Goal: Task Accomplishment & Management: Manage account settings

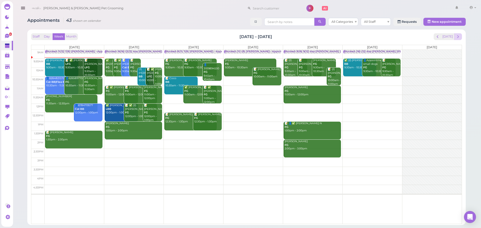
drag, startPoint x: 464, startPoint y: 37, endPoint x: 461, endPoint y: 37, distance: 2.5
click at [463, 37] on div "Staff Day Week Month Sep 15 – 21, 2025 Today Mon 9/15 Tue 9/16 Wed 9/17 Thu 9/1…" at bounding box center [246, 128] width 438 height 196
click at [455, 37] on button "next" at bounding box center [458, 36] width 8 height 7
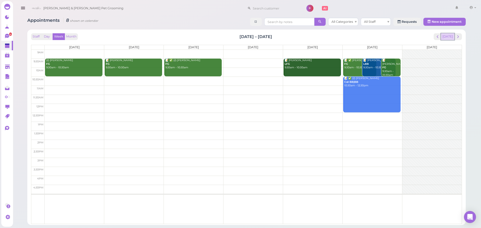
click at [453, 38] on button "[DATE]" at bounding box center [448, 36] width 14 height 7
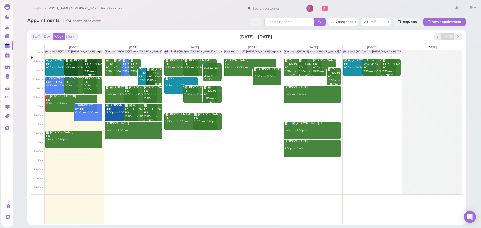
click at [177, 28] on div "Appointments 43 shown on calendar All Categories All Staff Requests New appoint…" at bounding box center [246, 119] width 451 height 211
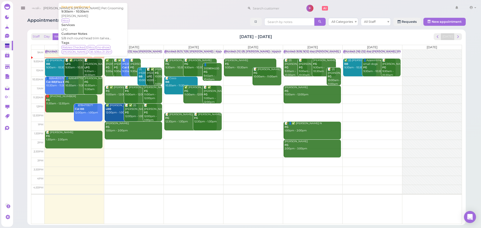
click at [88, 71] on div "📝 Zach Palacios LFG 9:30am - 10:30am" at bounding box center [93, 68] width 18 height 18
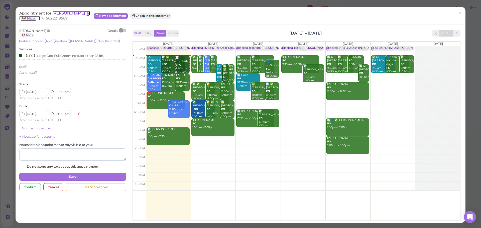
click at [66, 15] on span "[PERSON_NAME]" at bounding box center [69, 13] width 34 height 5
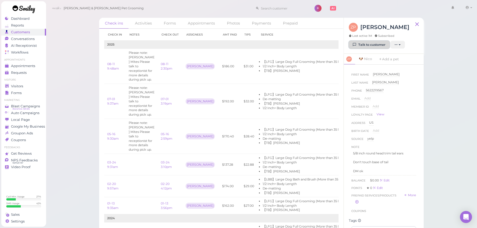
click at [365, 45] on link "Talk to customer" at bounding box center [369, 45] width 41 height 8
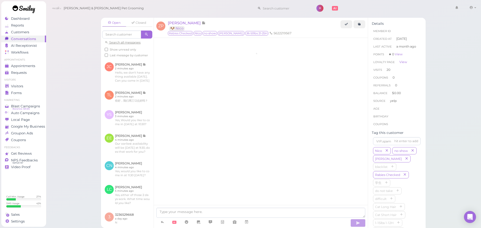
scroll to position [793, 0]
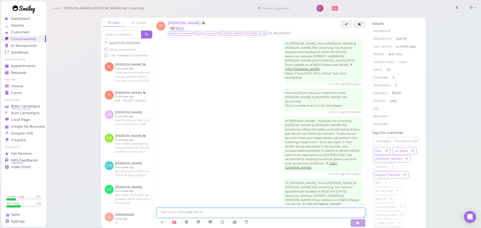
click at [174, 212] on textarea at bounding box center [260, 213] width 209 height 10
click at [175, 183] on div "Hi, Zach, this is Cody & Miley Pet Grooming. You have an appointment booked at …" at bounding box center [261, 196] width 204 height 34
click at [66, 78] on div "Open Closed Search all messages Show unread only Last message by customer JC Jo…" at bounding box center [263, 114] width 435 height 228
click at [44, 64] on link "Appointments" at bounding box center [23, 66] width 45 height 7
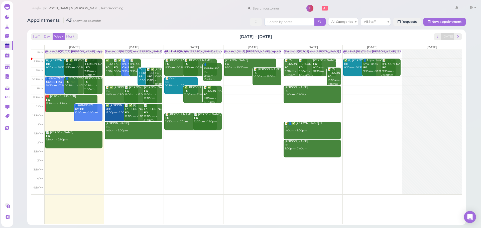
click at [76, 68] on div "📝 ✅ Jonathan Quinonez LFG 9:30am - 10:30am" at bounding box center [81, 64] width 33 height 11
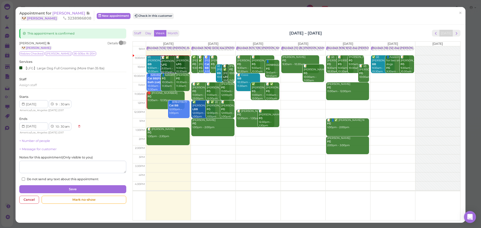
click at [210, 23] on div "Appointment for Jonathan Quinonez 🐶 Joey 3238986808 New appointment Check in th…" at bounding box center [241, 16] width 450 height 18
click at [169, 14] on button "Check in this customer" at bounding box center [153, 16] width 41 height 6
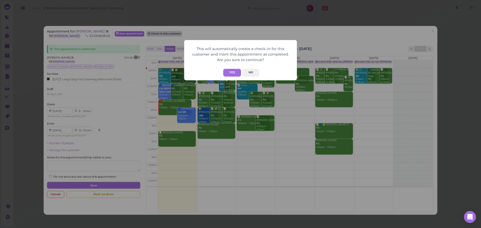
click at [235, 69] on button "Yes" at bounding box center [232, 73] width 18 height 8
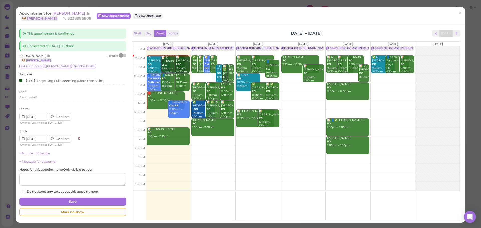
click at [220, 26] on div "This appointment is confirmed Completed at 2025-09-15 09:30am Jonathan Quinonez…" at bounding box center [241, 124] width 450 height 198
click at [83, 12] on span "[PERSON_NAME]" at bounding box center [69, 13] width 34 height 5
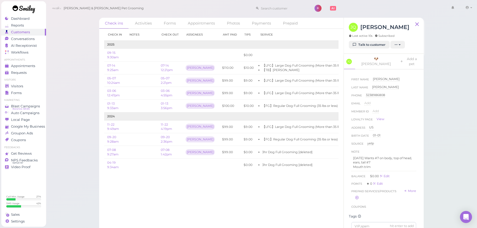
click at [85, 94] on div "Check ins Activities Forms Appointments Photos Payments Prepaid Check in Notes …" at bounding box center [262, 118] width 432 height 236
click at [86, 92] on div "Check ins Activities Forms Appointments Photos Payments Prepaid Check in Notes …" at bounding box center [262, 118] width 432 height 236
click at [69, 120] on div "Check ins Activities Forms Appointments Photos Payments Prepaid Check in Notes …" at bounding box center [262, 118] width 432 height 236
click at [69, 113] on div "Check ins Activities Forms Appointments Photos Payments Prepaid Check in Notes …" at bounding box center [262, 118] width 432 height 236
click at [22, 86] on span "Visitors" at bounding box center [17, 86] width 13 height 4
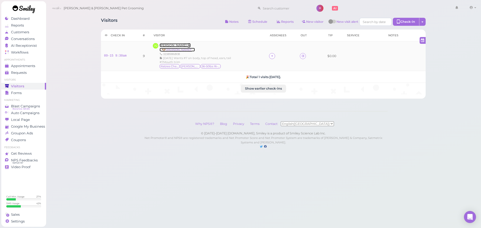
click at [174, 45] on span "[PERSON_NAME]" at bounding box center [174, 45] width 28 height 4
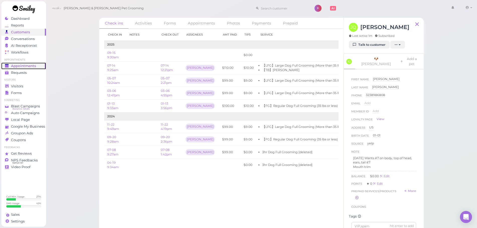
click at [15, 64] on span "Appointments" at bounding box center [23, 66] width 25 height 4
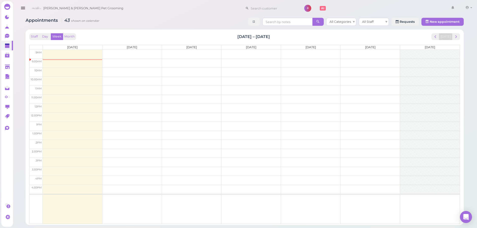
click at [165, 21] on div "Appointments 43 shown on calendar All Categories All Staff Requests New appoint…" at bounding box center [245, 22] width 438 height 9
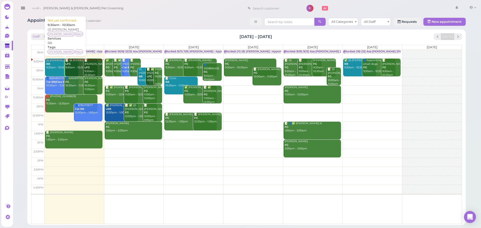
click at [55, 68] on div "(2) Tammy Tran BB 9:30am - 10:30am" at bounding box center [62, 64] width 33 height 11
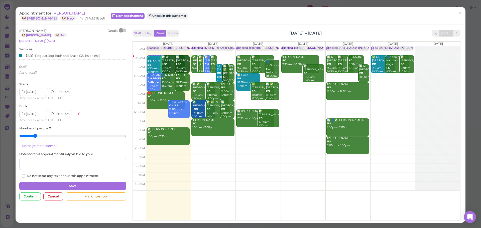
click at [190, 32] on div "Staff Day Week Month Sep 15 – 21, 2025 Today" at bounding box center [297, 33] width 328 height 7
click at [164, 17] on button "Check in this customer" at bounding box center [167, 16] width 41 height 6
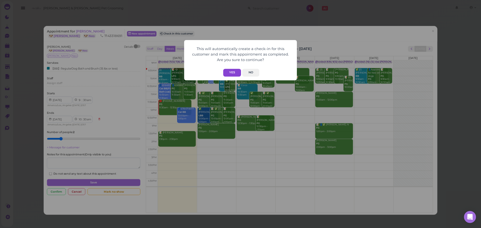
click at [230, 73] on button "Yes" at bounding box center [232, 73] width 18 height 8
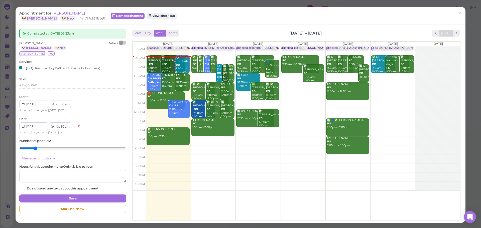
click at [237, 24] on div "Appointment for Tammy Tran 🐶 Hazel 🐶 Neo 7143318691 New appointment View check …" at bounding box center [241, 16] width 450 height 18
click at [69, 14] on span "[PERSON_NAME]" at bounding box center [68, 13] width 33 height 5
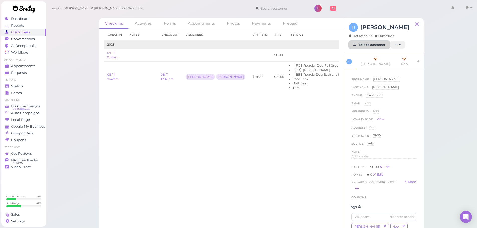
click at [370, 44] on link "Talk to customer" at bounding box center [369, 45] width 41 height 8
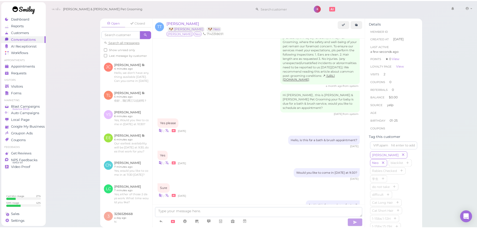
scroll to position [323, 0]
click at [37, 65] on div "Appointments" at bounding box center [23, 66] width 36 height 4
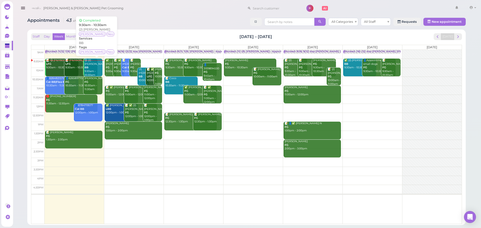
click at [94, 69] on div "😋 (2) [PERSON_NAME] BB 9:30am - 10:30am" at bounding box center [93, 68] width 18 height 18
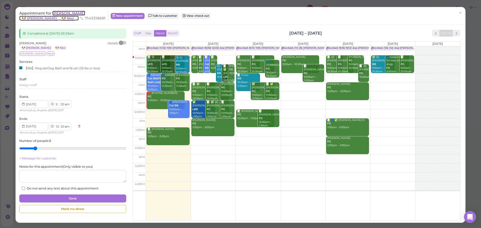
click at [62, 14] on span "[PERSON_NAME]" at bounding box center [68, 13] width 33 height 5
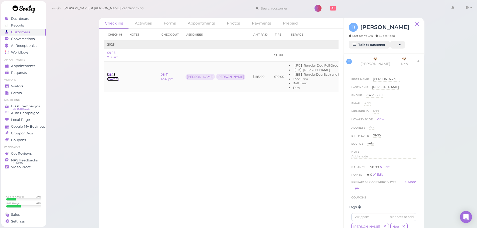
click at [113, 78] on link "08-11 9:42am" at bounding box center [113, 77] width 12 height 8
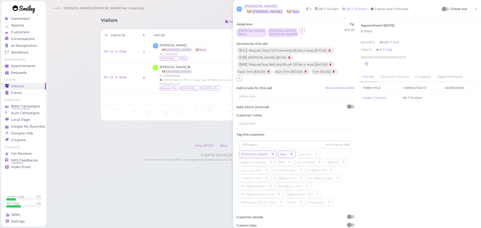
click at [393, 127] on div "Assignees Rebecca ( Neo ) Asa ( Hazel ) Tip $10.00 10 Services for this visit 【…" at bounding box center [357, 126] width 246 height 209
click at [442, 9] on div at bounding box center [445, 9] width 7 height 4
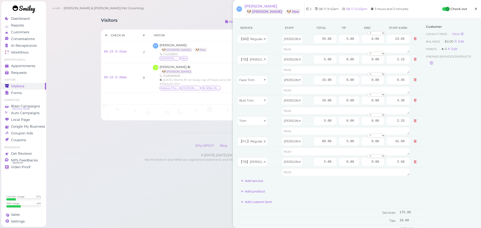
click at [474, 12] on span "×" at bounding box center [475, 8] width 3 height 7
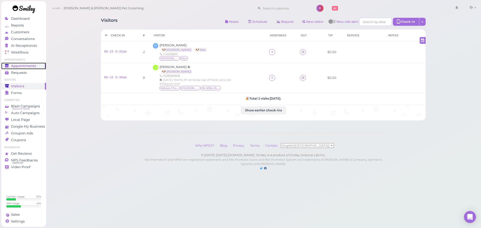
click at [22, 66] on span "Appointments" at bounding box center [23, 66] width 25 height 4
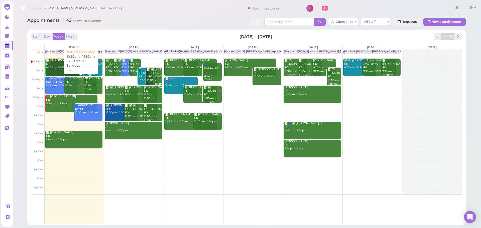
click at [74, 66] on b "Services" at bounding box center [73, 66] width 13 height 4
click at [69, 66] on div "📝 Zach Palacios LFG 9:30am - 10:30am" at bounding box center [81, 64] width 33 height 11
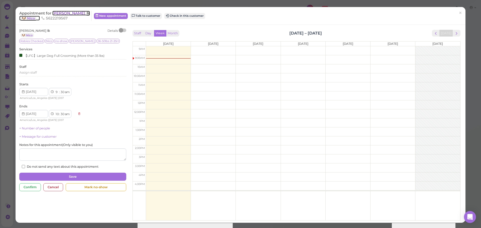
click at [59, 15] on span "[PERSON_NAME]" at bounding box center [69, 13] width 34 height 5
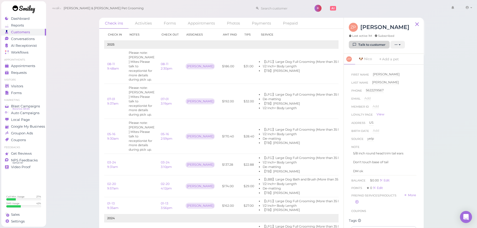
click at [370, 44] on link "Talk to customer" at bounding box center [369, 45] width 41 height 8
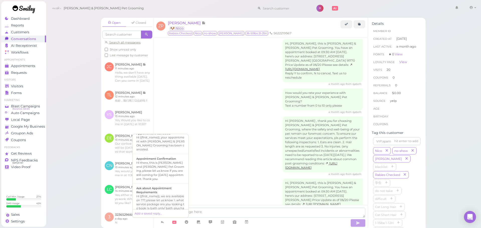
scroll to position [85, 0]
click at [159, 164] on div "Hi there, this is [PERSON_NAME] and [PERSON_NAME] Pet Grooming, please let us k…" at bounding box center [160, 171] width 48 height 20
type textarea "Hi there, this is [PERSON_NAME] and [PERSON_NAME] Pet Grooming, please let us k…"
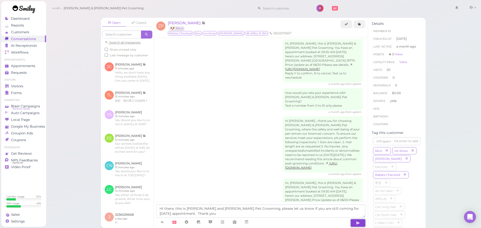
click at [362, 225] on button "button" at bounding box center [358, 223] width 15 height 8
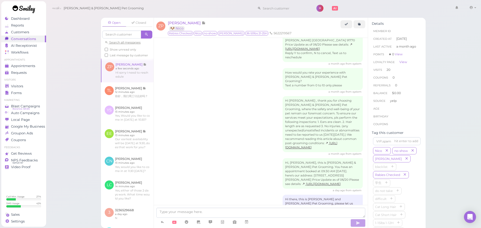
scroll to position [834, 0]
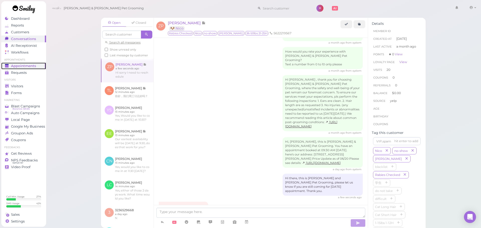
click at [26, 64] on span "Appointments" at bounding box center [23, 66] width 25 height 4
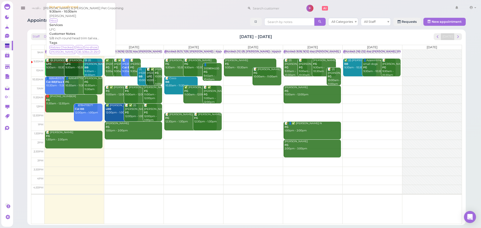
click at [71, 66] on div "📝 Zach Palacios LFG 9:30am - 10:30am" at bounding box center [81, 64] width 33 height 11
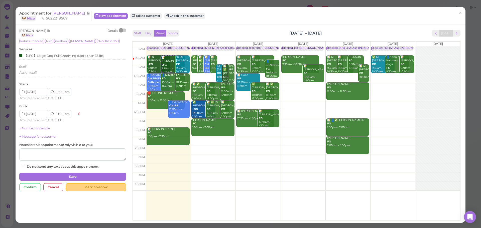
click at [116, 184] on div "Mark no-show" at bounding box center [96, 187] width 60 height 8
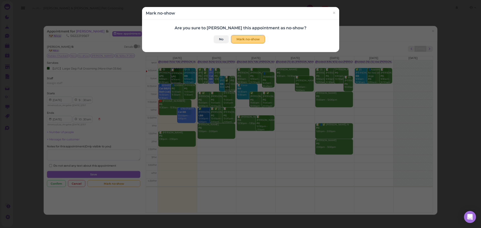
click at [235, 38] on button "Mark no-show" at bounding box center [248, 39] width 34 height 8
checkbox input "true"
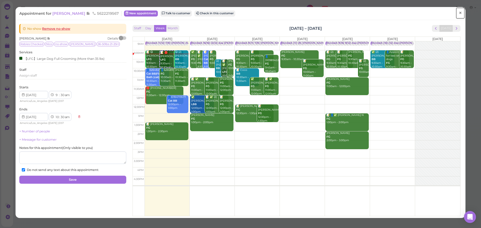
click at [459, 13] on link "×" at bounding box center [460, 13] width 9 height 12
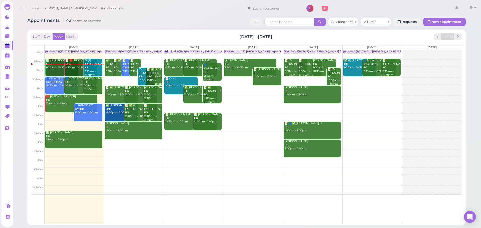
click at [101, 97] on td at bounding box center [253, 99] width 417 height 9
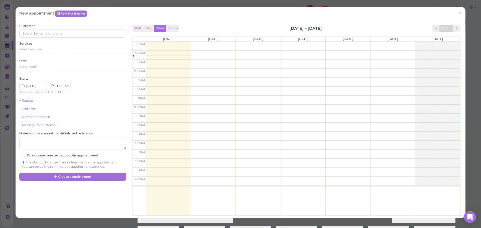
click at [61, 47] on div "Select services" at bounding box center [72, 49] width 107 height 5
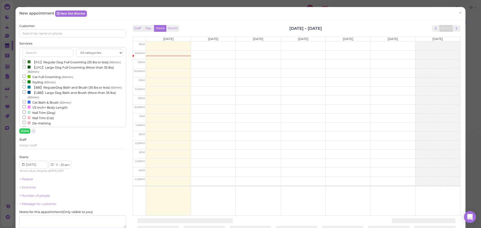
click at [50, 60] on label "【FG】Regular Dog Full Grooming (35 lbs or less) (60min)" at bounding box center [72, 61] width 98 height 5
click at [26, 60] on input "【FG】Regular Dog Full Grooming (35 lbs or less) (60min)" at bounding box center [24, 61] width 3 height 3
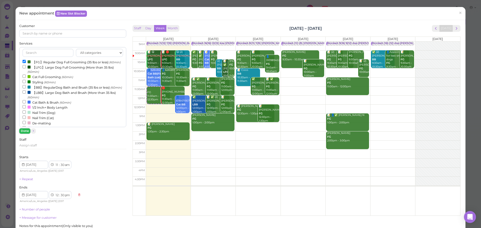
click at [27, 133] on button "Done" at bounding box center [24, 131] width 11 height 5
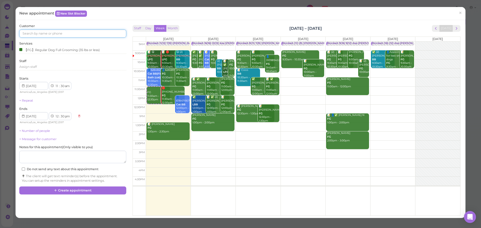
click at [61, 36] on input at bounding box center [72, 34] width 107 height 8
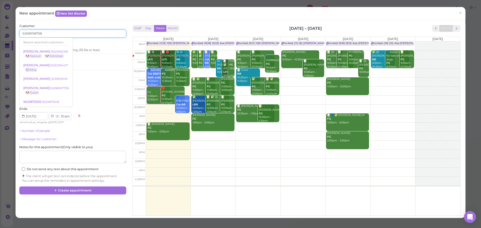
type input "6268998758"
click at [94, 211] on div "Customer 6268998758 Recent searched customers Emerie Morales 5625692281 🐶 Peanu…" at bounding box center [240, 119] width 447 height 191
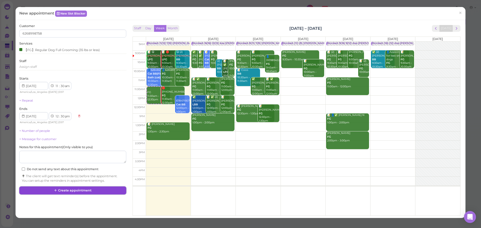
click at [91, 191] on button "Create appointment" at bounding box center [72, 191] width 107 height 8
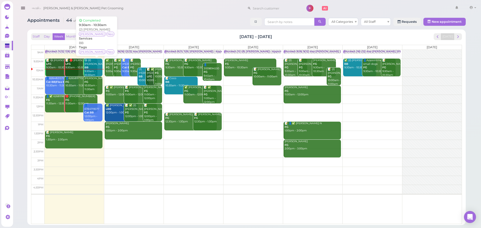
click at [96, 68] on div "😋 (2) [PERSON_NAME] BB 9:30am - 10:30am" at bounding box center [93, 68] width 18 height 18
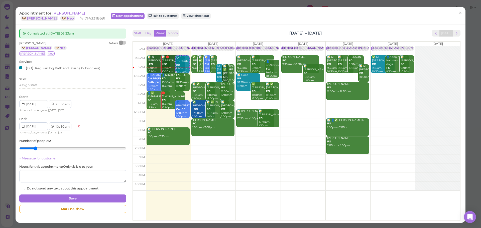
click at [457, 20] on div "×" at bounding box center [459, 16] width 5 height 10
click at [456, 17] on link "×" at bounding box center [460, 13] width 9 height 12
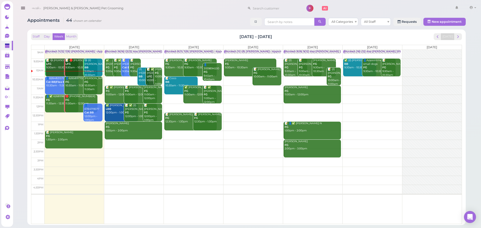
click at [367, 79] on td at bounding box center [253, 81] width 417 height 9
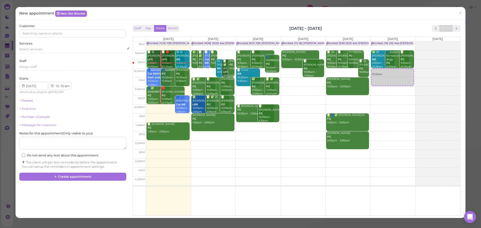
click at [73, 51] on div "Select services" at bounding box center [72, 49] width 107 height 5
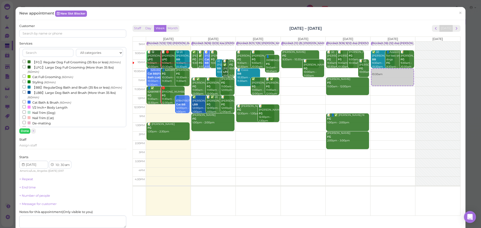
click at [65, 56] on input "text" at bounding box center [48, 53] width 51 height 8
click at [64, 59] on div "All categories Full Grooming Bath & Brush Add-ons Dental Work Special Request I…" at bounding box center [72, 87] width 107 height 80
click at [59, 62] on label "【FG】Regular Dog Full Grooming (35 lbs or less) (60min)" at bounding box center [72, 61] width 98 height 5
click at [26, 62] on input "【FG】Regular Dog Full Grooming (35 lbs or less) (60min)" at bounding box center [24, 61] width 3 height 3
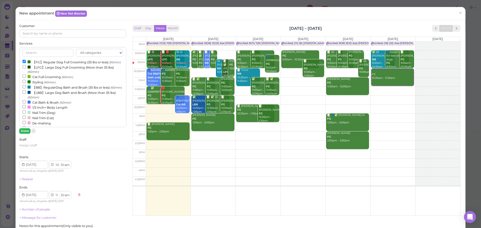
click at [25, 129] on button "Done" at bounding box center [24, 131] width 11 height 5
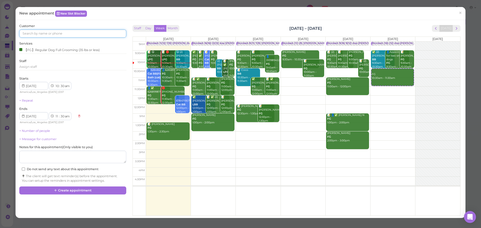
click at [52, 34] on input at bounding box center [72, 34] width 107 height 8
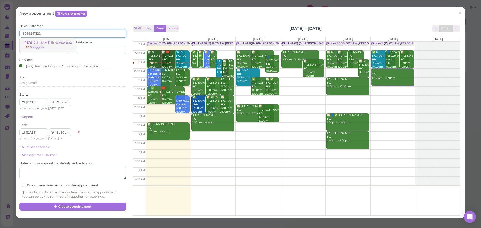
type input "6266241322"
click at [51, 40] on link "Julie Lopez 6266241322 🐶 Snuggles" at bounding box center [48, 45] width 56 height 14
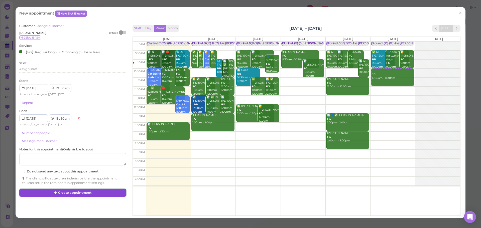
click at [94, 190] on button "Create appointment" at bounding box center [72, 193] width 107 height 8
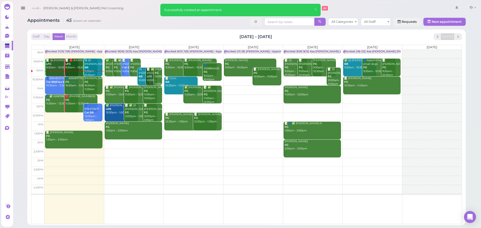
click at [374, 66] on div "👤Appointment for two small dogs FG 9:30am - 10:30am" at bounding box center [379, 66] width 33 height 15
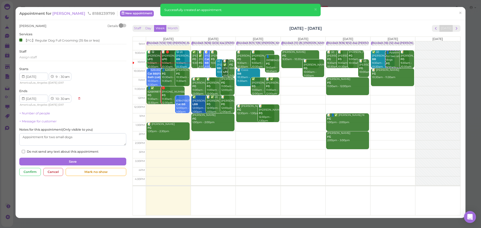
click at [60, 10] on div "Appointment for Tony 8188239799 New appointment ×" at bounding box center [241, 13] width 450 height 13
click at [60, 11] on span "[PERSON_NAME]" at bounding box center [69, 13] width 34 height 5
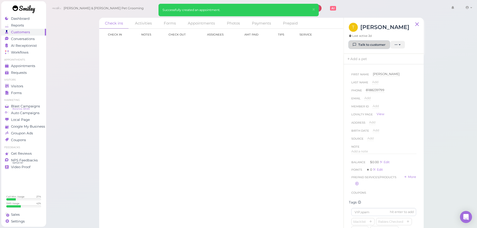
click at [367, 41] on link "Talk to customer" at bounding box center [369, 45] width 41 height 8
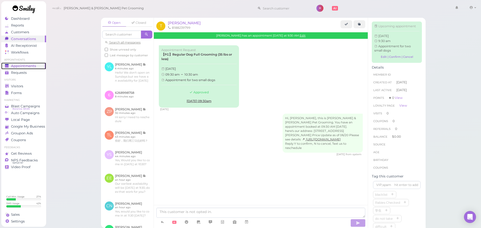
click at [29, 67] on span "Appointments" at bounding box center [23, 66] width 25 height 4
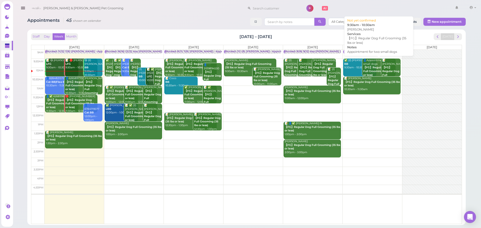
click at [368, 67] on b "【FG】Regular Dog Full Grooming (35 lbs or less)" at bounding box center [377, 71] width 29 height 11
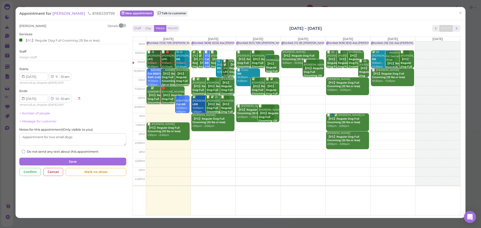
click at [31, 115] on div "+ Number of people" at bounding box center [72, 113] width 107 height 5
click at [36, 114] on link "+ Number of people" at bounding box center [34, 113] width 31 height 4
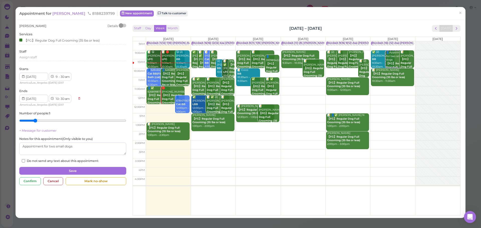
type input "2"
click at [36, 118] on input "range" at bounding box center [72, 121] width 107 height 8
click at [50, 171] on button "Save" at bounding box center [72, 171] width 107 height 8
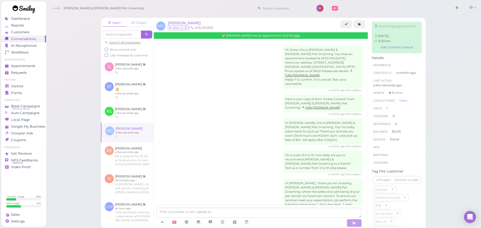
scroll to position [348, 0]
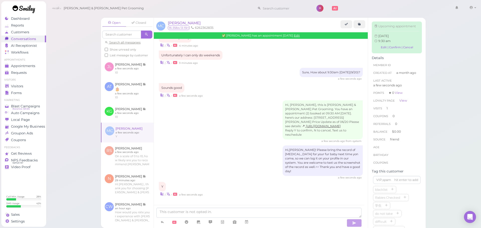
click at [68, 101] on div "Open Closed Search all messages Show unread only Last message by customer JL Ja…" at bounding box center [263, 114] width 435 height 228
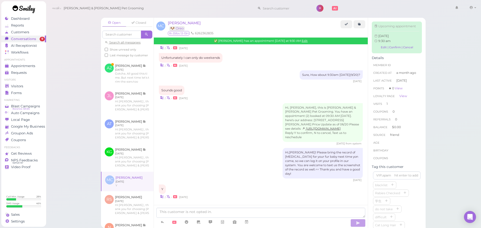
scroll to position [125, 0]
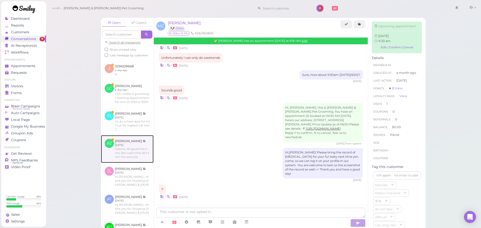
click at [127, 163] on link at bounding box center [127, 149] width 53 height 28
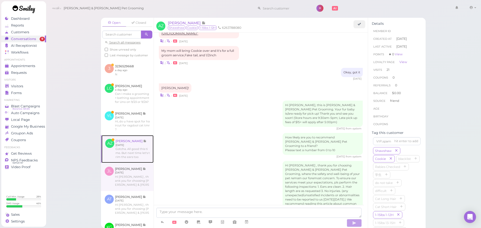
scroll to position [961, 0]
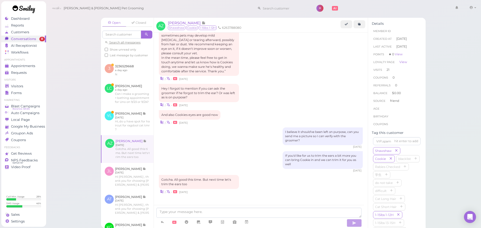
click at [92, 189] on div "Open Closed Search all messages Show unread only Last message by customer JC Jo…" at bounding box center [263, 114] width 435 height 228
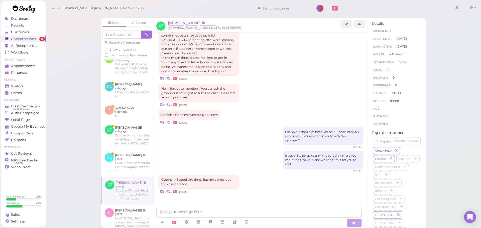
scroll to position [75, 0]
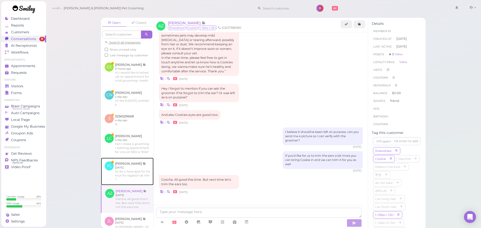
click at [127, 185] on link at bounding box center [127, 172] width 53 height 28
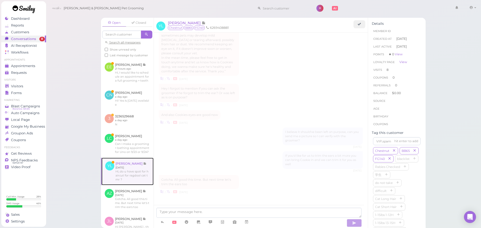
scroll to position [610, 0]
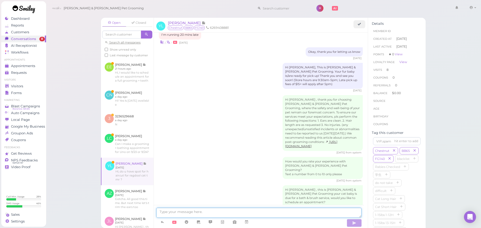
click at [173, 212] on textarea at bounding box center [258, 213] width 205 height 10
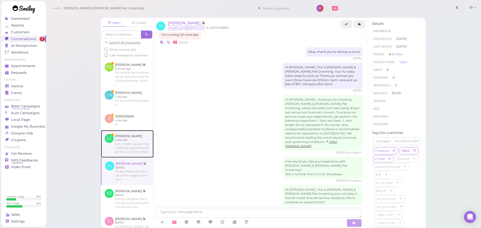
click at [129, 155] on link at bounding box center [127, 144] width 53 height 28
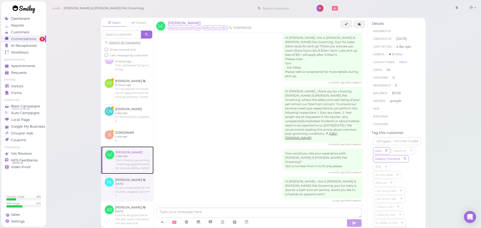
scroll to position [50, 0]
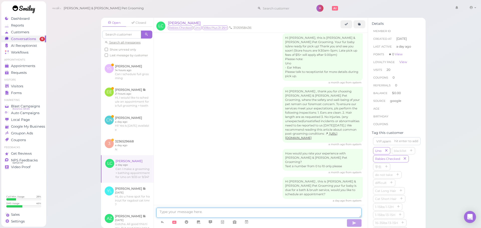
click at [233, 215] on textarea at bounding box center [258, 213] width 205 height 10
type textarea "Yes, either of those 2 days work. What time would you like?"
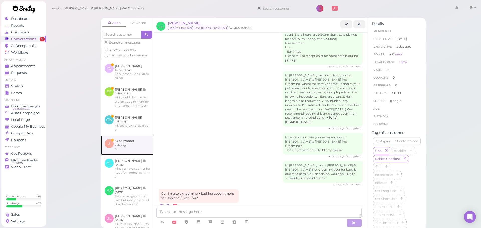
click at [127, 155] on link at bounding box center [127, 146] width 53 height 20
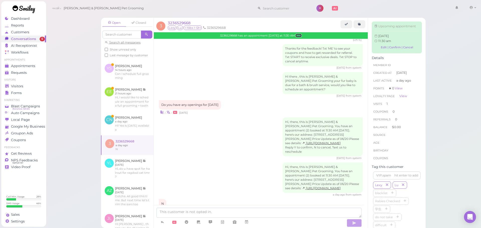
click at [296, 36] on link "Edit" at bounding box center [299, 36] width 6 height 4
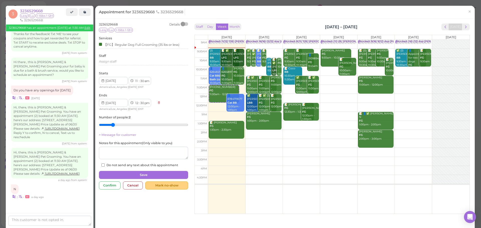
click at [177, 185] on div "Mark no-show" at bounding box center [166, 186] width 43 height 8
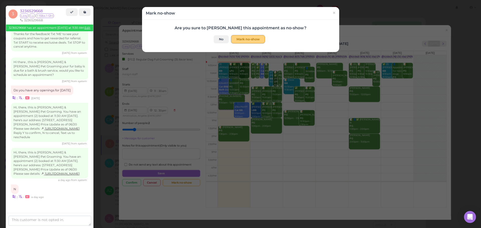
click at [248, 37] on button "Mark no-show" at bounding box center [248, 39] width 34 height 8
checkbox input "true"
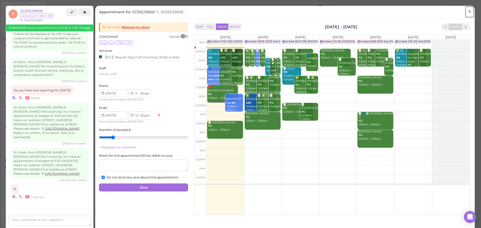
click at [465, 14] on link "×" at bounding box center [469, 12] width 9 height 12
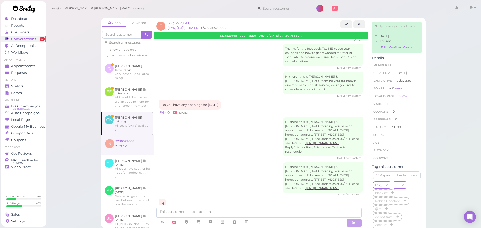
click at [130, 135] on link at bounding box center [127, 124] width 53 height 24
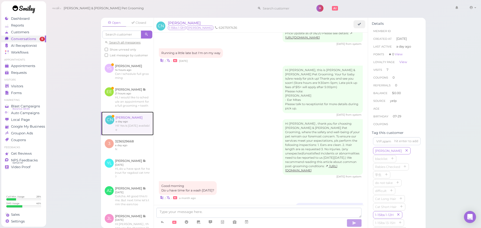
scroll to position [766, 0]
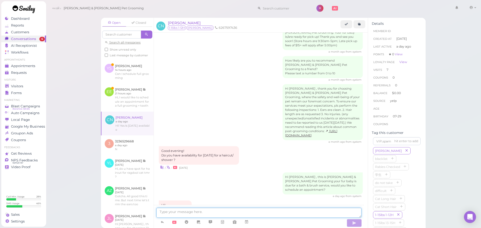
click at [231, 212] on textarea at bounding box center [258, 213] width 205 height 10
type textarea "Yes, would you like to come in at 11:30 [DATE]?"
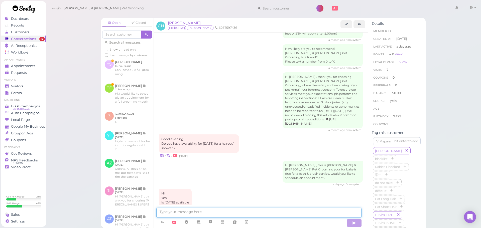
click at [244, 212] on textarea at bounding box center [258, 213] width 205 height 10
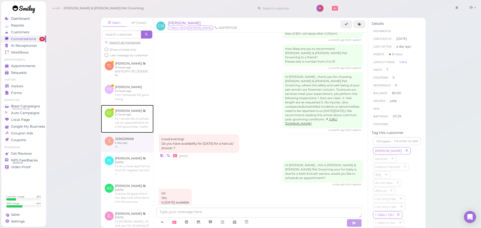
click at [125, 132] on link at bounding box center [127, 119] width 53 height 28
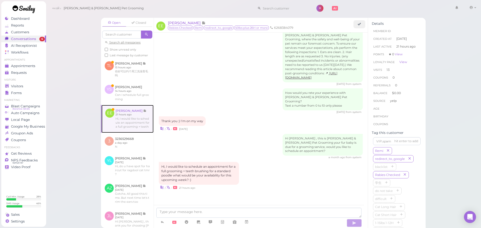
scroll to position [679, 0]
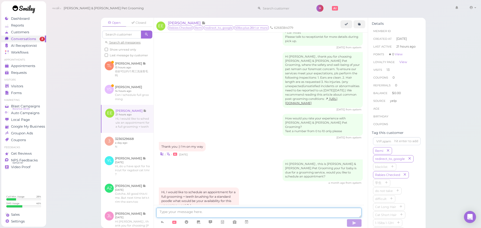
click at [183, 211] on textarea at bounding box center [258, 213] width 205 height 10
type textarea "Our earliest availability will be [DATE] at 9:30, does that work for you?"
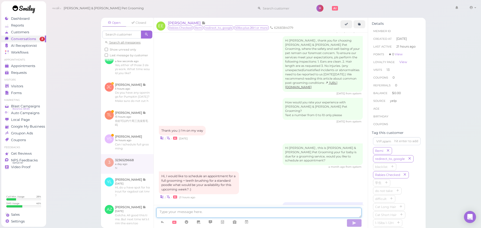
scroll to position [58, 0]
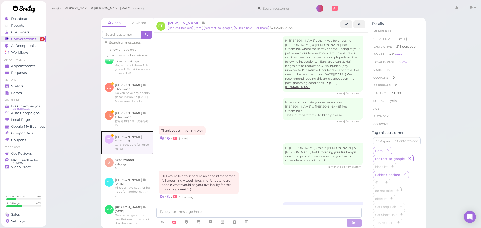
click at [126, 155] on link at bounding box center [127, 143] width 53 height 24
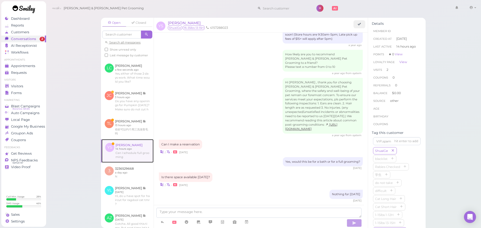
scroll to position [75, 0]
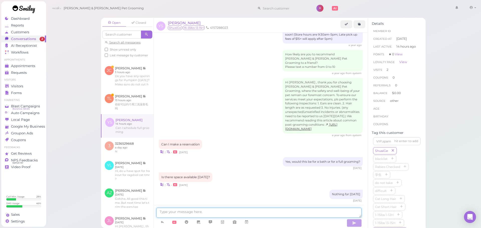
click at [235, 209] on textarea at bounding box center [258, 213] width 205 height 10
type textarea "Yes, Would you like to come in [DATE] at 10:30?"
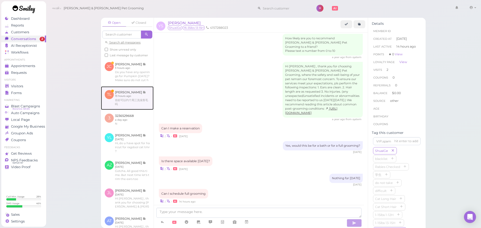
click at [105, 110] on link at bounding box center [127, 98] width 53 height 24
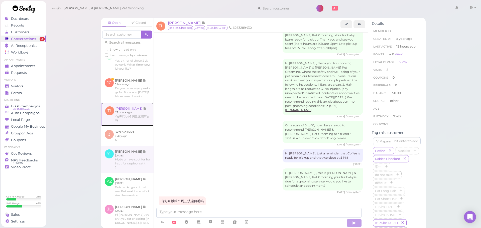
scroll to position [78, 0]
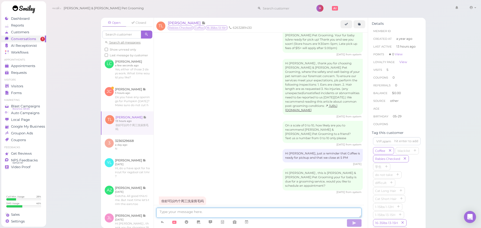
click at [207, 211] on textarea at bounding box center [258, 213] width 205 height 10
type textarea "n"
type textarea "你好，我们周三12点好吗？"
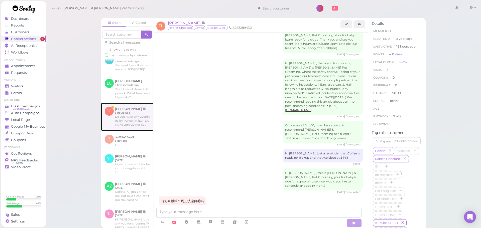
click at [138, 105] on link at bounding box center [127, 117] width 53 height 28
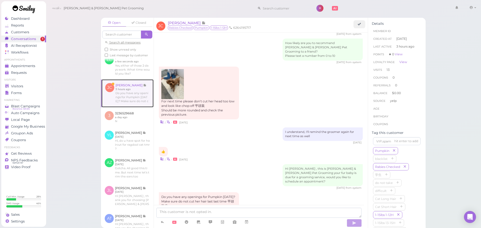
scroll to position [571, 0]
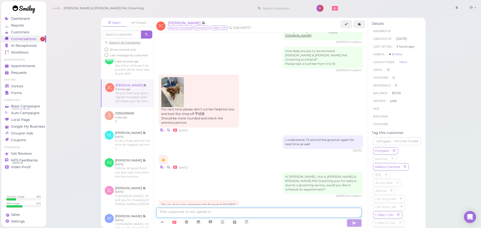
click at [206, 214] on textarea at bounding box center [258, 213] width 205 height 10
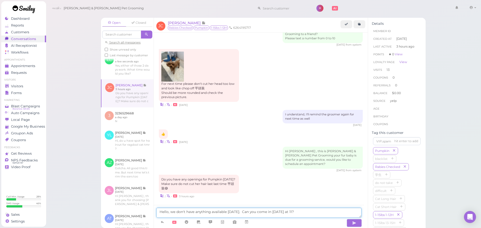
type textarea "Hello, we don't have anything available on Tuesday. Can you come in on Thursday…"
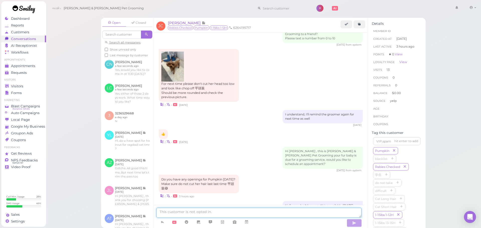
scroll to position [612, 0]
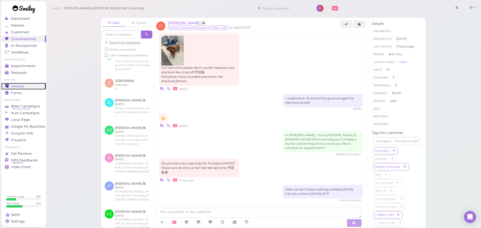
click at [17, 83] on link "Visitors" at bounding box center [23, 86] width 45 height 7
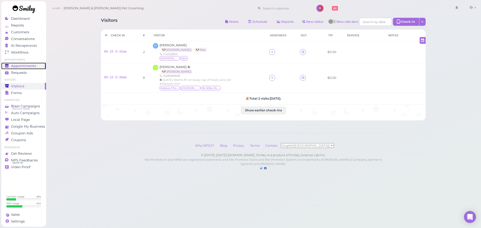
click at [34, 67] on span "Appointments" at bounding box center [23, 66] width 25 height 4
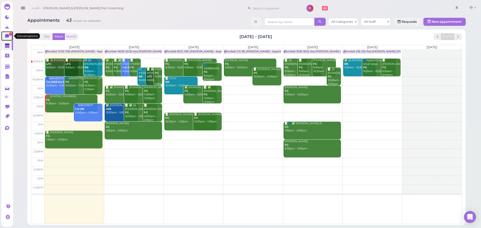
click at [4, 34] on link "1" at bounding box center [7, 36] width 12 height 10
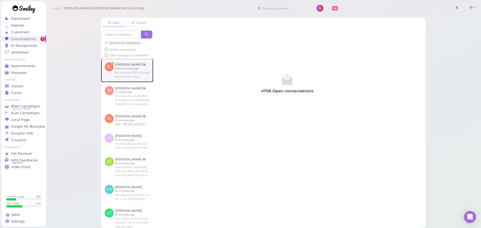
click at [111, 75] on link at bounding box center [127, 71] width 52 height 24
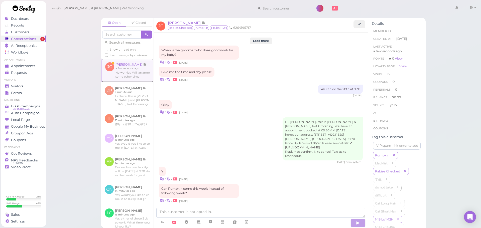
scroll to position [612, 0]
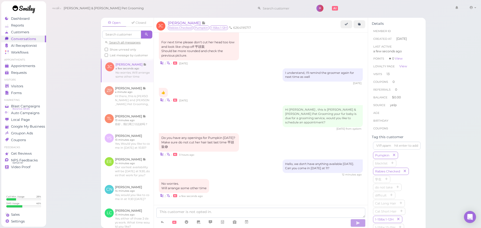
click at [359, 26] on icon at bounding box center [359, 24] width 3 height 4
click at [360, 27] on link at bounding box center [360, 24] width 12 height 8
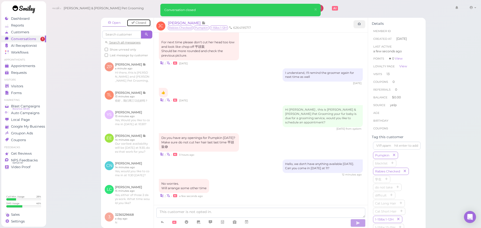
click at [132, 26] on link "Closed" at bounding box center [139, 23] width 24 height 8
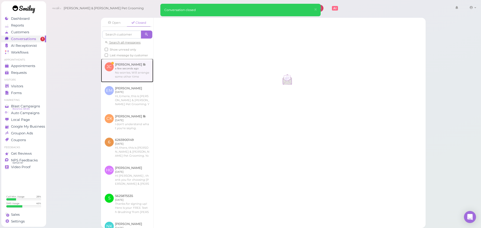
click at [119, 72] on link at bounding box center [127, 71] width 52 height 24
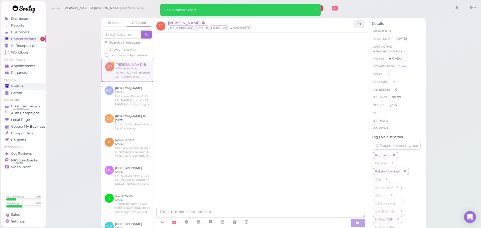
scroll to position [612, 0]
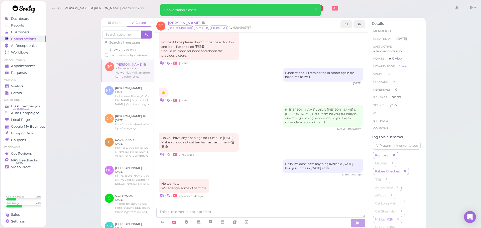
click at [108, 27] on div "Open Closed Search all messages Show unread only Last message by customer" at bounding box center [127, 38] width 53 height 41
click at [109, 25] on icon at bounding box center [109, 23] width 3 height 4
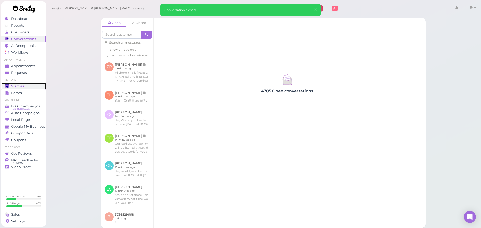
click at [21, 89] on link "Visitors" at bounding box center [23, 86] width 45 height 7
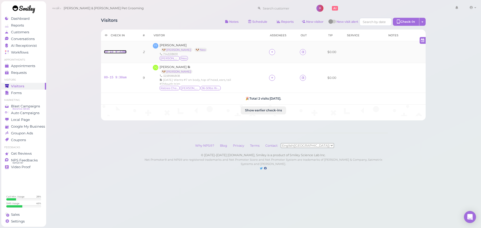
click at [121, 54] on link "09-15 9:33am" at bounding box center [115, 52] width 23 height 4
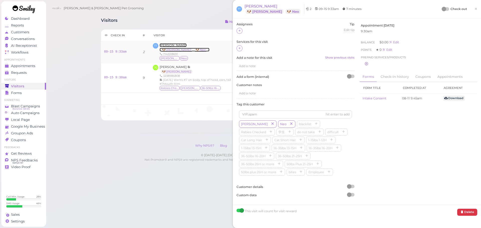
click at [174, 46] on span "[PERSON_NAME]" at bounding box center [173, 45] width 27 height 4
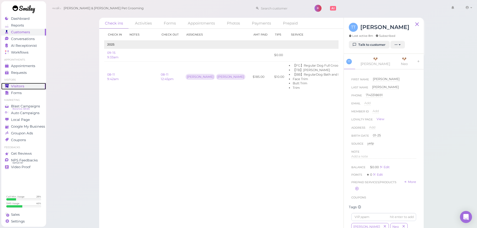
click at [29, 89] on link "Visitors" at bounding box center [23, 86] width 45 height 7
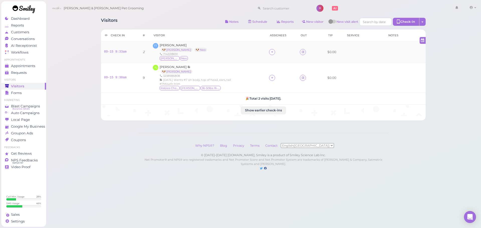
click at [242, 53] on div "TT Tammy Tran 🐶 Hazel 🐶 Neo 7143318691 Hazel Neo" at bounding box center [208, 52] width 110 height 18
click at [21, 40] on span "Conversations" at bounding box center [23, 39] width 25 height 4
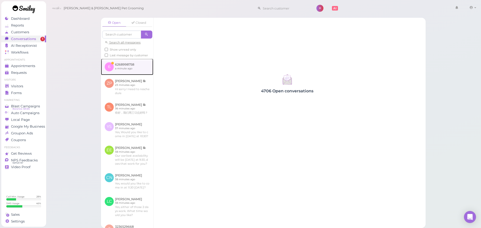
click at [120, 66] on link at bounding box center [127, 67] width 52 height 17
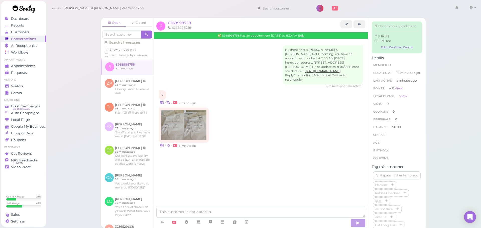
click at [253, 200] on div "Hi, there, this is Cody & Miley Pet Grooming. You have an appointment booked at…" at bounding box center [261, 132] width 214 height 187
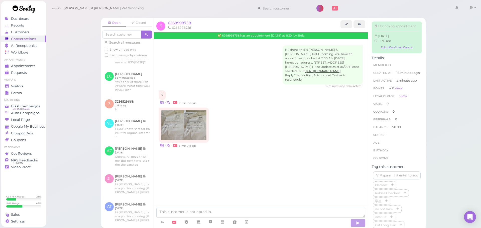
scroll to position [150, 0]
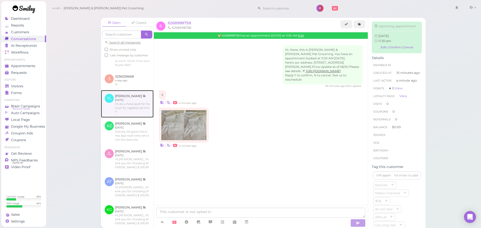
click at [143, 118] on link at bounding box center [127, 104] width 53 height 28
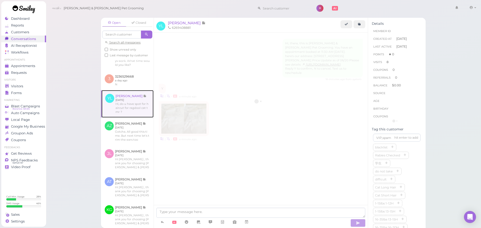
scroll to position [610, 0]
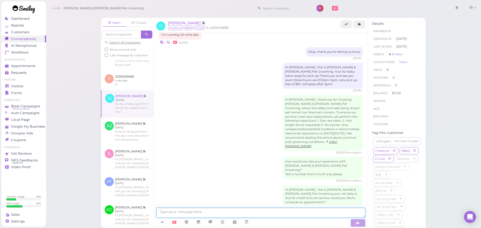
click at [208, 211] on textarea at bounding box center [260, 213] width 209 height 10
click at [199, 214] on textarea at bounding box center [260, 213] width 209 height 10
click at [216, 215] on textarea at bounding box center [260, 213] width 209 height 10
type textarea "Hello! We don't open on Sundays but we have an availability for [DATE] at 11:30…"
click at [338, 213] on textarea "Hello! We don't open on Sundays but we have an availability for [DATE] at 11:30…" at bounding box center [260, 213] width 209 height 10
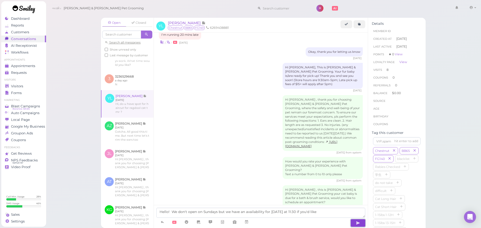
click at [360, 225] on icon "button" at bounding box center [358, 223] width 4 height 5
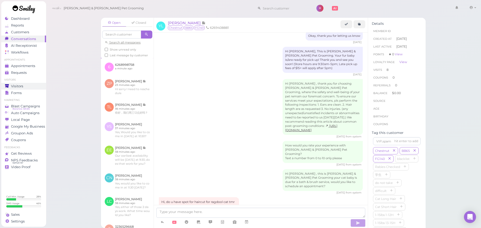
scroll to position [28, 0]
click at [16, 88] on span "Visitors" at bounding box center [17, 86] width 13 height 4
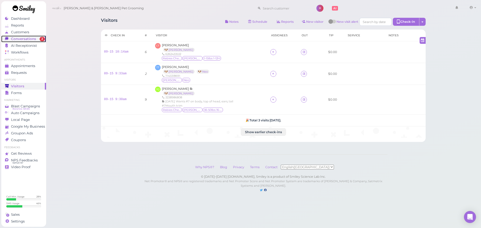
click at [34, 40] on span "Conversations" at bounding box center [23, 39] width 25 height 4
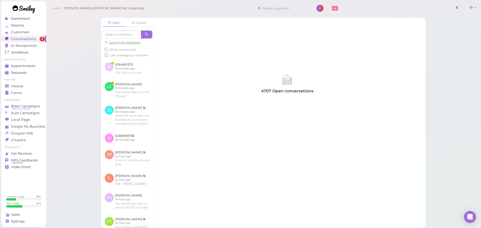
click at [70, 89] on div "Open Closed Search all messages Show unread only Last message by customer 6 626…" at bounding box center [263, 114] width 435 height 228
click at [134, 68] on link at bounding box center [127, 69] width 52 height 20
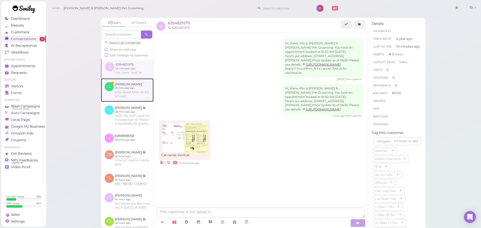
click at [141, 100] on link at bounding box center [127, 90] width 53 height 24
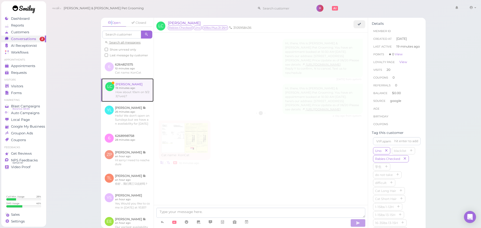
scroll to position [638, 0]
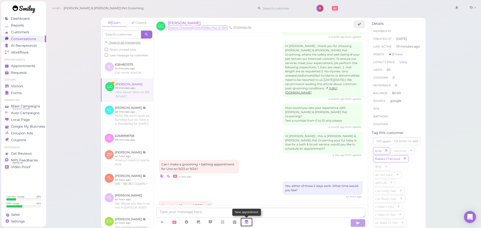
click at [250, 222] on link at bounding box center [247, 222] width 12 height 9
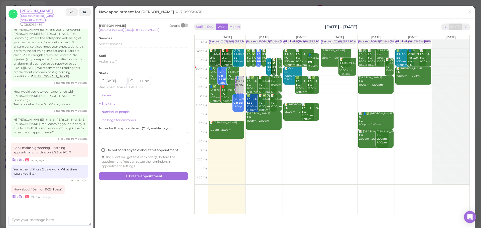
click at [462, 21] on div "Lei Chen Details Rabies Checked Uno 50lbs Plus 21-25H Services Select services …" at bounding box center [285, 118] width 380 height 198
click at [462, 22] on div "Staff Day Week Month Sep 15 – 21, 2025 Today Mon 9/15 Tue 9/16 Wed 9/17 Thu 9/1…" at bounding box center [332, 117] width 278 height 191
click at [464, 25] on span "next" at bounding box center [466, 27] width 5 height 5
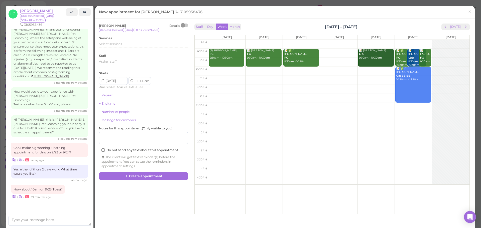
click at [263, 69] on td at bounding box center [339, 71] width 262 height 9
type input "2025-09-23"
select select "10"
drag, startPoint x: 262, startPoint y: 74, endPoint x: 262, endPoint y: 67, distance: 7.8
click at [261, 40] on div "👤Lei Chen 10:30am 📝 Dyana Peraza FG 9:30am - 10:30am 👤Lei Chen 10:30am" at bounding box center [264, 40] width 37 height 0
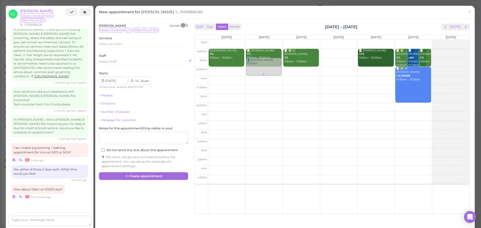
select select "00"
click at [120, 49] on div "Select services" at bounding box center [143, 46] width 89 height 8
click at [123, 47] on div "Select services" at bounding box center [143, 45] width 89 height 6
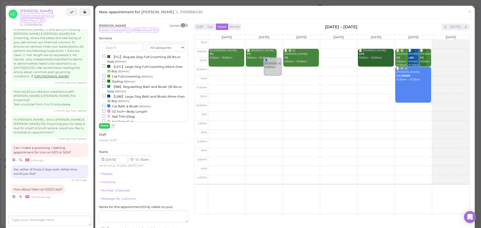
click at [115, 96] on label "【LBB】Large Dog Bath and Brush (More than 35 lbs) (60min)" at bounding box center [143, 99] width 83 height 10
click at [105, 96] on input "【LBB】Large Dog Bath and Brush (More than 35 lbs) (60min)" at bounding box center [103, 95] width 3 height 3
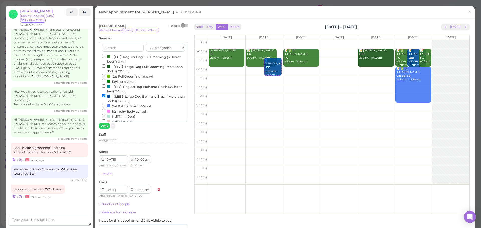
click at [103, 129] on div "Lei Chen Details Rabies Checked Uno 50lbs Plus 21-25H Services All categories F…" at bounding box center [143, 143] width 89 height 238
click at [103, 127] on button "Done" at bounding box center [104, 125] width 11 height 5
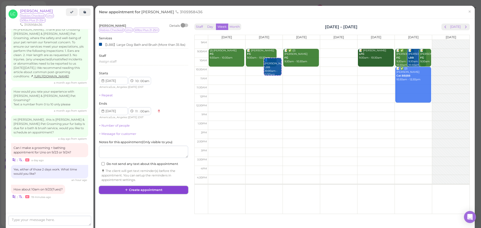
click at [143, 192] on button "Create appointment" at bounding box center [143, 190] width 89 height 8
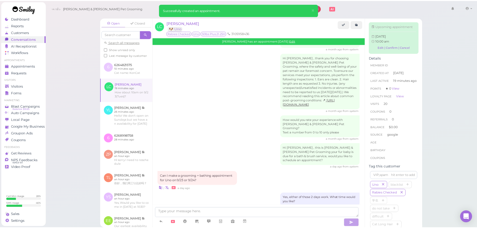
scroll to position [690, 0]
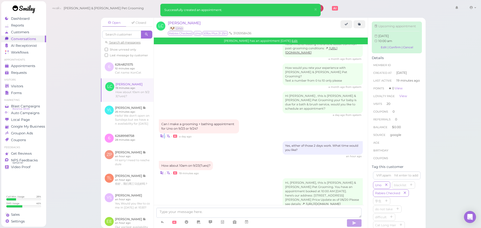
drag, startPoint x: 246, startPoint y: 102, endPoint x: 201, endPoint y: 100, distance: 45.7
click at [246, 120] on div "Can I make a grooming + bathing appointment for Uno on 9/23 or 9/24? | • a day …" at bounding box center [261, 129] width 204 height 19
click at [56, 71] on div "Open Closed Search all messages Show unread only Last message by customer 6 626…" at bounding box center [263, 114] width 435 height 228
drag, startPoint x: 15, startPoint y: 96, endPoint x: 16, endPoint y: 86, distance: 9.9
click at [14, 96] on div "Dashboard Reports Customers Conversations 0 AI Receptionist" at bounding box center [23, 121] width 45 height 212
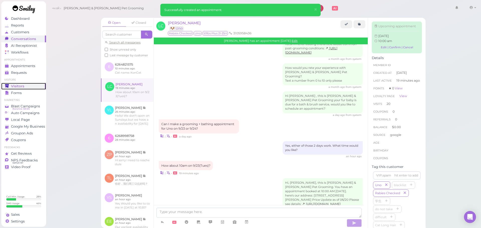
click at [16, 86] on span "Visitors" at bounding box center [17, 86] width 13 height 4
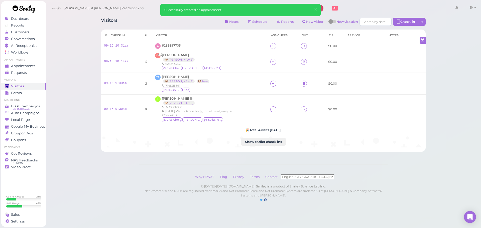
click at [137, 25] on div "Visitors Notes Schedule Reports New visitor New visit alert Check-in Customer c…" at bounding box center [263, 22] width 325 height 9
click at [175, 45] on span "6265897705" at bounding box center [171, 46] width 19 height 4
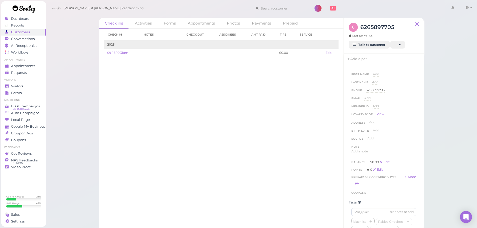
click at [144, 127] on div "Check in Notes Check out Assignees Amt Paid Tips Service 2025 09-15 10:31am $0.…" at bounding box center [221, 128] width 245 height 199
click at [144, 128] on div "Check in Notes Check out Assignees Amt Paid Tips Service 2025 09-15 10:31am $0.…" at bounding box center [221, 128] width 245 height 199
click at [406, 110] on div "Member ID Add" at bounding box center [384, 108] width 65 height 8
click at [446, 124] on div "Check ins Activities Forms Appointments Photos Payments Prepaid Check in Notes …" at bounding box center [262, 115] width 432 height 231
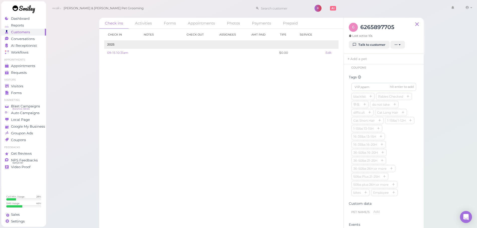
click at [435, 130] on div "Check ins Activities Forms Appointments Photos Payments Prepaid Check in Notes …" at bounding box center [262, 115] width 432 height 231
click at [447, 141] on div "Check ins Activities Forms Appointments Photos Payments Prepaid Check in Notes …" at bounding box center [262, 115] width 432 height 231
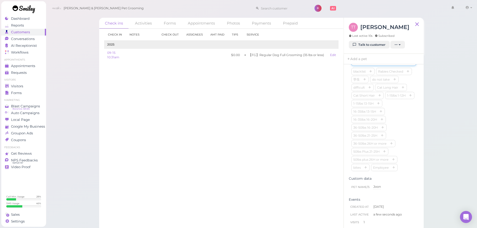
click at [369, 66] on input at bounding box center [384, 62] width 65 height 8
type input "Joon"
click at [22, 84] on span "Visitors" at bounding box center [17, 86] width 13 height 4
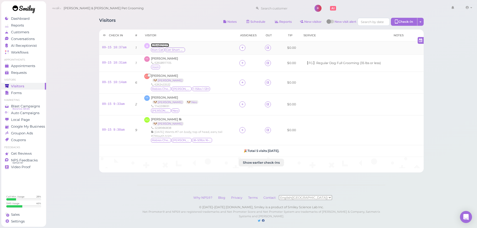
click at [156, 45] on span "6264821575" at bounding box center [160, 45] width 18 height 4
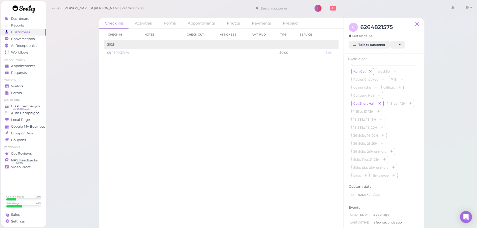
click at [409, 143] on div "Kon Cat blacklist [MEDICAL_DATA] Checked 学生 do not take difficult Cat Long Hair…" at bounding box center [384, 124] width 65 height 112
click at [414, 141] on div "hit enter to add Kon Cat blacklist Rabies Checked 学生 do not take difficult Cat …" at bounding box center [384, 144] width 70 height 129
click at [353, 58] on link "Add a pet" at bounding box center [357, 59] width 26 height 11
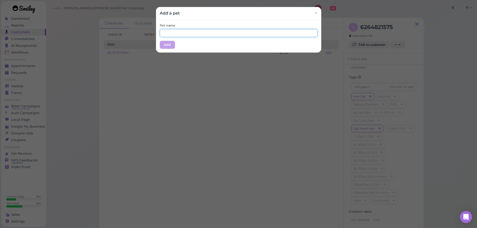
click at [199, 33] on input "text" at bounding box center [239, 33] width 158 height 8
type input "Kon Cat"
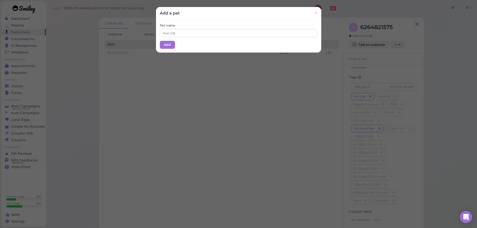
click at [200, 18] on div "Add a pet ×" at bounding box center [238, 13] width 165 height 13
click at [166, 44] on button "Add" at bounding box center [167, 45] width 15 height 8
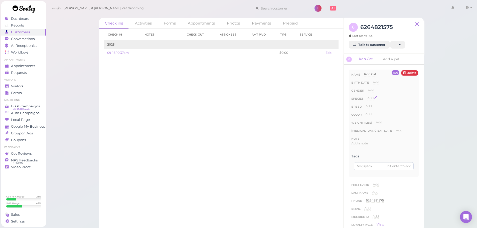
click at [371, 99] on span "Add" at bounding box center [371, 98] width 6 height 4
drag, startPoint x: 372, startPoint y: 101, endPoint x: 373, endPoint y: 103, distance: 2.9
click at [372, 101] on select "Dog Cat Bird Other" at bounding box center [392, 100] width 49 height 8
select select "Cat"
click at [368, 96] on select "Dog Cat Bird Other" at bounding box center [392, 100] width 49 height 8
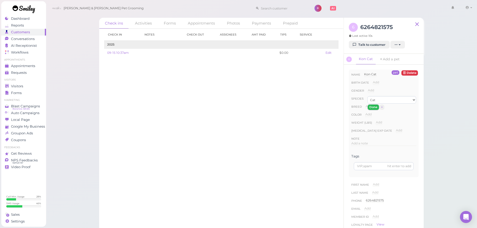
click at [373, 109] on button "Done" at bounding box center [373, 107] width 11 height 5
click at [265, 121] on div "Check in Notes Check out Assignees Amt Paid Tips Service 2025 09-15 10:37am $0.…" at bounding box center [221, 128] width 245 height 199
click at [26, 88] on div "Visitors" at bounding box center [23, 86] width 36 height 4
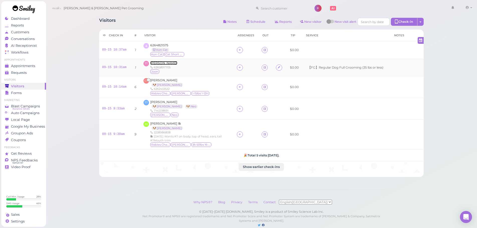
click at [162, 65] on span "[PERSON_NAME]" at bounding box center [163, 63] width 27 height 4
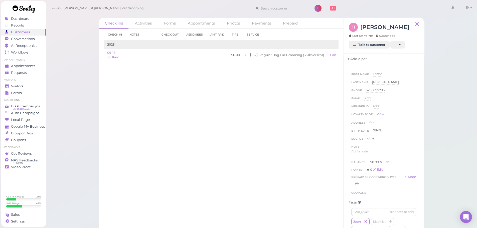
click at [355, 60] on link "Add a pet" at bounding box center [357, 59] width 26 height 11
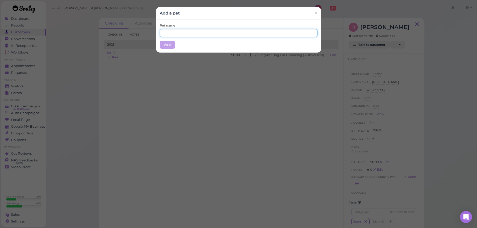
click at [224, 35] on input "text" at bounding box center [239, 33] width 158 height 8
type input "Joon"
click at [215, 22] on div "Pet name Joon Add" at bounding box center [238, 36] width 165 height 33
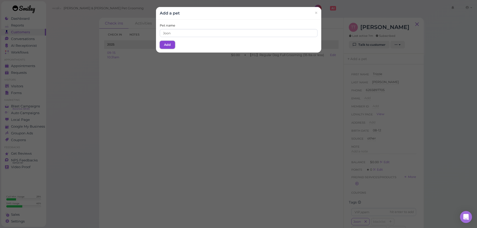
click at [164, 46] on button "Add" at bounding box center [167, 45] width 15 height 8
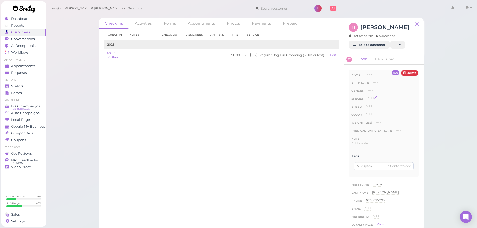
click at [372, 98] on span "Add" at bounding box center [371, 98] width 6 height 4
click at [380, 99] on select "Dog Cat Bird Other" at bounding box center [392, 100] width 49 height 8
click at [368, 96] on select "Dog Cat Bird Other" at bounding box center [392, 100] width 49 height 8
click at [379, 100] on select "Dog Cat Bird Other" at bounding box center [392, 100] width 49 height 8
select select "Dog"
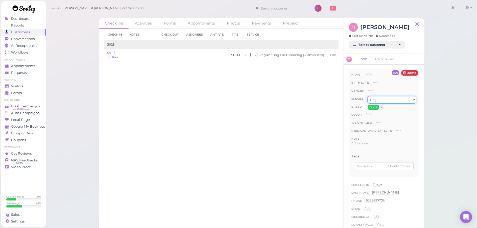
click at [368, 96] on select "Dog Cat Bird Other" at bounding box center [392, 100] width 49 height 8
click at [377, 107] on button "Done" at bounding box center [373, 107] width 11 height 5
click at [281, 117] on div "Check in Notes Check out Assignees Amt Paid Tips Service 2025 09-15 10:31am $0.…" at bounding box center [221, 128] width 245 height 199
click at [14, 84] on span "Visitors" at bounding box center [17, 86] width 13 height 4
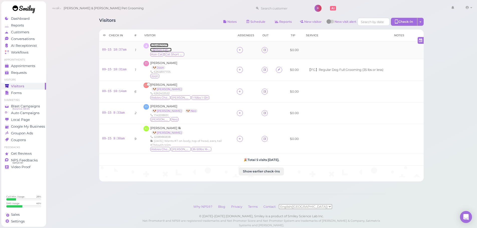
click at [153, 45] on span "6264821575" at bounding box center [159, 45] width 18 height 4
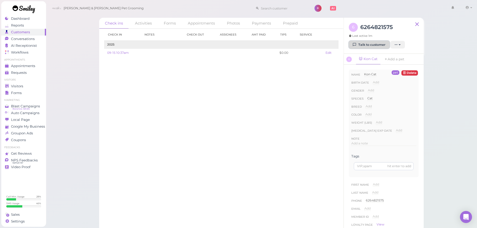
click at [367, 45] on link "Talk to customer" at bounding box center [369, 45] width 41 height 8
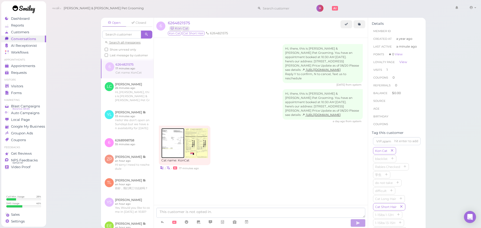
click at [172, 154] on img at bounding box center [172, 143] width 23 height 30
click at [180, 23] on span "6264821575" at bounding box center [179, 23] width 22 height 5
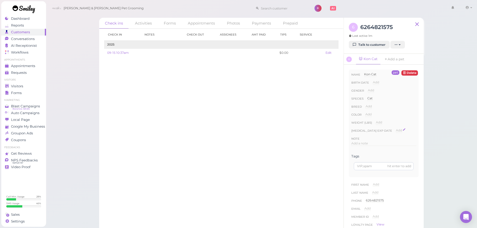
click at [396, 133] on div "Add" at bounding box center [399, 130] width 6 height 5
type input "2026-01-04"
click at [402, 138] on button "Done" at bounding box center [402, 139] width 11 height 5
click at [275, 154] on div "Check in Notes Check out Assignees Amt Paid Tips Service 2025 09-15 10:37am $0.…" at bounding box center [221, 128] width 245 height 199
click at [402, 127] on div "Phone 6264821575 6264821575" at bounding box center [384, 127] width 65 height 8
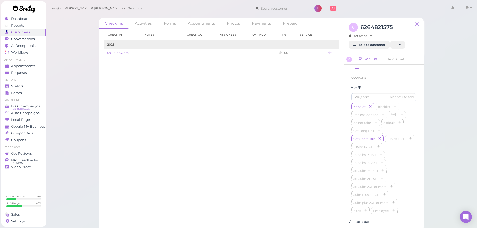
scroll to position [251, 0]
click at [406, 129] on div "Kon Cat blacklist [MEDICAL_DATA] Checked 学生 do not take difficult Cat Long Hair…" at bounding box center [384, 134] width 65 height 112
click at [180, 144] on div "Check in Notes Check out Assignees Amt Paid Tips Service 2025 09-15 10:37am $0.…" at bounding box center [221, 128] width 245 height 199
drag, startPoint x: 289, startPoint y: 125, endPoint x: 358, endPoint y: 50, distance: 101.6
click at [290, 125] on div "Check in Notes Check out Assignees Amt Paid Tips Service 2025 09-15 10:37am $0.…" at bounding box center [221, 128] width 245 height 199
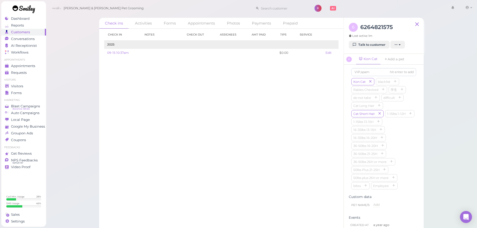
click at [360, 50] on div "6 6264821575 Last active 1m Talk to customer New appointment Add stamps Add/Rem…" at bounding box center [384, 36] width 80 height 36
click at [359, 46] on link "Talk to customer" at bounding box center [369, 45] width 41 height 8
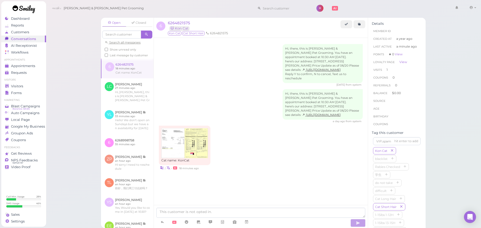
click at [257, 117] on div "Hi, there, this is Cody & Miley Pet Grooming. You have an appointment booked at…" at bounding box center [261, 106] width 204 height 34
click at [192, 149] on img at bounding box center [195, 143] width 23 height 30
click at [74, 110] on div "Open Closed Search all messages Show unread only Last message by customer 6 626…" at bounding box center [263, 114] width 435 height 228
click at [179, 24] on span "6264821575" at bounding box center [179, 23] width 22 height 5
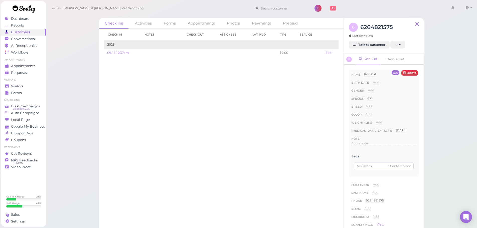
click at [377, 87] on div "Add" at bounding box center [376, 84] width 6 height 8
click at [396, 96] on div "Birth date Add" at bounding box center [384, 92] width 65 height 8
click at [407, 119] on div "Kon Cat blacklist [MEDICAL_DATA] Checked 学生 do not take difficult Cat Long Hair…" at bounding box center [384, 134] width 65 height 112
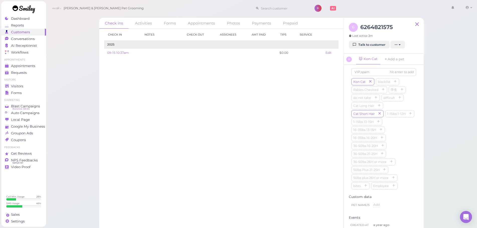
scroll to position [0, 0]
click at [412, 152] on div "Add a note" at bounding box center [384, 151] width 65 height 5
click at [365, 200] on span "×" at bounding box center [366, 200] width 2 height 4
click at [410, 134] on div "Kon Cat blacklist [MEDICAL_DATA] Checked 学生 do not take difficult Cat Long Hair…" at bounding box center [384, 124] width 65 height 112
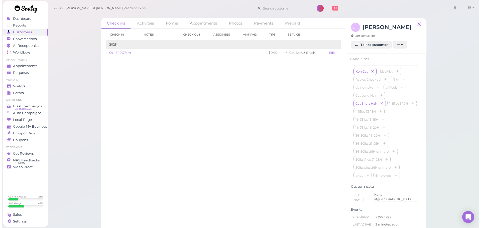
scroll to position [125, 0]
click at [410, 134] on div "Kon Cat blacklist [MEDICAL_DATA] Checked 学生 do not take difficult Cat Long Hair…" at bounding box center [384, 149] width 65 height 112
click at [318, 134] on div "Check in Notes Check out Assignees Amt Paid Tips Service 2025 09-15 10:37am $0.…" at bounding box center [221, 128] width 245 height 199
click at [399, 136] on div "Kon Cat blacklist [MEDICAL_DATA] Checked 学生 do not take difficult Cat Long Hair…" at bounding box center [384, 149] width 65 height 112
click at [243, 138] on div "Check in Notes Check out Assignees Amt Paid Tips Service 2025 09-15 10:37am $0.…" at bounding box center [221, 128] width 245 height 199
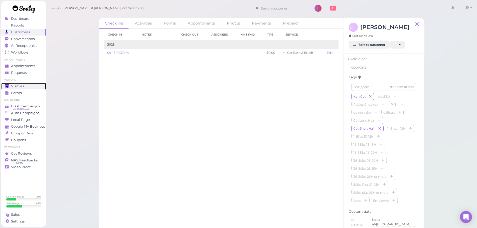
click at [10, 83] on link "Visitors" at bounding box center [23, 86] width 45 height 7
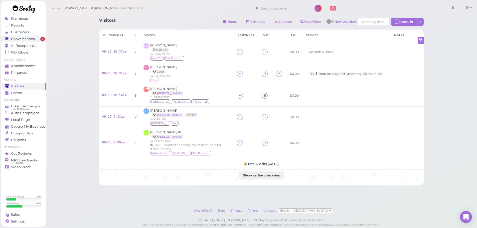
click at [30, 39] on span "Conversations" at bounding box center [23, 39] width 24 height 4
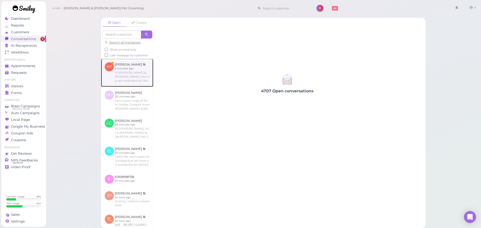
click at [135, 82] on link at bounding box center [127, 73] width 52 height 28
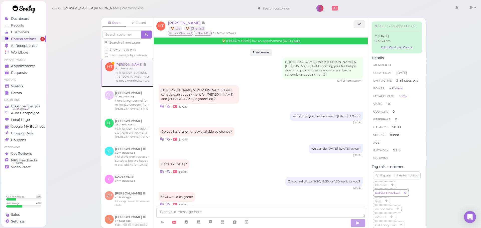
scroll to position [629, 0]
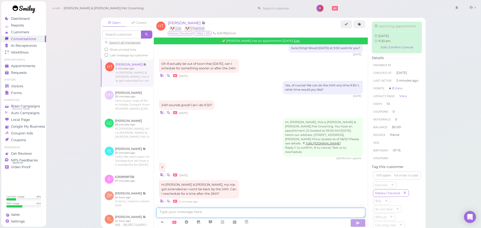
click at [248, 210] on textarea at bounding box center [260, 213] width 209 height 10
click at [223, 209] on textarea at bounding box center [260, 213] width 209 height 10
click at [278, 213] on textarea at bounding box center [260, 213] width 209 height 10
type textarea "Yes, would you like to come in on the 26th or the 27th?"
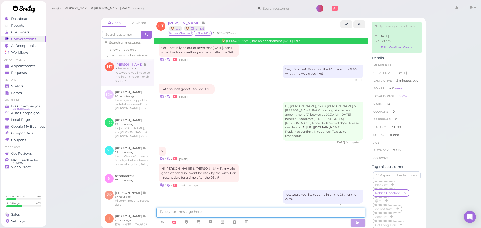
scroll to position [666, 0]
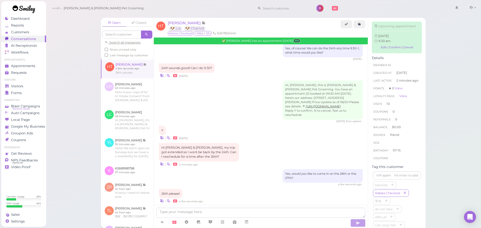
click at [296, 41] on link "Edit" at bounding box center [297, 41] width 6 height 4
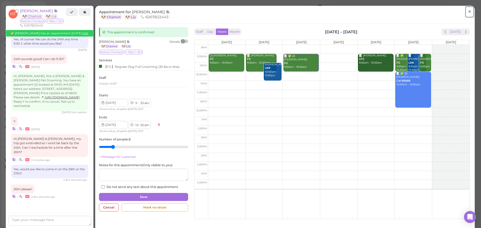
click at [465, 12] on link "×" at bounding box center [469, 12] width 9 height 12
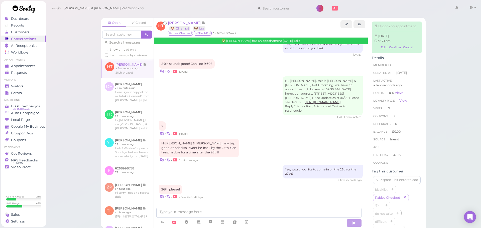
scroll to position [666, 0]
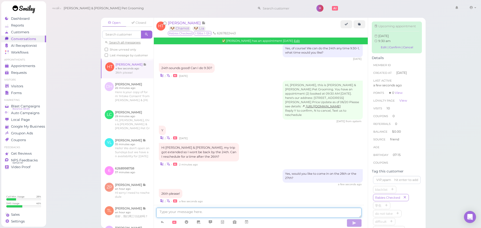
click at [219, 215] on textarea at bounding box center [258, 213] width 205 height 10
type textarea "Sure thing, would the 26th at 9:30 be good for you?"
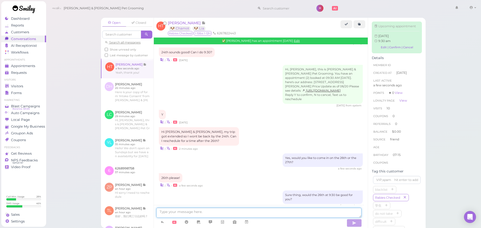
scroll to position [703, 0]
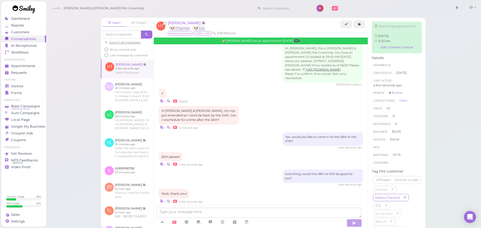
click at [296, 42] on link "Edit" at bounding box center [297, 41] width 6 height 4
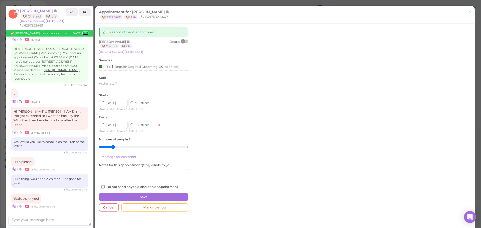
scroll to position [738, 0]
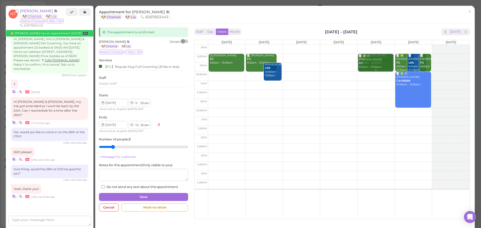
drag, startPoint x: 303, startPoint y: 61, endPoint x: 360, endPoint y: 66, distance: 57.3
click at [368, 45] on tr "(2) Bailey Carlin FG 9:30am - 10:30am 📝 Dyana Peraza FG 9:30am - 10:30am Lei Ch…" at bounding box center [332, 45] width 275 height 0
type input "2025-09-26"
click at [123, 192] on div "This appointment is confirmed Helen Truong 🐶 Chamot 🐶 Lia Details Rabies Checke…" at bounding box center [143, 120] width 94 height 187
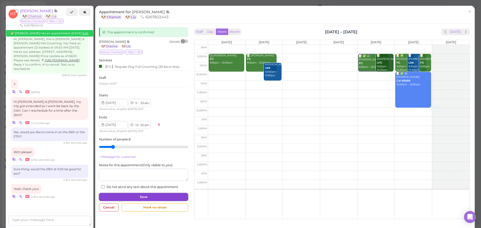
click at [124, 194] on button "Save" at bounding box center [143, 197] width 89 height 8
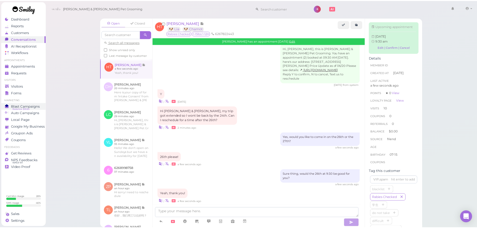
scroll to position [701, 0]
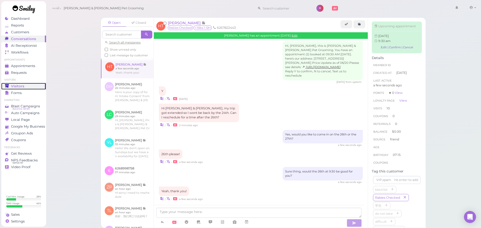
click at [29, 89] on link "Visitors" at bounding box center [23, 86] width 45 height 7
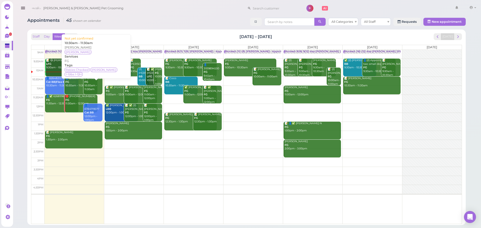
click at [95, 88] on div "[PERSON_NAME] FG 10:30am - 11:30am" at bounding box center [93, 84] width 18 height 15
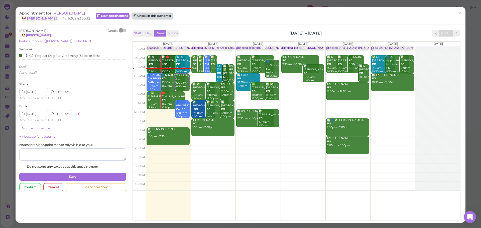
click at [150, 15] on button "Check in this customer" at bounding box center [152, 16] width 41 height 6
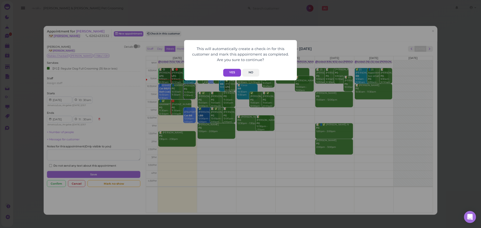
click at [231, 72] on button "Yes" at bounding box center [232, 73] width 18 height 8
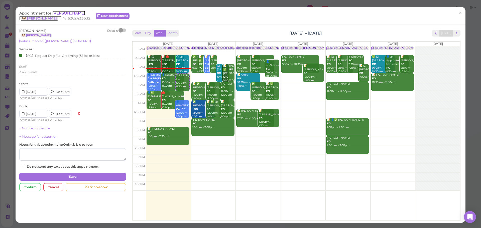
click at [78, 14] on span "[PERSON_NAME]" at bounding box center [68, 13] width 33 height 5
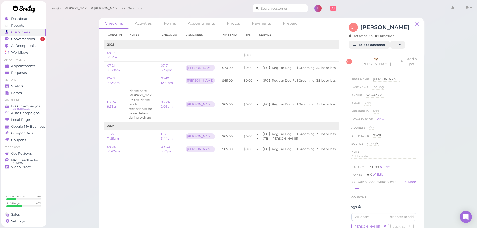
click at [276, 9] on input at bounding box center [283, 8] width 49 height 8
type input "6266780565"
click at [69, 90] on div "Check ins Activities Forms Appointments Photos Payments Prepaid Check in Notes …" at bounding box center [262, 118] width 432 height 236
click at [30, 67] on span "Appointments" at bounding box center [23, 66] width 25 height 4
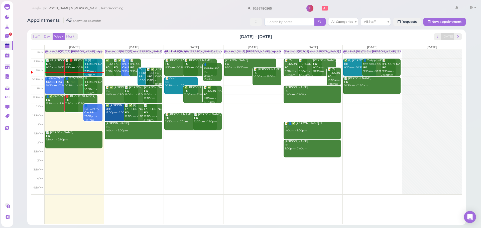
click at [357, 142] on td at bounding box center [253, 144] width 417 height 9
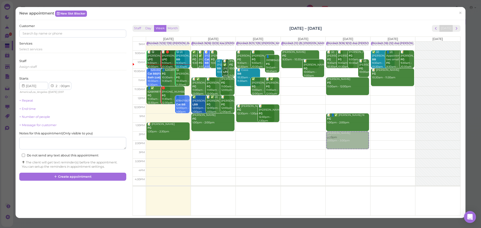
drag, startPoint x: 312, startPoint y: 141, endPoint x: 367, endPoint y: 144, distance: 54.9
click at [367, 144] on div "9am 9:30am 10am 10:30am 11am 11:30am 12pm 12:30pm 1pm 1:30pm 2pm 2:30pm 3pm 3:3…" at bounding box center [296, 129] width 327 height 174
type input "[DATE]"
click at [61, 48] on div "Select services" at bounding box center [72, 49] width 107 height 5
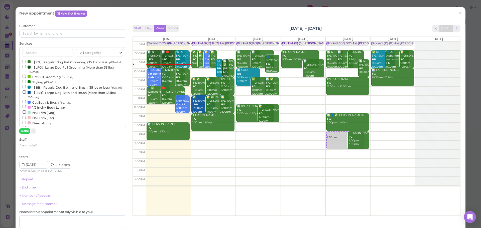
click at [48, 65] on label "【FG】Regular Dog Full Grooming (35 lbs or less) (60min)" at bounding box center [72, 61] width 98 height 5
click at [26, 63] on input "【FG】Regular Dog Full Grooming (35 lbs or less) (60min)" at bounding box center [24, 61] width 3 height 3
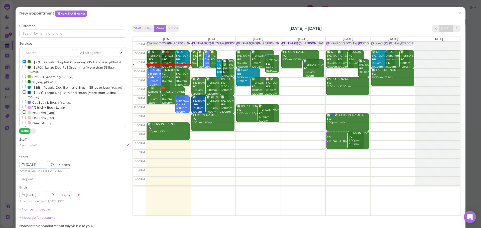
drag, startPoint x: 26, startPoint y: 132, endPoint x: 69, endPoint y: 67, distance: 77.9
click at [26, 131] on button "Done" at bounding box center [24, 131] width 11 height 5
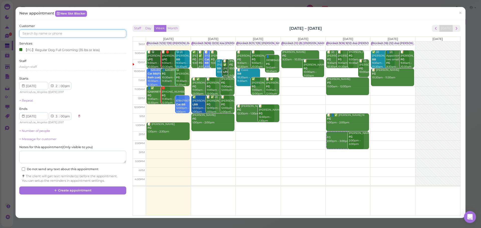
click at [80, 36] on input at bounding box center [72, 34] width 107 height 8
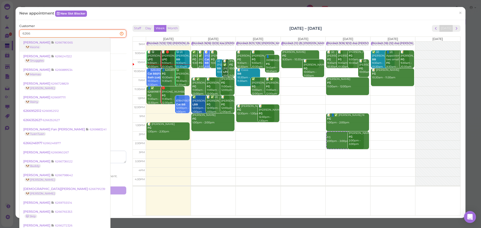
type input "6266"
click at [61, 43] on small "6266780565" at bounding box center [64, 43] width 18 height 4
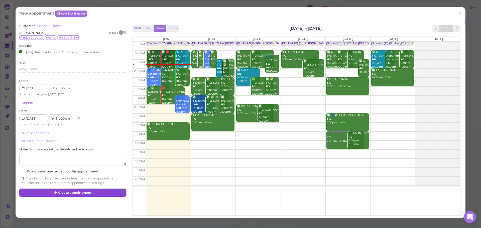
click at [79, 191] on button "Create appointment" at bounding box center [72, 193] width 107 height 8
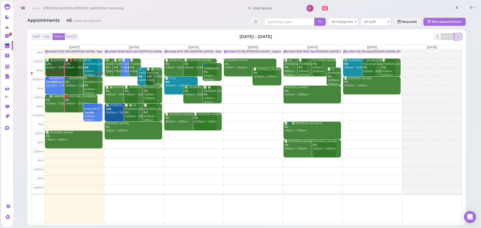
click at [460, 38] on span "next" at bounding box center [458, 36] width 5 height 5
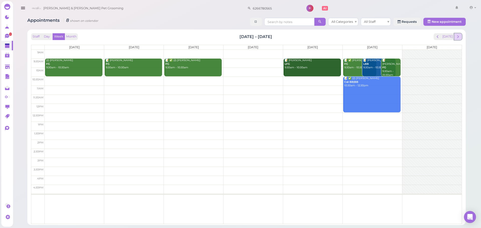
click at [455, 39] on button "next" at bounding box center [458, 36] width 8 height 7
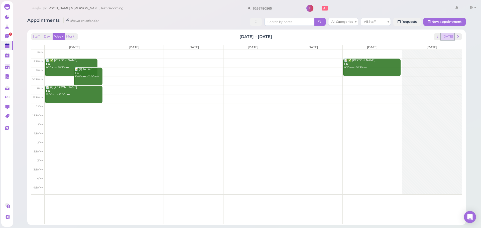
click at [447, 39] on button "[DATE]" at bounding box center [448, 36] width 14 height 7
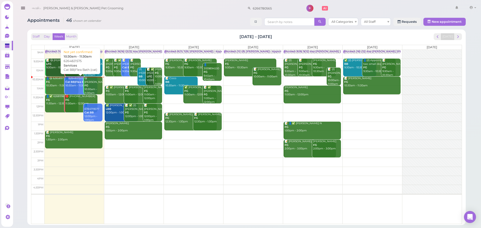
click at [73, 82] on b "Cat BB|Flea Bath (cat)" at bounding box center [80, 81] width 30 height 3
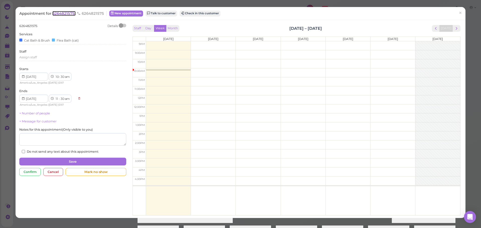
click at [67, 12] on span "6264821575" at bounding box center [63, 13] width 23 height 5
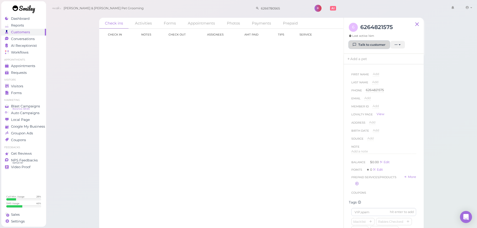
click at [364, 42] on link "Talk to customer" at bounding box center [369, 45] width 41 height 8
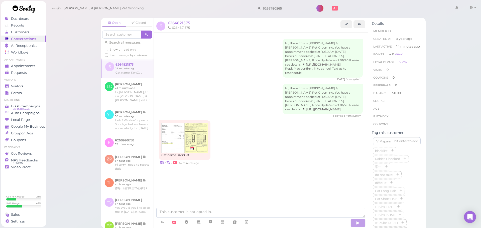
click at [253, 141] on div "Cat name: KonCat | • 14 minutes ago" at bounding box center [261, 143] width 204 height 45
click at [259, 161] on div "Cat name: KonCat | • 14 minutes ago" at bounding box center [261, 143] width 204 height 45
click at [172, 143] on img at bounding box center [172, 138] width 23 height 30
drag, startPoint x: 206, startPoint y: 85, endPoint x: 196, endPoint y: 59, distance: 27.9
click at [206, 81] on div "[DATE] from system" at bounding box center [261, 80] width 204 height 4
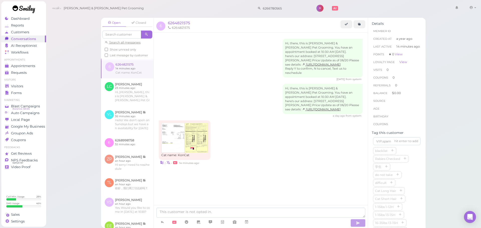
click at [177, 19] on div "6 6264821575 6264821575" at bounding box center [261, 25] width 214 height 15
click at [174, 23] on span "6264821575" at bounding box center [179, 23] width 22 height 5
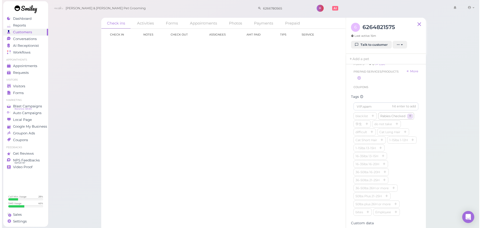
scroll to position [125, 0]
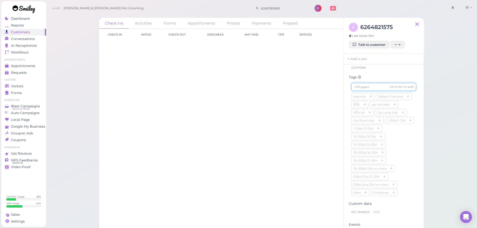
click at [373, 90] on input at bounding box center [384, 87] width 65 height 8
type input "Kon Cat"
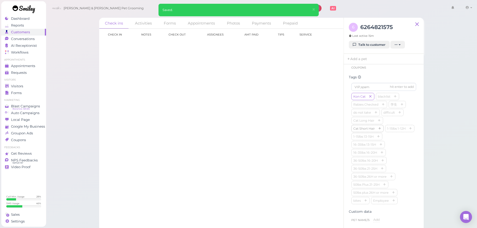
drag, startPoint x: 401, startPoint y: 141, endPoint x: 383, endPoint y: 135, distance: 19.1
click at [401, 141] on div "Kon Cat blacklist [MEDICAL_DATA] Checked 学生 do not take difficult Cat Long Hair…" at bounding box center [384, 149] width 65 height 112
click at [380, 132] on button "button" at bounding box center [380, 128] width 6 height 5
click at [262, 136] on div "Check in Notes Check out Assignees Amt Paid Tips Service Load more" at bounding box center [221, 128] width 245 height 199
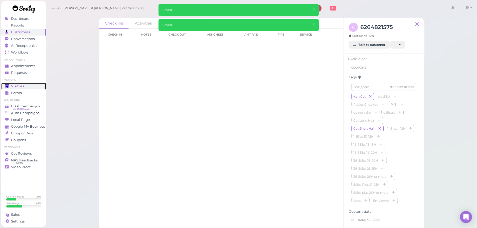
click at [19, 83] on link "Visitors" at bounding box center [23, 86] width 45 height 7
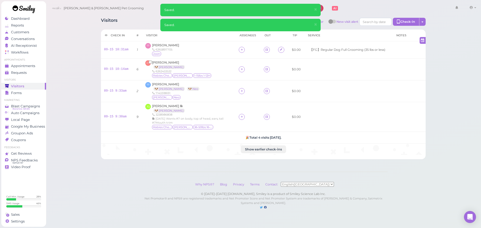
click at [154, 25] on div "Visitors Notes Schedule Reports New visitor New visit alert Check-in Customer c…" at bounding box center [263, 22] width 325 height 9
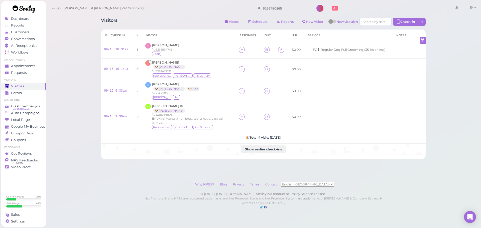
click at [67, 56] on div "Visitors Notes Schedule Reports New visitor New visit alert Check-in Customer c…" at bounding box center [263, 110] width 435 height 220
click at [41, 67] on div "Appointments" at bounding box center [23, 66] width 36 height 4
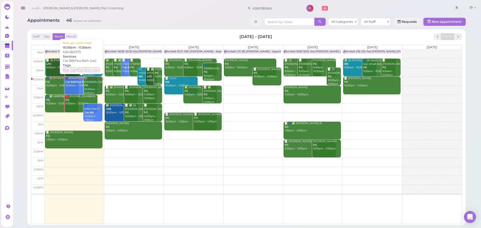
click at [189, 24] on div "Appointments 46 shown on calendar All Categories All Staff Requests New appoint…" at bounding box center [246, 22] width 438 height 9
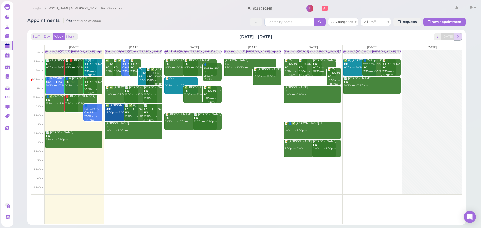
click at [457, 36] on span "next" at bounding box center [458, 36] width 5 height 5
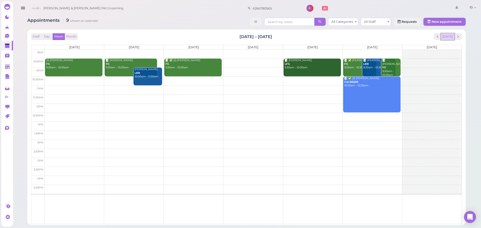
click at [448, 34] on button "[DATE]" at bounding box center [448, 36] width 14 height 7
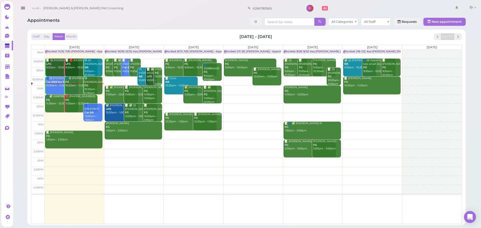
click at [248, 87] on td at bounding box center [253, 90] width 417 height 9
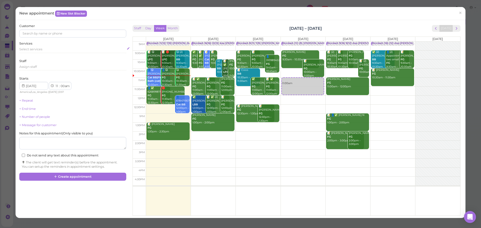
click at [39, 53] on div "Select services" at bounding box center [72, 50] width 107 height 6
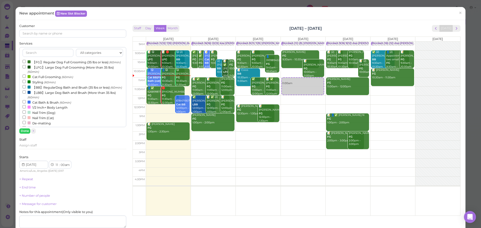
click at [39, 60] on label "【FG】Regular Dog Full Grooming (35 lbs or less) (60min)" at bounding box center [72, 61] width 98 height 5
click at [26, 60] on input "【FG】Regular Dog Full Grooming (35 lbs or less) (60min)" at bounding box center [24, 61] width 3 height 3
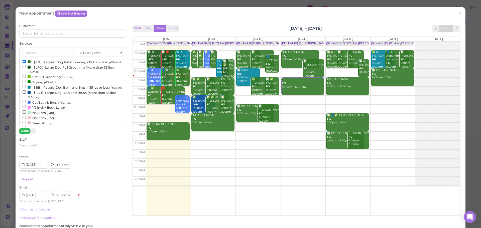
click at [23, 129] on button "Done" at bounding box center [24, 131] width 11 height 5
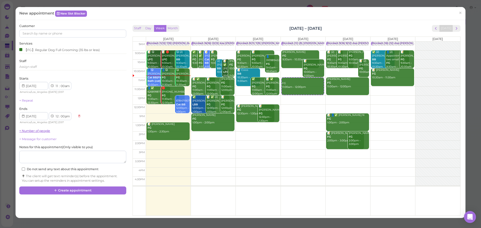
click at [30, 132] on link "+ Number of people" at bounding box center [34, 131] width 31 height 4
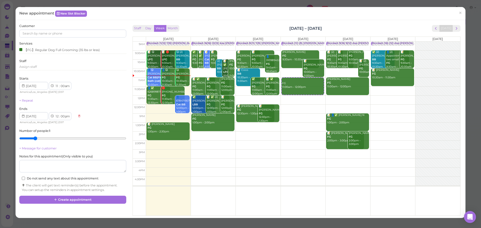
type input "2"
click at [30, 138] on input "range" at bounding box center [72, 139] width 107 height 8
click at [62, 35] on input at bounding box center [72, 34] width 107 height 8
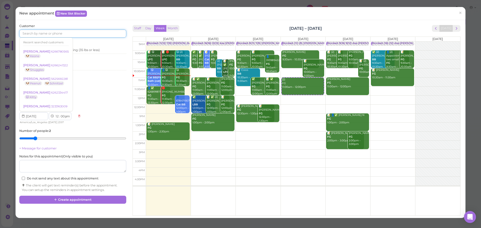
click at [65, 31] on input at bounding box center [72, 34] width 107 height 8
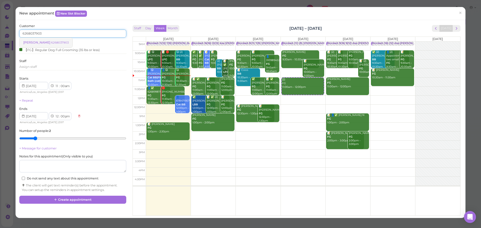
type input "6268037903"
click at [50, 39] on link "[PERSON_NAME] 6268037903" at bounding box center [46, 43] width 53 height 10
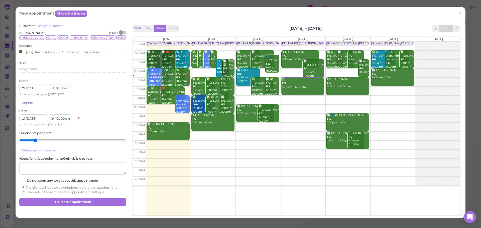
click at [457, 30] on div "Staff Day Week Month [DATE] – [DATE] [DATE] [DATE] [DATE] [DATE] [DATE] [DATE] …" at bounding box center [296, 119] width 330 height 191
click at [455, 29] on span "next" at bounding box center [456, 28] width 5 height 5
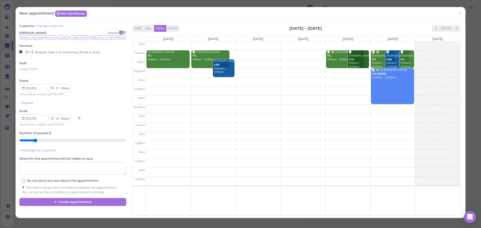
click at [156, 72] on td at bounding box center [303, 72] width 314 height 9
type input "[DATE]"
select select "10"
select select "30"
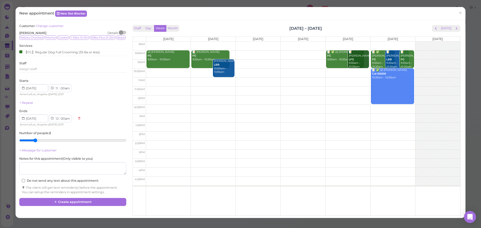
select select "11"
select select "30"
select select "am"
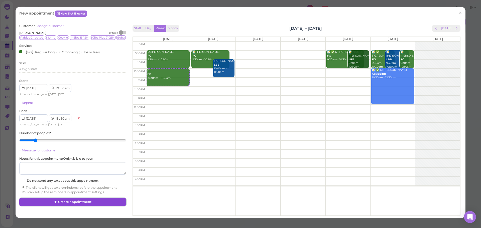
click at [82, 205] on button "Create appointment" at bounding box center [72, 202] width 107 height 8
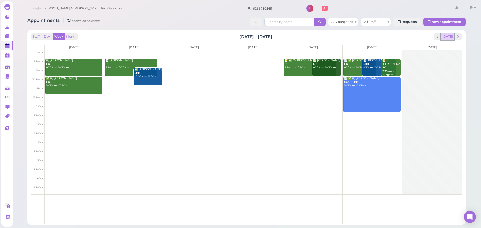
click at [450, 38] on button "[DATE]" at bounding box center [448, 36] width 14 height 7
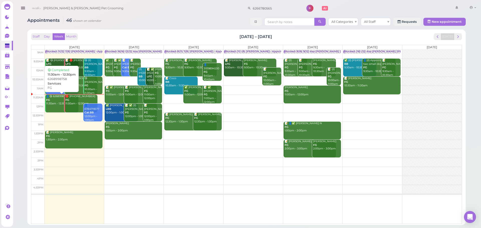
click at [53, 107] on link "👤😋 6268998758 FG 11:30am - 12:30pm" at bounding box center [61, 104] width 33 height 18
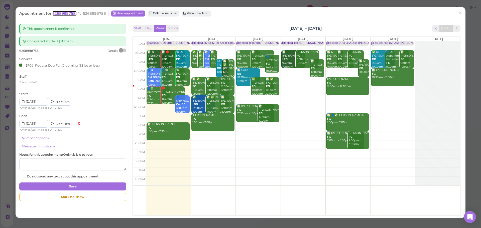
click at [74, 16] on div "Appointment for 6268998758 6268998758" at bounding box center [63, 13] width 89 height 5
click at [59, 14] on span "6268998758" at bounding box center [64, 13] width 24 height 5
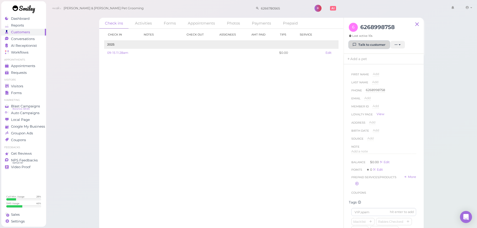
click at [368, 47] on link "Talk to customer" at bounding box center [369, 45] width 41 height 8
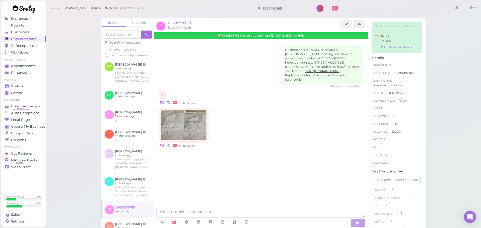
click at [249, 137] on div "Hi, there, this is [PERSON_NAME] & [PERSON_NAME] Pet Grooming. You have an appo…" at bounding box center [261, 107] width 214 height 136
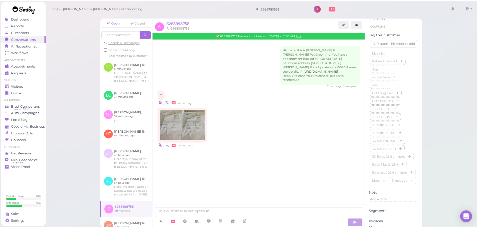
scroll to position [125, 0]
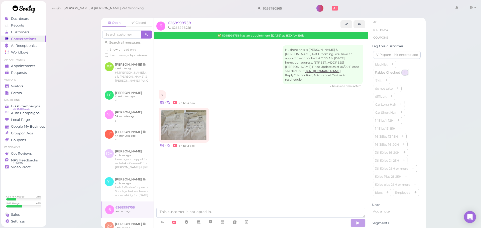
click at [404, 74] on icon "button" at bounding box center [404, 73] width 3 height 4
click at [230, 115] on div "| • an hour ago" at bounding box center [261, 128] width 204 height 40
click at [168, 123] on img at bounding box center [172, 125] width 23 height 30
click at [198, 121] on img at bounding box center [195, 125] width 23 height 30
click at [173, 25] on span "6268998758" at bounding box center [179, 23] width 23 height 5
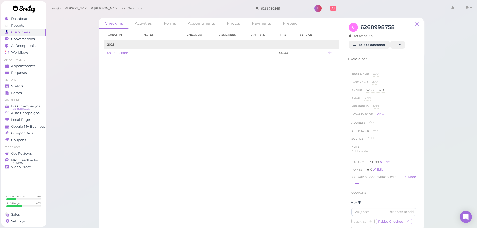
click at [354, 61] on link "Add a pet" at bounding box center [357, 59] width 26 height 11
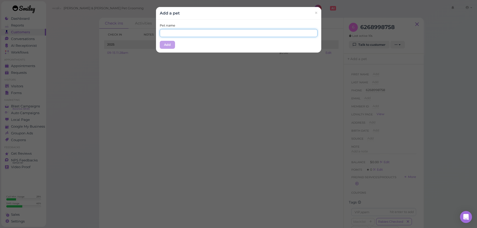
click at [231, 34] on input "text" at bounding box center [239, 33] width 158 height 8
type input "Gigi"
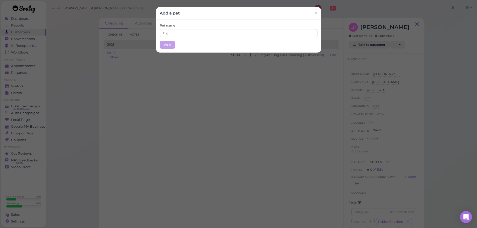
click at [183, 38] on div "Pet name Gigi Add" at bounding box center [238, 36] width 165 height 33
click at [162, 42] on button "Add" at bounding box center [167, 45] width 15 height 8
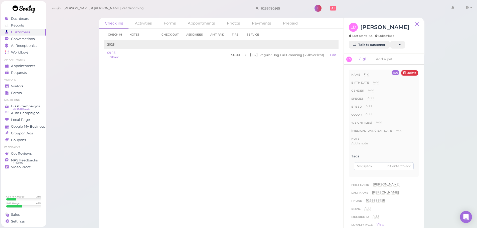
click at [397, 131] on span "Add" at bounding box center [399, 131] width 6 height 4
type input "2026-04-25"
click at [398, 140] on button "Done" at bounding box center [402, 139] width 11 height 5
click at [257, 141] on div "Check in Notes Check out Assignees Amt Paid Tips Service 2025 09-15 11:28am $0.…" at bounding box center [221, 128] width 245 height 199
drag, startPoint x: 234, startPoint y: 148, endPoint x: 315, endPoint y: 149, distance: 80.4
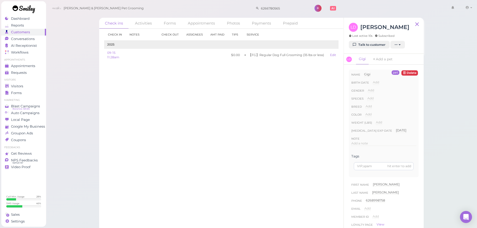
click at [255, 148] on div "Check in Notes Check out Assignees Amt Paid Tips Service 2025 09-15 11:28am $0.…" at bounding box center [221, 128] width 245 height 199
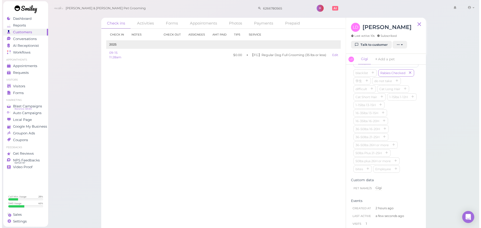
scroll to position [251, 0]
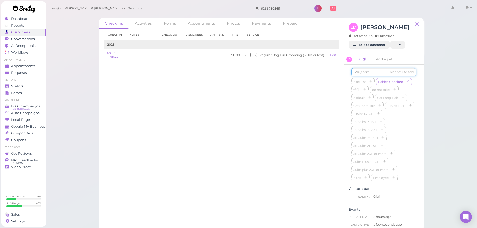
click at [370, 76] on input at bounding box center [384, 72] width 65 height 8
type input "Gigi"
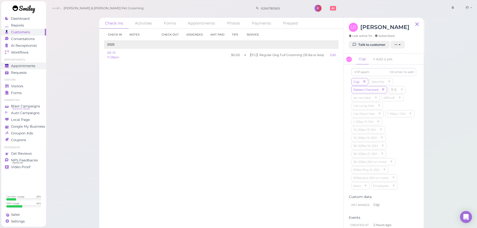
click at [27, 65] on span "Appointments" at bounding box center [23, 66] width 24 height 4
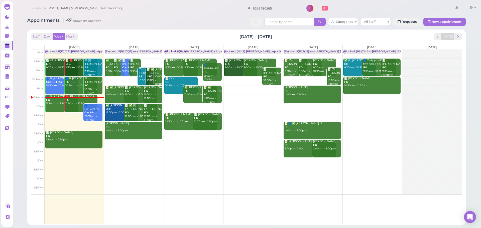
click at [320, 106] on td at bounding box center [253, 108] width 417 height 9
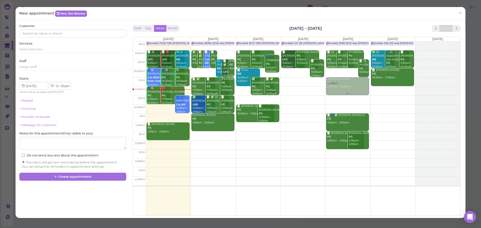
click at [350, 42] on div "12:00pm Blocked: 9(16) 9(12) Asa Helen Rebecca • Appointment 📝 (2) Vincent Le F…" at bounding box center [348, 42] width 45 height 0
select select "11"
select select "am"
click at [54, 53] on div "Select services" at bounding box center [72, 51] width 107 height 8
click at [55, 51] on div "Select services" at bounding box center [72, 49] width 107 height 5
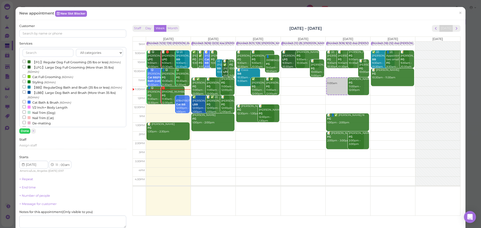
click at [50, 61] on label "【FG】Regular Dog Full Grooming (35 lbs or less) (60min)" at bounding box center [72, 61] width 98 height 5
click at [26, 61] on input "【FG】Regular Dog Full Grooming (35 lbs or less) (60min)" at bounding box center [24, 61] width 3 height 3
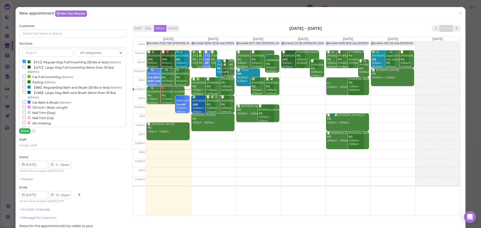
click at [26, 130] on button "Done" at bounding box center [24, 131] width 11 height 5
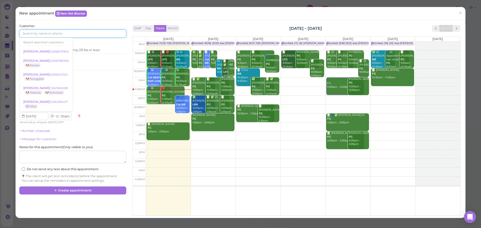
click at [53, 31] on input at bounding box center [72, 34] width 107 height 8
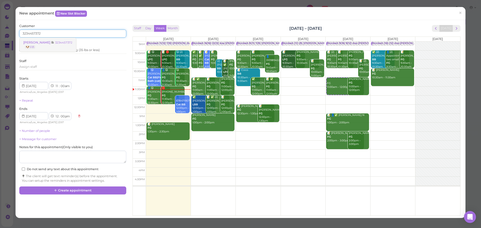
type input "3234457372"
click at [44, 41] on span "Violeta Rodriguez" at bounding box center [37, 43] width 28 height 4
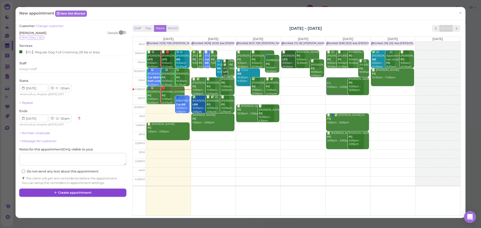
click at [97, 191] on button "Create appointment" at bounding box center [72, 193] width 107 height 8
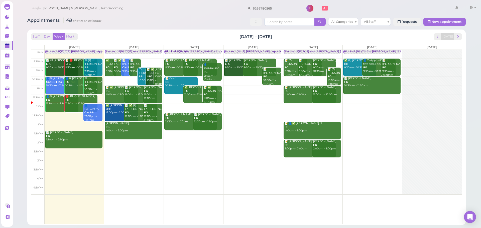
click at [95, 109] on div "👤6784719577 Cat BB 12:00pm - 1:00pm" at bounding box center [93, 113] width 18 height 18
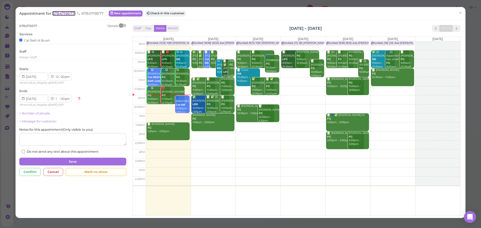
click at [64, 14] on span "6784719577" at bounding box center [63, 13] width 23 height 5
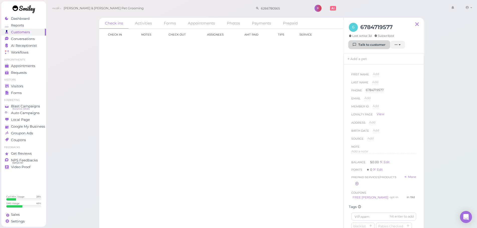
click at [378, 41] on link "Talk to customer" at bounding box center [369, 45] width 41 height 8
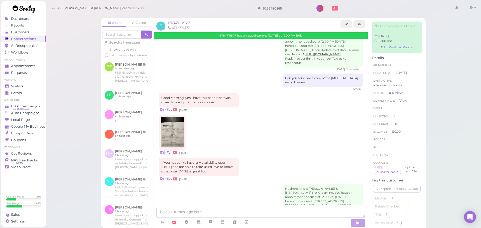
click at [267, 120] on div "| • 3 days ago" at bounding box center [261, 135] width 204 height 40
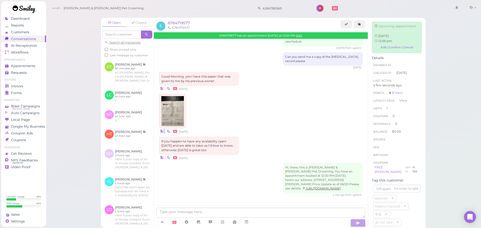
scroll to position [179, 0]
click at [253, 107] on div "| • 3 days ago" at bounding box center [261, 114] width 204 height 40
drag, startPoint x: 279, startPoint y: 103, endPoint x: 215, endPoint y: 103, distance: 63.4
click at [278, 103] on div "| • 3 days ago" at bounding box center [261, 114] width 204 height 40
click at [171, 104] on img at bounding box center [172, 111] width 23 height 30
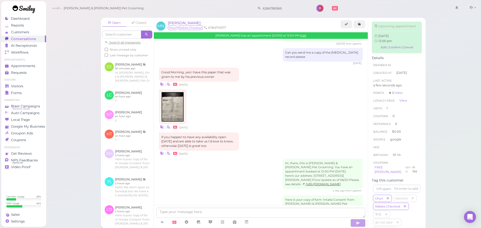
scroll to position [203, 0]
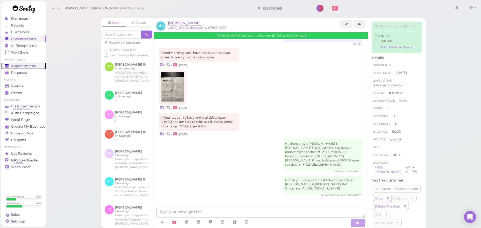
click at [18, 64] on span "Appointments" at bounding box center [23, 66] width 25 height 4
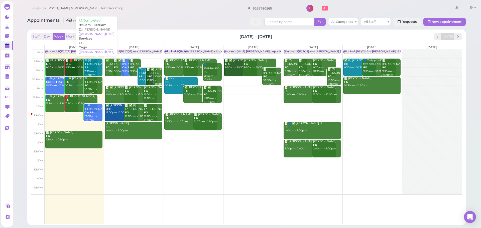
click at [93, 70] on div "😋 (2) Tammy Tran BB 9:30am - 10:30am" at bounding box center [93, 68] width 18 height 18
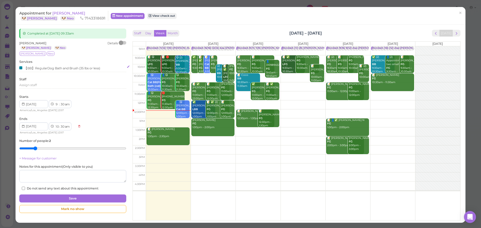
click at [44, 68] on div "【BB】RegularDog Bath and Brush (35 lbs or less)" at bounding box center [59, 67] width 81 height 5
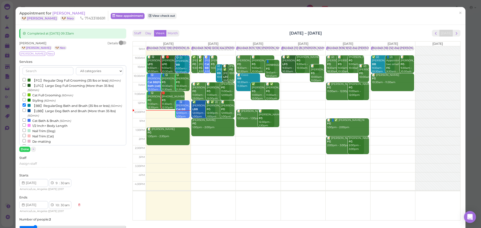
click at [37, 108] on label "【BB】RegularDog Bath and Brush (35 lbs or less) (60min)" at bounding box center [72, 105] width 99 height 5
click at [26, 107] on input "【BB】RegularDog Bath and Brush (35 lbs or less) (60min)" at bounding box center [24, 104] width 3 height 3
click at [46, 82] on label "【FG】Regular Dog Full Grooming (35 lbs or less) (60min)" at bounding box center [72, 80] width 98 height 5
click at [26, 81] on input "【FG】Regular Dog Full Grooming (35 lbs or less) (60min)" at bounding box center [24, 79] width 3 height 3
click at [25, 148] on button "Done" at bounding box center [24, 149] width 11 height 5
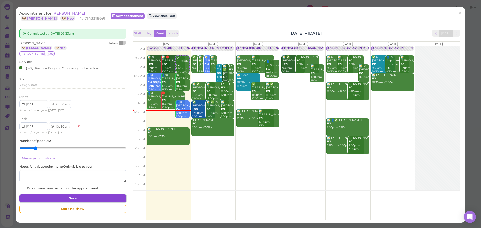
click at [70, 201] on button "Save" at bounding box center [72, 199] width 107 height 8
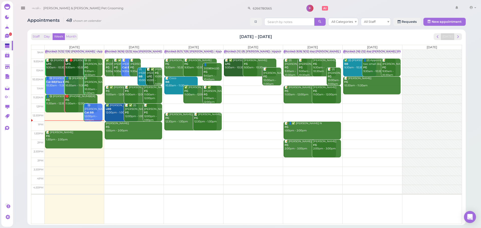
click at [70, 138] on div "📝 Diana Licon FG 1:30pm - 2:30pm" at bounding box center [74, 136] width 57 height 11
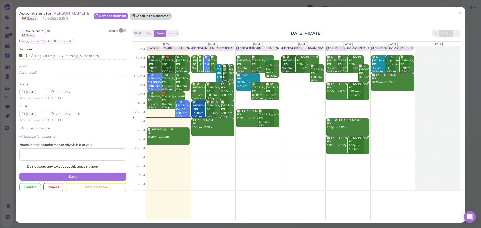
click at [149, 15] on button "Check in this customer" at bounding box center [150, 16] width 41 height 6
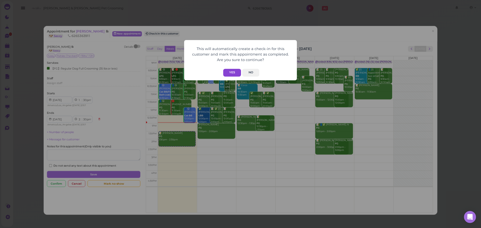
click at [234, 73] on button "Yes" at bounding box center [232, 73] width 18 height 8
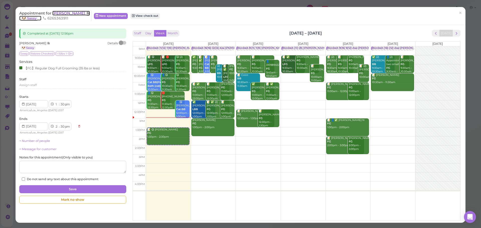
click at [62, 11] on span "Diana Licon" at bounding box center [69, 13] width 34 height 5
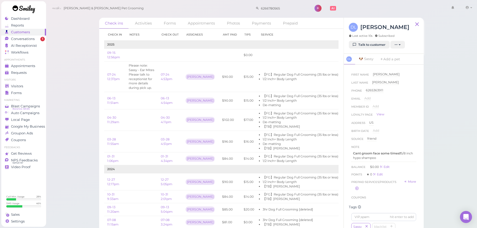
click at [88, 71] on div "Check ins Activities Forms Appointments Photos Payments Prepaid Check in Notes …" at bounding box center [262, 116] width 432 height 232
click at [93, 73] on div "Check ins Activities Forms Appointments Photos Payments Prepaid Check in Notes …" at bounding box center [261, 122] width 337 height 217
click at [175, 6] on div "Cody & Miley Pet Grooming 6266780565 1 Account" at bounding box center [262, 8] width 425 height 14
click at [40, 37] on div "Conversations" at bounding box center [23, 39] width 36 height 4
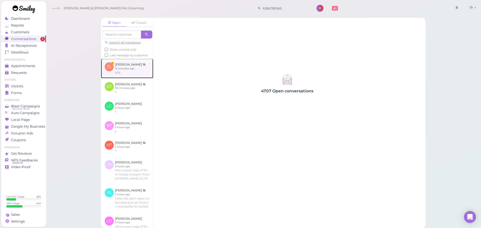
click at [107, 72] on link at bounding box center [127, 69] width 52 height 20
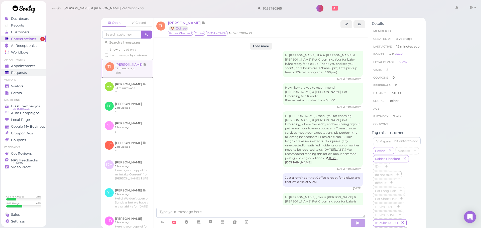
scroll to position [567, 0]
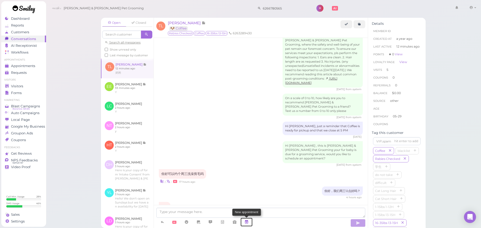
click at [247, 222] on icon at bounding box center [247, 222] width 4 height 5
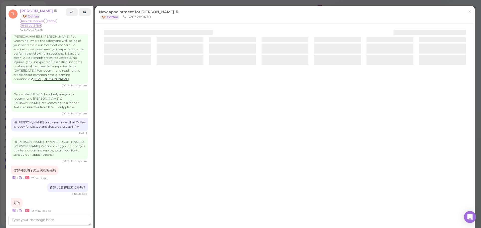
scroll to position [588, 0]
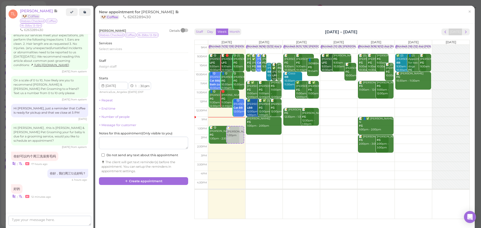
click at [289, 128] on td at bounding box center [339, 130] width 262 height 9
type input "2025-09-17"
drag, startPoint x: 294, startPoint y: 132, endPoint x: 297, endPoint y: 105, distance: 27.2
click at [297, 45] on div "📝 Tong Lin 1:30pm Blocked: 8(11) 7(8) Asa Helen • Appointment 📝 Judy Lee FG 9:3…" at bounding box center [301, 45] width 37 height 0
select select "12"
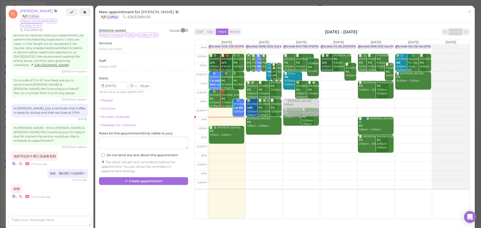
select select "00"
click at [124, 50] on div "Select services" at bounding box center [143, 49] width 89 height 5
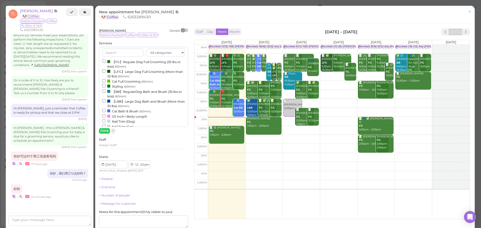
click at [122, 61] on label "【FG】Regular Dog Full Grooming (35 lbs or less) (60min)" at bounding box center [143, 64] width 83 height 10
click at [105, 61] on input "【FG】Regular Dog Full Grooming (35 lbs or less) (60min)" at bounding box center [103, 61] width 3 height 3
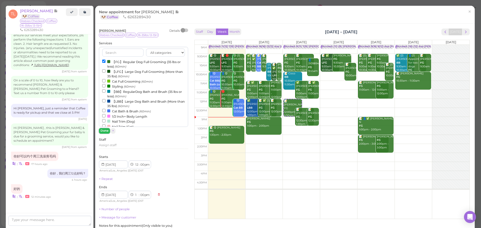
click at [107, 129] on button "Done" at bounding box center [104, 130] width 11 height 5
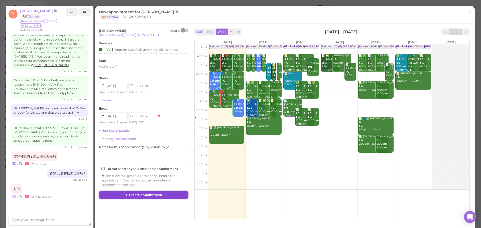
click at [144, 198] on button "Create appointment" at bounding box center [143, 195] width 89 height 8
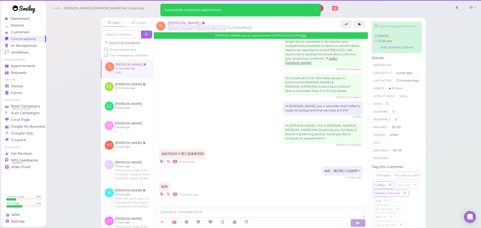
scroll to position [567, 0]
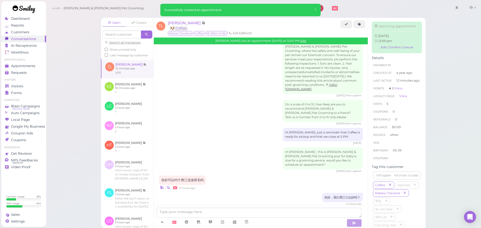
click at [33, 82] on ul "Visitors Visitors Forms" at bounding box center [23, 87] width 45 height 18
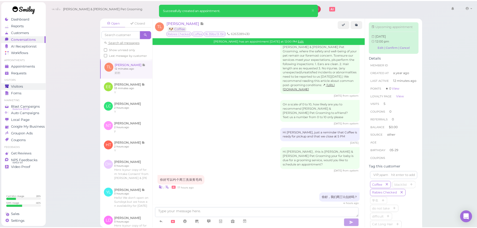
scroll to position [619, 0]
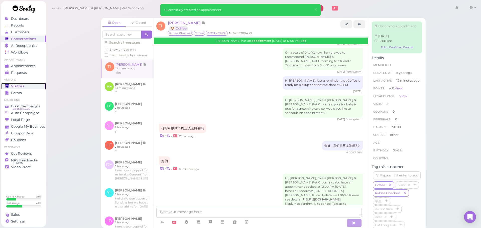
click at [33, 83] on link "Visitors" at bounding box center [23, 86] width 45 height 7
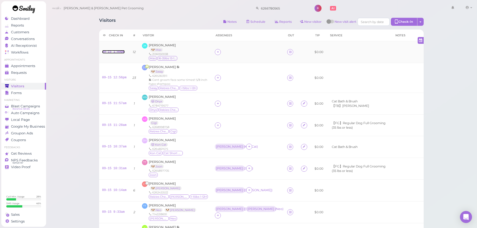
click at [119, 53] on link "09-15 1:09pm" at bounding box center [113, 52] width 23 height 4
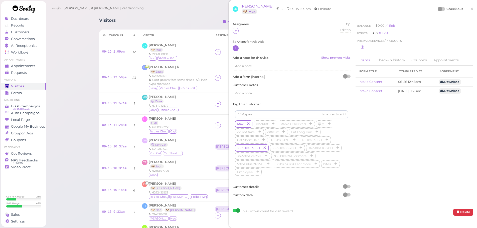
click at [238, 47] on div at bounding box center [292, 48] width 118 height 7
click at [238, 47] on div at bounding box center [236, 48] width 6 height 6
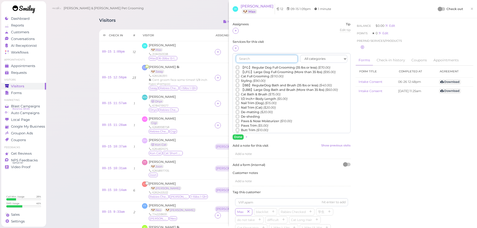
click at [245, 57] on input "text" at bounding box center [267, 59] width 62 height 8
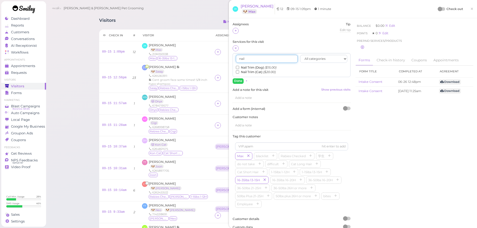
type input "nail"
click at [238, 68] on input "Nail Trim (Dog) ($15.00)" at bounding box center [237, 67] width 3 height 3
drag, startPoint x: 271, startPoint y: 57, endPoint x: 181, endPoint y: 58, distance: 90.2
click at [181, 58] on div "Visitors Notes Schedule Reports New visitor New visit alert Check-in Customer c…" at bounding box center [261, 150] width 337 height 272
type input "paw"
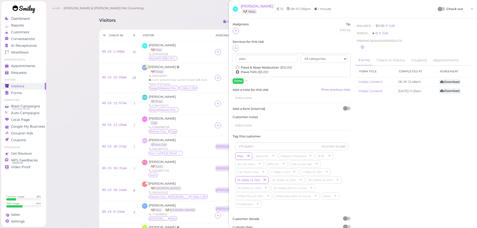
click at [238, 71] on input "Paws Trim ($5.00)" at bounding box center [237, 71] width 3 height 3
click at [237, 79] on button "Done" at bounding box center [238, 80] width 11 height 5
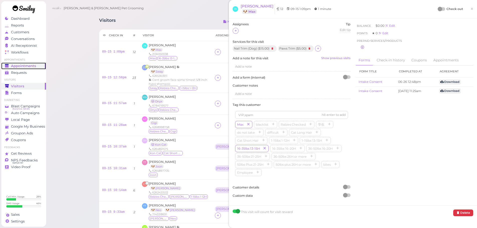
click at [30, 68] on span "Appointments" at bounding box center [23, 66] width 25 height 4
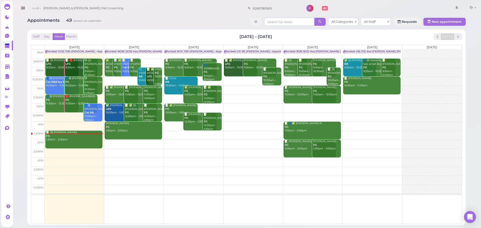
click at [246, 88] on td at bounding box center [253, 90] width 417 height 9
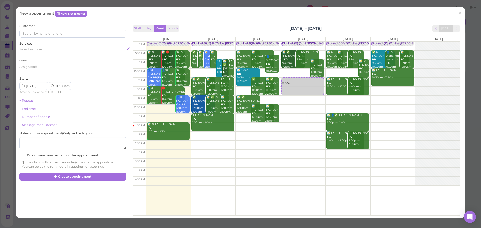
click at [41, 50] on span "Select services" at bounding box center [30, 49] width 23 height 4
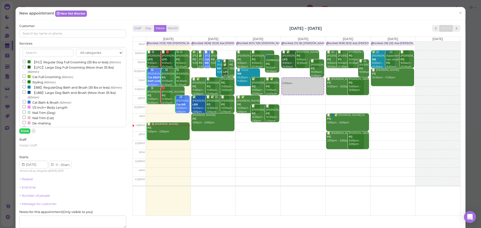
click at [40, 65] on label "【FG】Regular Dog Full Grooming (35 lbs or less) (60min)" at bounding box center [72, 61] width 98 height 5
click at [26, 63] on input "【FG】Regular Dog Full Grooming (35 lbs or less) (60min)" at bounding box center [24, 61] width 3 height 3
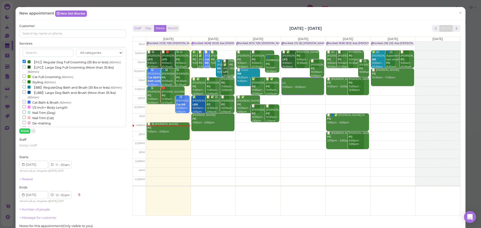
click at [23, 135] on div "Customer Services All categories Full Grooming Bath & Brush Add-ons Dental Work…" at bounding box center [72, 143] width 107 height 238
click at [26, 132] on button "Done" at bounding box center [24, 131] width 11 height 5
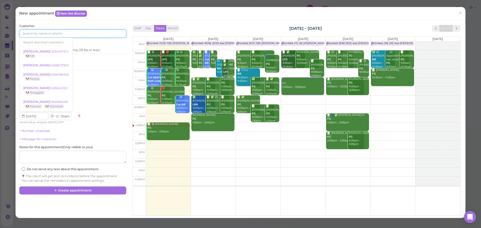
click at [70, 34] on input at bounding box center [72, 34] width 107 height 8
click at [35, 131] on link "+ Number of people" at bounding box center [34, 131] width 31 height 4
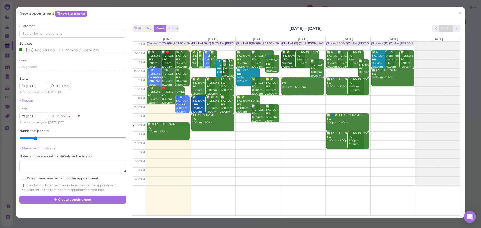
type input "2"
click at [33, 137] on input "range" at bounding box center [72, 139] width 107 height 8
click at [48, 33] on input at bounding box center [72, 34] width 107 height 8
type input "6263538249"
click at [83, 43] on small "6263538249" at bounding box center [91, 43] width 17 height 4
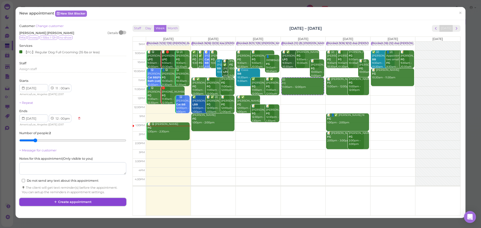
click at [84, 200] on button "Create appointment" at bounding box center [72, 202] width 107 height 8
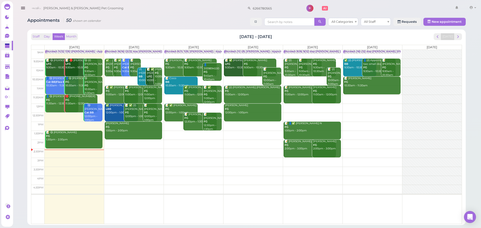
click at [261, 124] on td at bounding box center [253, 126] width 417 height 9
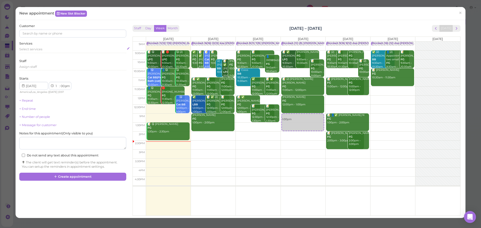
click at [40, 48] on span "Select services" at bounding box center [30, 49] width 23 height 4
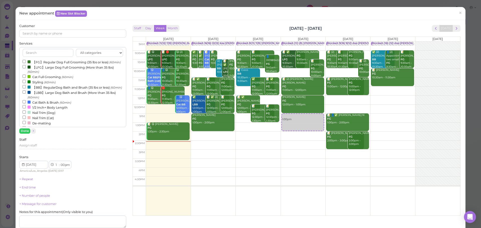
click at [42, 62] on label "【FG】Regular Dog Full Grooming (35 lbs or less) (60min)" at bounding box center [72, 61] width 98 height 5
click at [26, 62] on input "【FG】Regular Dog Full Grooming (35 lbs or less) (60min)" at bounding box center [24, 61] width 3 height 3
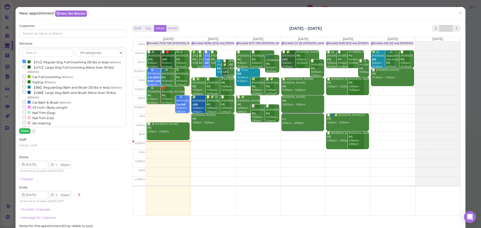
click at [28, 132] on button "Done" at bounding box center [24, 131] width 11 height 5
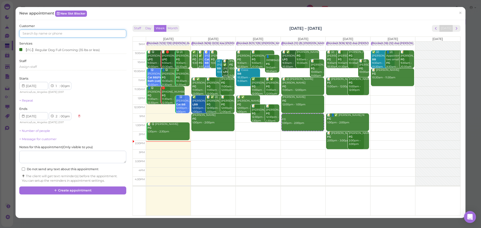
click at [111, 34] on input at bounding box center [72, 34] width 107 height 8
type input "3232029090"
click at [73, 40] on link "Alejandra Landaverde 3232029090 🐶 Canelo 🐶 Bingo 🐶 Chita" at bounding box center [51, 45] width 62 height 14
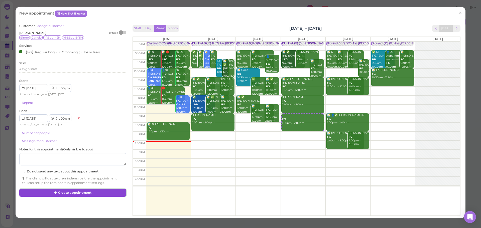
click at [112, 194] on button "Create appointment" at bounding box center [72, 193] width 107 height 8
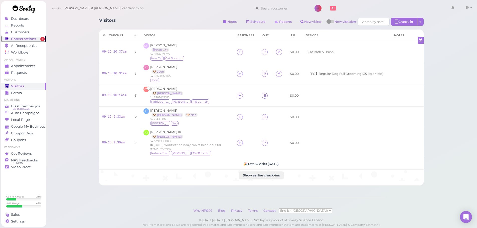
click at [29, 39] on span "Conversations" at bounding box center [23, 39] width 25 height 4
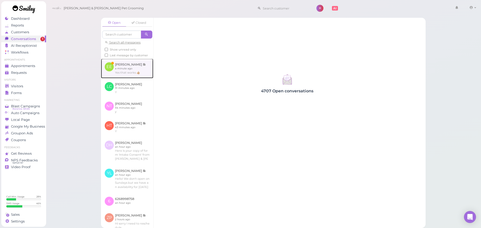
click at [135, 70] on link at bounding box center [127, 69] width 52 height 20
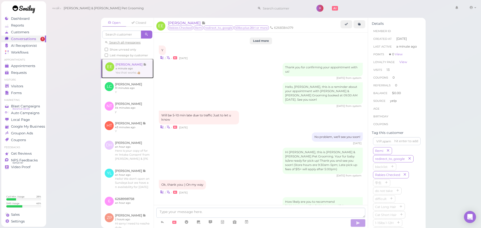
scroll to position [657, 0]
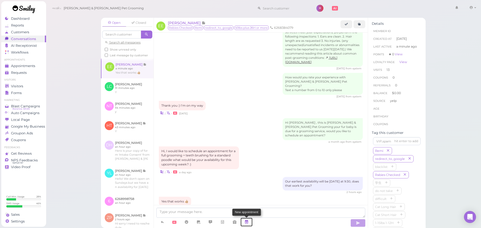
click at [249, 222] on link at bounding box center [247, 222] width 12 height 9
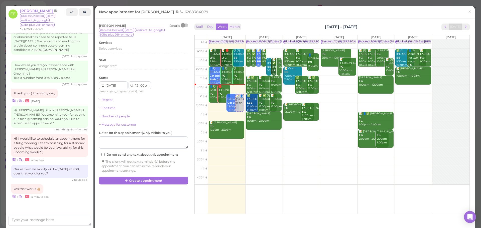
click at [338, 108] on td at bounding box center [339, 107] width 262 height 9
type input "[DATE]"
select select "45"
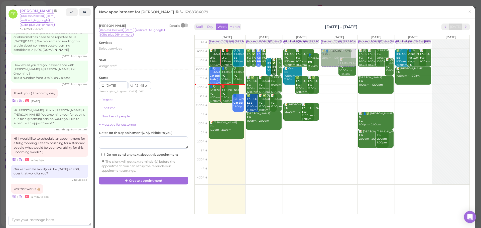
drag, startPoint x: 339, startPoint y: 64, endPoint x: 341, endPoint y: 54, distance: 10.7
click at [341, 40] on div "📝 👤[PERSON_NAME] 12:45pm Blocked: (11) (8) [PERSON_NAME] • Appointment [PERSON_…" at bounding box center [338, 40] width 37 height 0
select select "9"
select select "30"
select select "am"
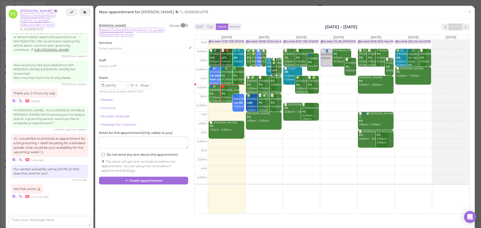
click at [110, 51] on div "Select services" at bounding box center [143, 49] width 89 height 6
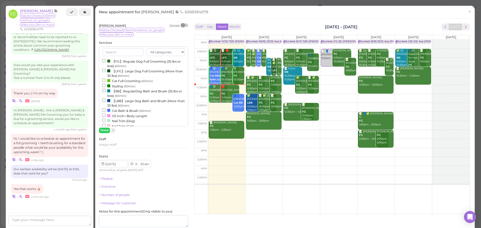
click at [118, 73] on label "【LFG】Large Dog Full Grooming (More than 35 lbs) (60min)" at bounding box center [143, 73] width 83 height 10
click at [105, 72] on input "【LFG】Large Dog Full Grooming (More than 35 lbs) (60min)" at bounding box center [103, 70] width 3 height 3
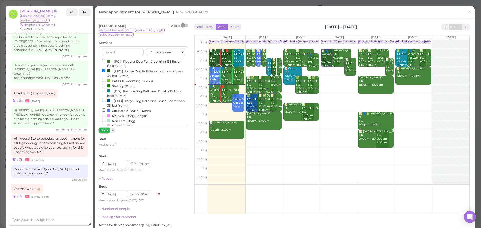
click at [104, 133] on button "Done" at bounding box center [104, 130] width 11 height 5
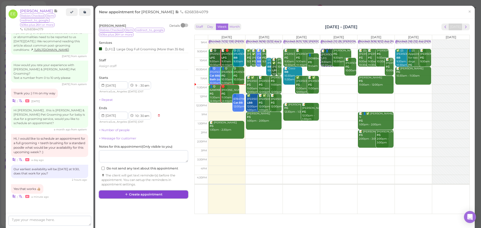
click at [138, 196] on button "Create appointment" at bounding box center [143, 195] width 89 height 8
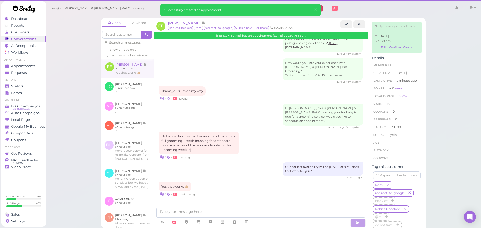
scroll to position [657, 0]
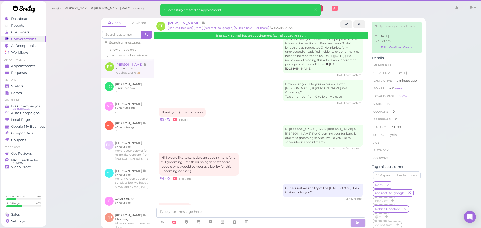
click at [214, 184] on div "Our earliest availability will be [DATE] at 9:30, does that work for you? 2 hou…" at bounding box center [261, 192] width 204 height 17
click at [213, 184] on div "Our earliest availability will be this Thursday at 9:30, does that work for you…" at bounding box center [261, 192] width 204 height 17
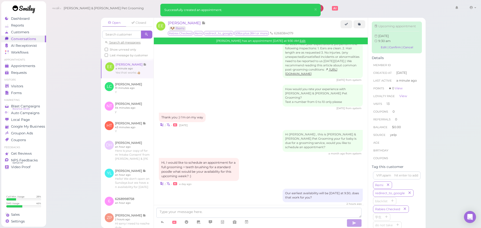
click at [71, 99] on div "Open Closed Search all messages Show unread only Last message by customer EE Em…" at bounding box center [263, 114] width 435 height 228
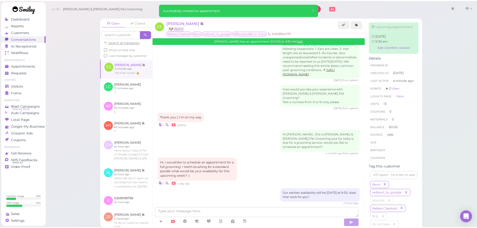
scroll to position [709, 0]
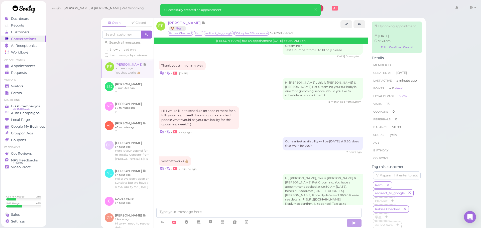
click at [268, 157] on div "Yes that works 👍🏼 | • a minute ago" at bounding box center [261, 164] width 204 height 15
click at [74, 101] on div "Open Closed Search all messages Show unread only Last message by customer EE Em…" at bounding box center [263, 114] width 435 height 228
click at [2, 84] on link "Visitors" at bounding box center [23, 86] width 45 height 7
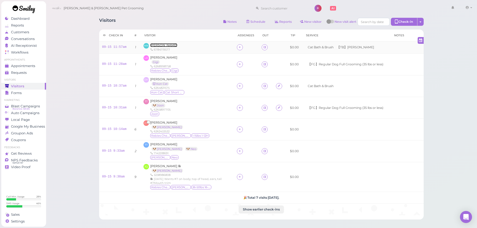
click at [156, 44] on span "Maya Nwosu" at bounding box center [163, 45] width 27 height 4
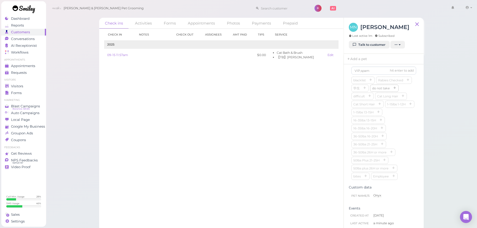
scroll to position [137, 0]
click at [368, 82] on input at bounding box center [384, 80] width 65 height 8
type input "o"
type input "Onyx"
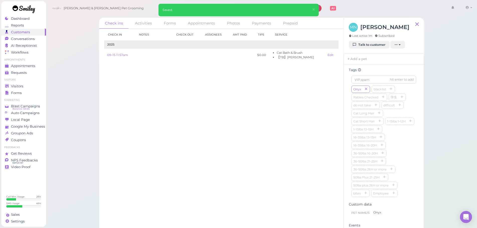
click at [396, 138] on div "Onyx blacklist Rabies Checked 学生 do not take difficult Cat Long Hair Cat Short …" at bounding box center [384, 142] width 65 height 112
click at [384, 99] on icon "button" at bounding box center [383, 98] width 3 height 4
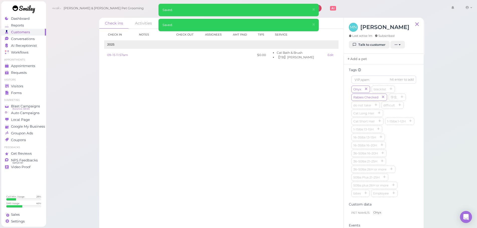
click at [351, 61] on link "Add a pet" at bounding box center [357, 59] width 26 height 11
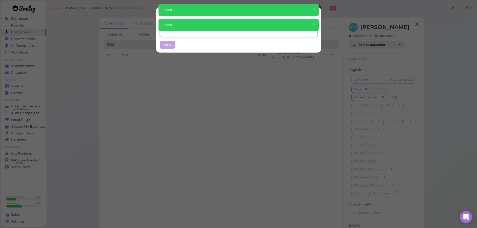
click at [192, 36] on input "text" at bounding box center [239, 33] width 158 height 8
type input "Onyx"
click at [189, 46] on div "Pet name Onyx Add" at bounding box center [238, 36] width 165 height 33
click at [160, 42] on button "Add" at bounding box center [167, 45] width 15 height 8
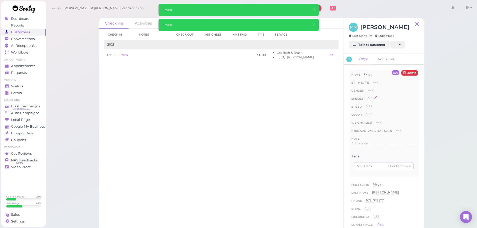
click at [369, 99] on span "Add" at bounding box center [371, 98] width 6 height 4
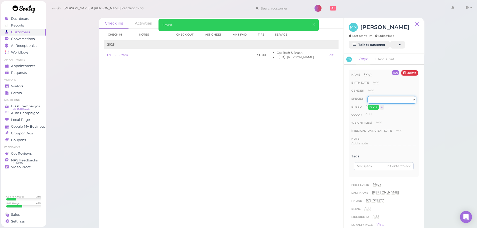
click at [379, 102] on select "Dog Cat Bird Other" at bounding box center [392, 100] width 49 height 8
select select "Cat"
click at [368, 96] on select "Dog Cat Bird Other" at bounding box center [392, 100] width 49 height 8
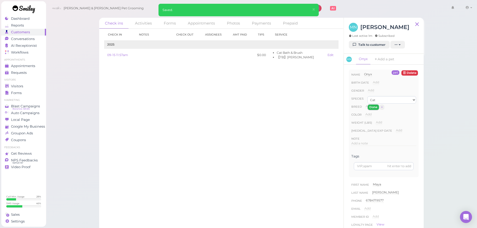
click at [375, 108] on button "Done" at bounding box center [373, 107] width 11 height 5
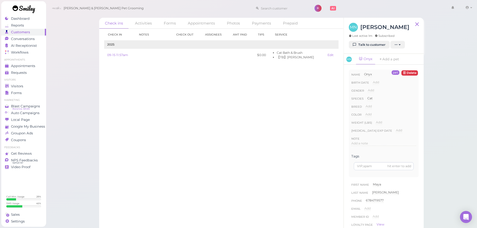
click at [259, 125] on div "Check in Notes Check out Assignees Amt Paid Tips Service 2025 09-15 11:57am $0.…" at bounding box center [221, 128] width 245 height 199
click at [255, 123] on div "Check in Notes Check out Assignees Amt Paid Tips Service 2025 09-15 11:57am $0.…" at bounding box center [221, 128] width 245 height 199
click at [400, 131] on span "Add" at bounding box center [399, 131] width 6 height 4
click at [410, 139] on span "×" at bounding box center [411, 140] width 2 height 4
click at [449, 149] on div "Check ins Activities Forms Appointments Photos Payments Prepaid Check in Notes …" at bounding box center [262, 116] width 432 height 232
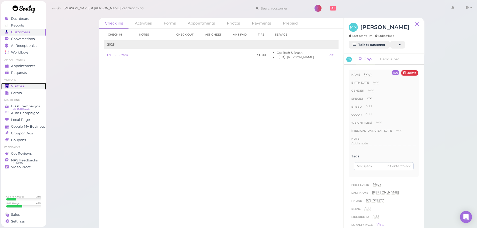
click at [27, 86] on div "Visitors" at bounding box center [23, 86] width 36 height 4
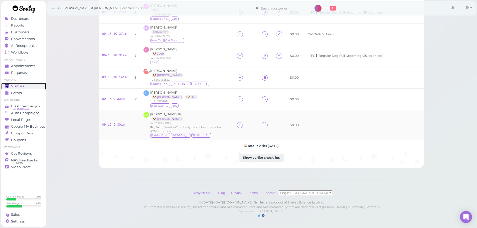
scroll to position [65, 0]
click at [234, 119] on td at bounding box center [246, 125] width 25 height 30
click at [237, 122] on div at bounding box center [240, 125] width 6 height 6
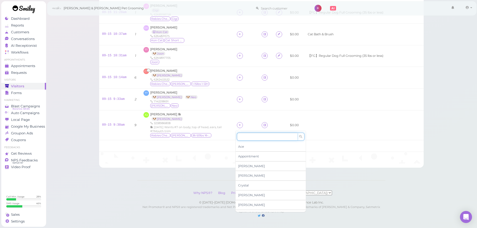
click at [251, 134] on input at bounding box center [267, 137] width 60 height 8
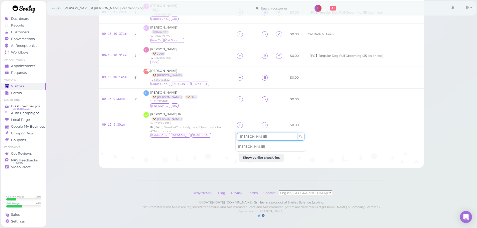
type input "Asa"
click at [246, 142] on div "Asa" at bounding box center [271, 147] width 70 height 10
click at [238, 97] on icon at bounding box center [239, 99] width 3 height 4
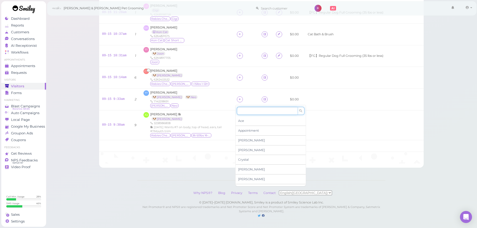
click at [251, 109] on input at bounding box center [267, 111] width 60 height 8
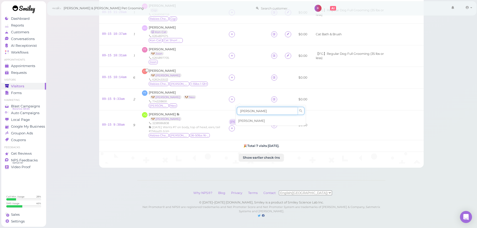
type input "Asa"
click at [249, 117] on div "Asa" at bounding box center [271, 121] width 70 height 10
click at [234, 97] on icon at bounding box center [232, 99] width 3 height 4
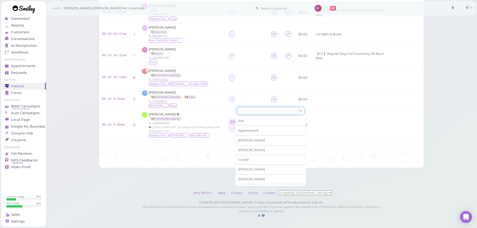
click at [250, 108] on input at bounding box center [267, 111] width 60 height 8
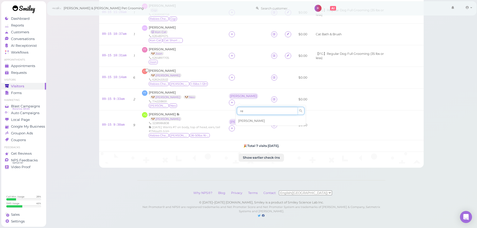
type input "re"
click at [249, 119] on span "Rebecca" at bounding box center [251, 121] width 27 height 4
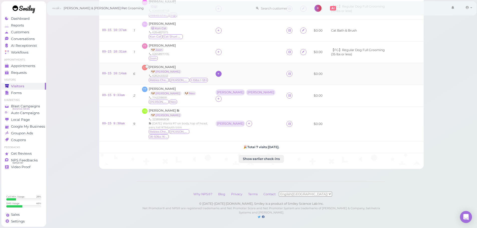
click at [220, 74] on icon at bounding box center [218, 74] width 3 height 4
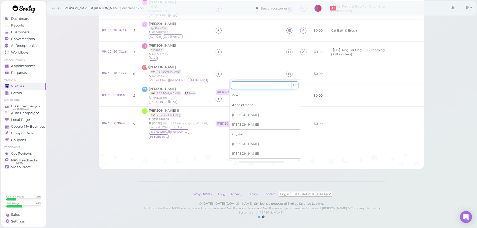
click at [238, 85] on input at bounding box center [261, 85] width 60 height 8
type input "re"
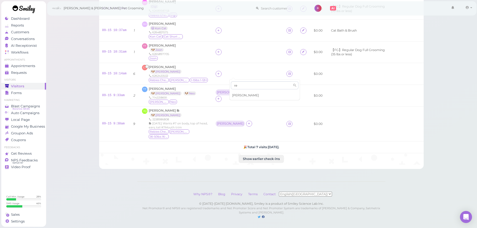
click at [244, 95] on span "Rebecca" at bounding box center [245, 95] width 27 height 4
drag, startPoint x: 233, startPoint y: 49, endPoint x: 235, endPoint y: 59, distance: 10.8
click at [233, 49] on td at bounding box center [248, 52] width 71 height 22
click at [236, 61] on td at bounding box center [248, 52] width 71 height 22
drag, startPoint x: 234, startPoint y: 50, endPoint x: 236, endPoint y: 54, distance: 4.7
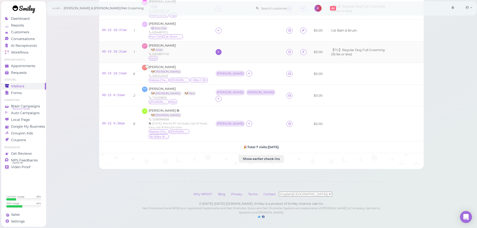
click at [220, 50] on icon at bounding box center [218, 52] width 3 height 4
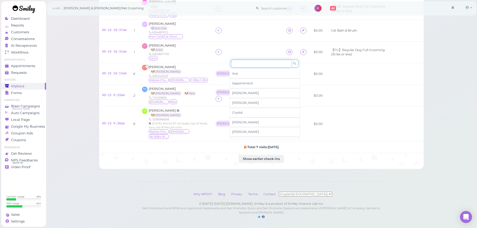
click at [241, 66] on input at bounding box center [261, 64] width 60 height 8
type input "asa"
click at [240, 71] on div "Asa" at bounding box center [265, 74] width 70 height 10
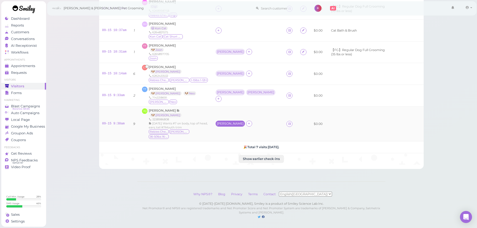
click at [234, 122] on div "Asa" at bounding box center [230, 124] width 27 height 4
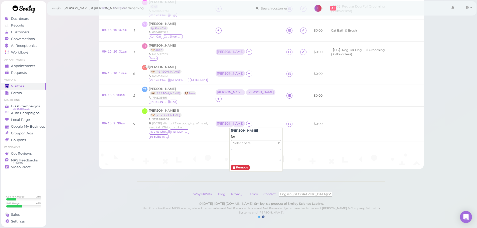
click at [243, 145] on span "Select pets" at bounding box center [241, 144] width 17 height 6
drag, startPoint x: 221, startPoint y: 95, endPoint x: 229, endPoint y: 95, distance: 8.5
click at [209, 95] on div "TT Tammy Tran 🐶 Hazel 🐶 Neo 7143318691 Hazel Neo" at bounding box center [175, 96] width 67 height 18
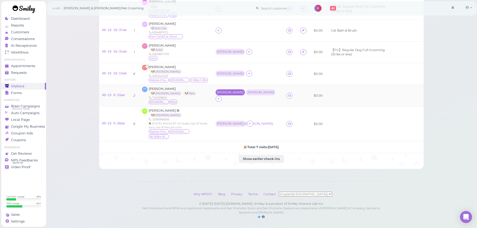
click at [235, 92] on div "Asa" at bounding box center [230, 93] width 27 height 4
click at [248, 115] on span "Select pets" at bounding box center [241, 115] width 17 height 6
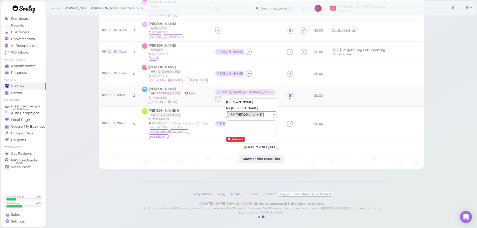
drag, startPoint x: 251, startPoint y: 79, endPoint x: 255, endPoint y: 88, distance: 9.8
click at [252, 80] on td "Rebecca" at bounding box center [248, 74] width 72 height 22
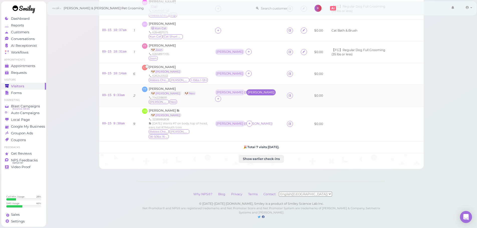
drag, startPoint x: 254, startPoint y: 92, endPoint x: 255, endPoint y: 95, distance: 3.3
click at [254, 92] on div "Rebecca" at bounding box center [261, 93] width 27 height 4
drag, startPoint x: 245, startPoint y: 116, endPoint x: 243, endPoint y: 122, distance: 6.0
click at [245, 116] on span "Select pets" at bounding box center [237, 115] width 17 height 6
click at [209, 89] on div "TT Tammy Tran 🐶 Hazel 🐶 Neo 7143318691 Hazel Neo" at bounding box center [175, 96] width 67 height 18
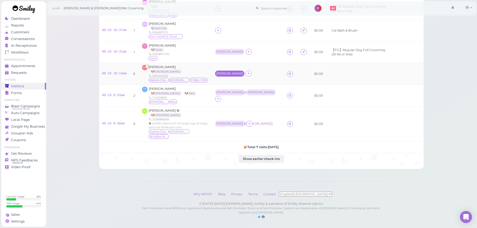
drag, startPoint x: 236, startPoint y: 65, endPoint x: 234, endPoint y: 73, distance: 8.3
click at [236, 69] on td "Rebecca" at bounding box center [248, 74] width 72 height 22
click at [234, 73] on div "Rebecca" at bounding box center [229, 74] width 27 height 4
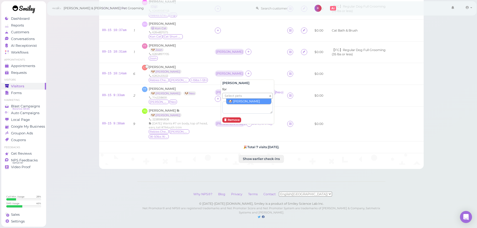
click at [235, 97] on span "Select pets" at bounding box center [233, 96] width 17 height 6
click at [221, 50] on div "Asa" at bounding box center [230, 52] width 31 height 6
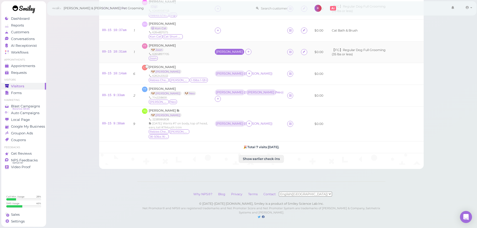
click at [224, 53] on div "Asa" at bounding box center [229, 52] width 27 height 4
click at [225, 49] on div "Asa" at bounding box center [229, 52] width 29 height 6
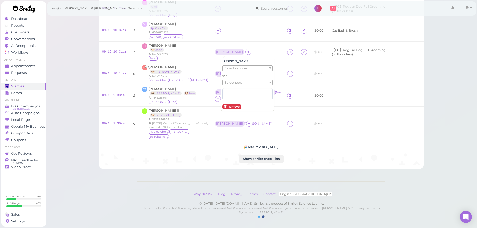
click at [225, 68] on span "Select services" at bounding box center [236, 69] width 23 height 6
click at [229, 85] on span "Select pets" at bounding box center [233, 83] width 17 height 6
click at [230, 82] on span "Select pets" at bounding box center [233, 83] width 17 height 6
click at [230, 85] on span "Select pets" at bounding box center [233, 83] width 17 height 6
click at [202, 65] on div "CT Cody Toeung 🐶 Megan 6262433532 Rabies Checked Megan 1-15lbs 1-12H" at bounding box center [175, 74] width 67 height 18
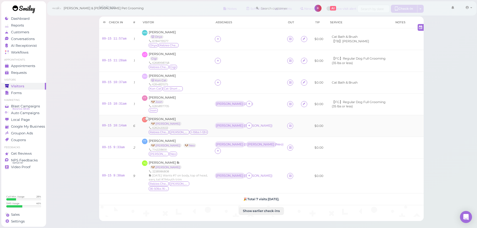
scroll to position [0, 0]
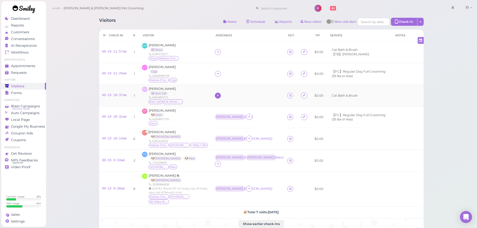
click at [220, 94] on icon at bounding box center [217, 96] width 3 height 4
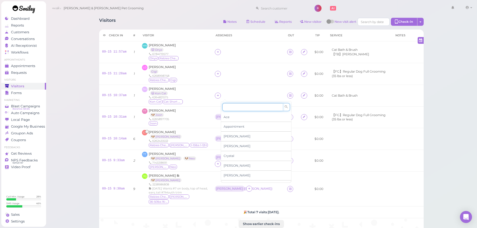
click at [233, 108] on input at bounding box center [252, 107] width 60 height 8
type input "reb"
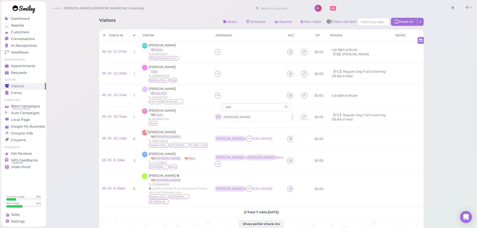
click at [234, 115] on div "Rebecca" at bounding box center [256, 117] width 70 height 10
click at [224, 95] on div "Rebecca" at bounding box center [229, 96] width 27 height 4
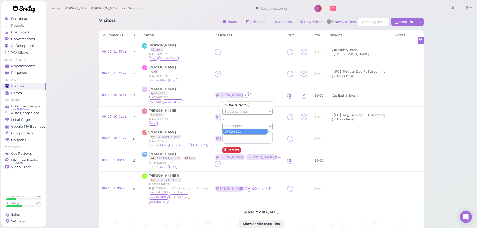
drag, startPoint x: 228, startPoint y: 124, endPoint x: 231, endPoint y: 128, distance: 4.1
click at [228, 124] on span "Select pets" at bounding box center [233, 126] width 17 height 6
click at [201, 115] on div "TT Trizzie Truong 🐶 Joon 6265897705 Joon" at bounding box center [175, 117] width 67 height 18
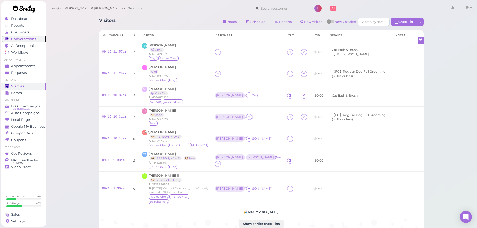
click at [32, 38] on span "Conversations" at bounding box center [23, 39] width 25 height 4
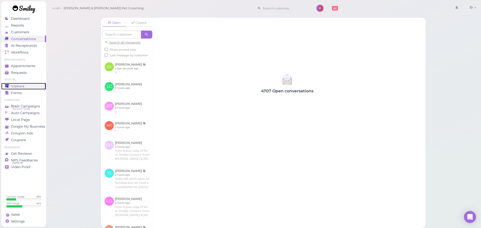
click at [19, 87] on span "Visitors" at bounding box center [17, 86] width 13 height 4
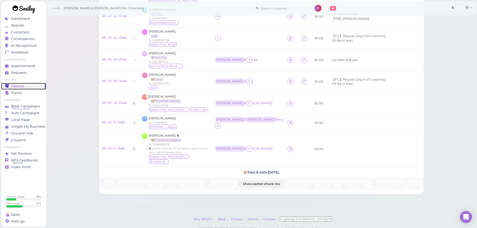
scroll to position [40, 0]
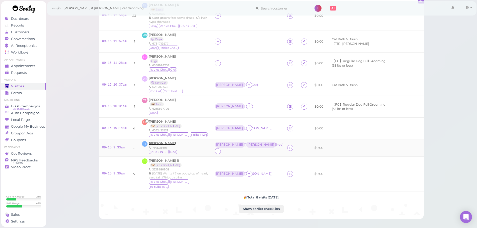
click at [151, 142] on span "Tammy Tran" at bounding box center [162, 144] width 27 height 4
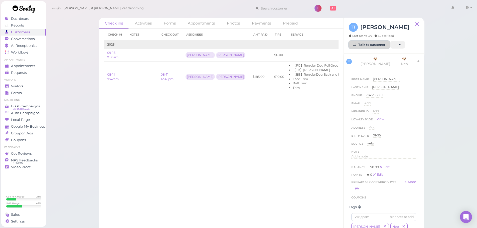
click at [376, 41] on link "Talk to customer" at bounding box center [369, 45] width 41 height 8
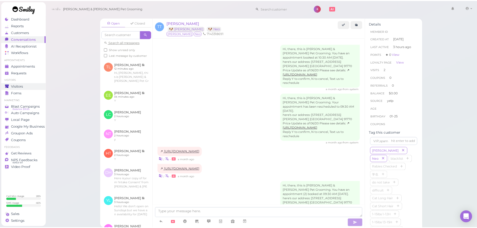
scroll to position [483, 0]
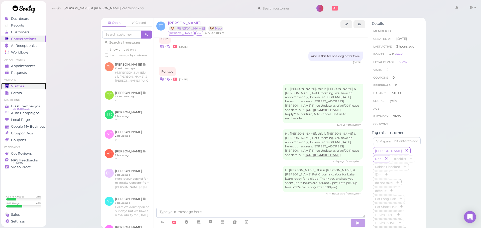
click at [18, 84] on span "Visitors" at bounding box center [17, 86] width 13 height 4
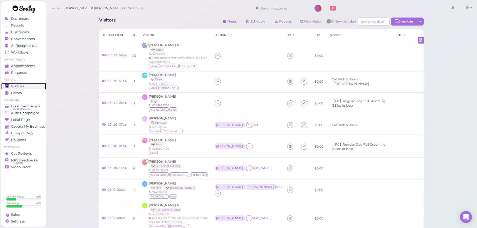
scroll to position [1, 0]
click at [199, 103] on div "LD Lizbeth Diaz Gigi 6268998758 Rabies Checked Gigi" at bounding box center [175, 103] width 67 height 18
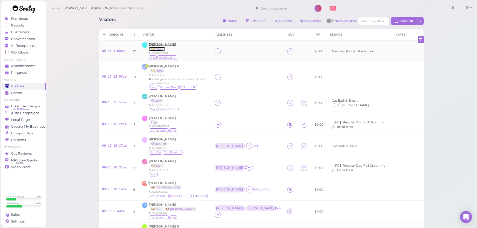
click at [159, 45] on span "Joy Kang" at bounding box center [162, 45] width 27 height 4
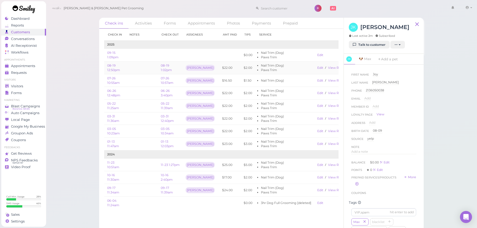
click at [219, 71] on td "$22.00" at bounding box center [230, 68] width 22 height 13
drag, startPoint x: 23, startPoint y: 86, endPoint x: 39, endPoint y: 81, distance: 16.6
click at [23, 86] on span "Visitors" at bounding box center [17, 86] width 13 height 4
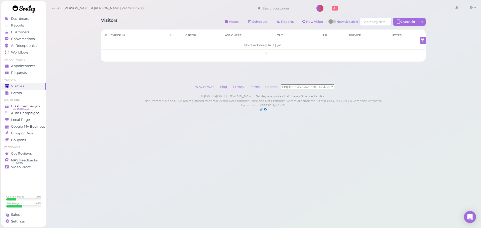
click at [157, 19] on div "Visitors Notes Schedule Reports New visitor New visit alert Check-in Customer c…" at bounding box center [263, 22] width 325 height 9
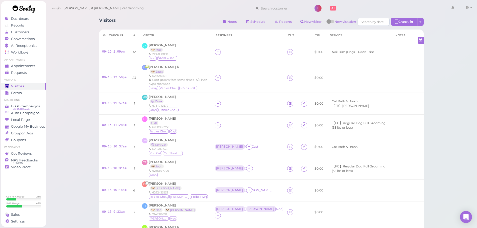
click at [164, 17] on div "Visitors Notes Schedule Reports New visitor New visit alert Check-in Customer c…" at bounding box center [261, 150] width 337 height 272
click at [153, 21] on div "Visitors Notes Schedule Reports New visitor New visit alert Check-in Customer c…" at bounding box center [261, 22] width 325 height 9
click at [220, 125] on icon at bounding box center [217, 126] width 3 height 4
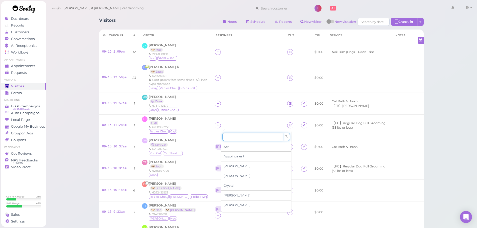
click at [235, 135] on input at bounding box center [252, 137] width 60 height 8
type input "re"
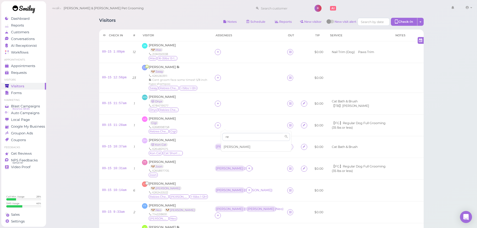
click at [234, 146] on span "Rebecca" at bounding box center [237, 147] width 27 height 4
click at [230, 126] on div "Rebecca" at bounding box center [229, 126] width 27 height 4
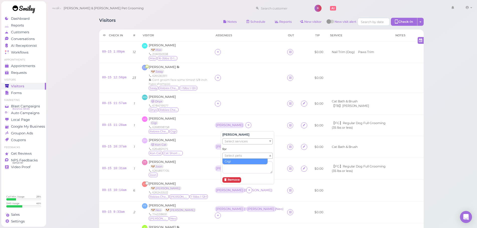
drag, startPoint x: 233, startPoint y: 155, endPoint x: 232, endPoint y: 157, distance: 2.6
click at [232, 156] on span "Select pets" at bounding box center [233, 156] width 17 height 6
click at [209, 107] on div "MN Maya Nwosu 🐱 Onyx 6784719577 Onyx Rabies Checked" at bounding box center [175, 104] width 67 height 18
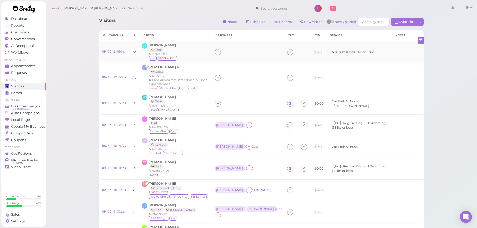
click at [218, 54] on td at bounding box center [248, 52] width 72 height 22
click at [220, 52] on icon at bounding box center [217, 52] width 3 height 4
click at [233, 133] on span "Rebecca" at bounding box center [237, 135] width 27 height 4
click at [287, 52] on link at bounding box center [290, 52] width 6 height 6
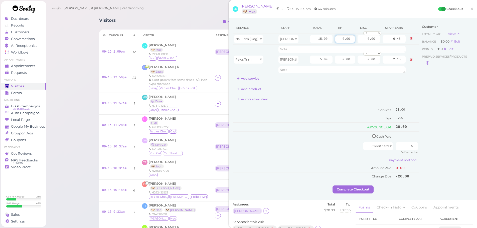
drag, startPoint x: 334, startPoint y: 38, endPoint x: 472, endPoint y: 61, distance: 139.8
click at [477, 54] on html "Dashboard Reports Customers Conversations 0" at bounding box center [238, 173] width 477 height 346
type input "2"
drag, startPoint x: 404, startPoint y: 144, endPoint x: 417, endPoint y: 149, distance: 14.2
click at [430, 150] on div "Service Staff Total Tip Disc Staff earn Nail Trim (Dog) Rebecca 15.00 2 0.00 0 …" at bounding box center [353, 104] width 241 height 164
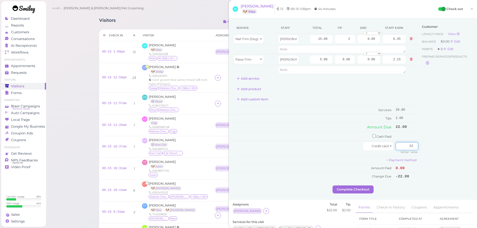
type input "22"
click at [352, 188] on button "Complete Checkout" at bounding box center [353, 190] width 41 height 8
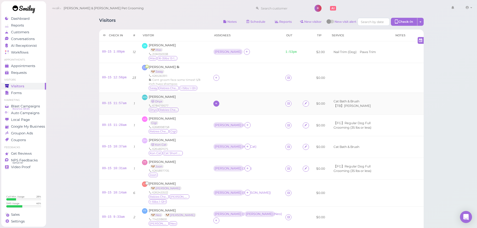
click at [219, 103] on div at bounding box center [216, 104] width 6 height 6
click at [231, 143] on div "Asa" at bounding box center [255, 145] width 70 height 10
click at [218, 77] on icon at bounding box center [216, 78] width 3 height 4
click at [229, 119] on div "Asa" at bounding box center [255, 119] width 70 height 10
click at [222, 105] on div "Asa" at bounding box center [227, 103] width 29 height 6
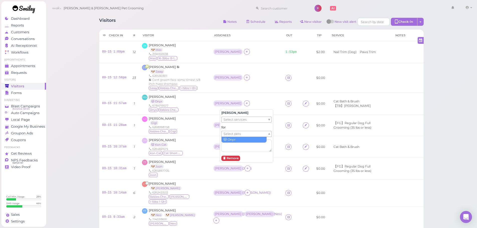
click at [232, 135] on span "Select pets" at bounding box center [232, 134] width 17 height 6
drag, startPoint x: 233, startPoint y: 139, endPoint x: 243, endPoint y: 107, distance: 33.8
click at [250, 89] on td "Asa" at bounding box center [246, 78] width 72 height 30
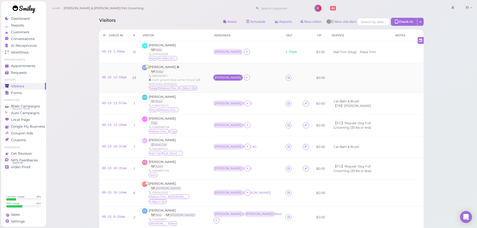
click at [227, 79] on div "Asa" at bounding box center [228, 78] width 27 height 4
click at [236, 101] on span "Select pets" at bounding box center [232, 100] width 17 height 6
click at [255, 49] on div "Rebecca" at bounding box center [246, 52] width 66 height 7
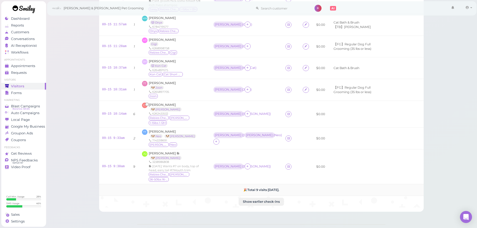
scroll to position [117, 0]
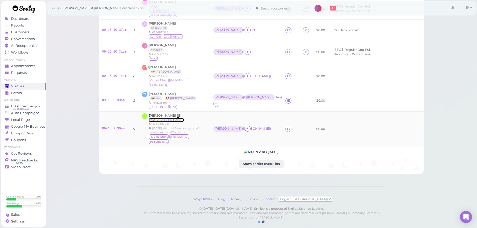
click at [164, 114] on span "Jonathan Quinonez" at bounding box center [163, 116] width 28 height 4
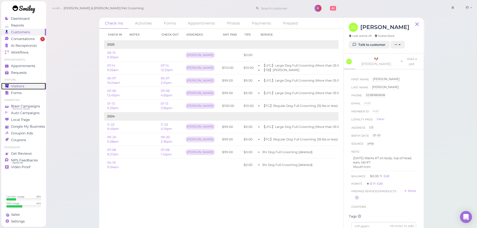
click at [16, 85] on span "Visitors" at bounding box center [17, 86] width 13 height 4
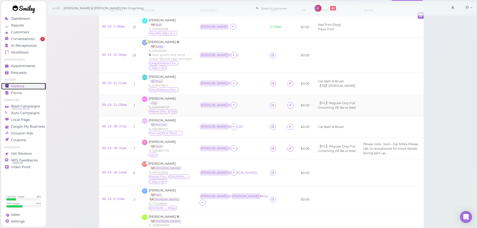
scroll to position [50, 0]
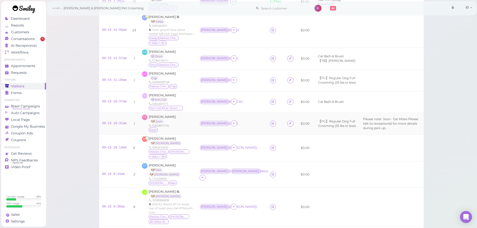
click at [183, 125] on div "TT Trizzie Truong 🐶 Joon 6265897705 Joon" at bounding box center [167, 124] width 51 height 18
click at [184, 58] on div "MN Maya Nwosu 🐱 Onyx 6784719577 Onyx Rabies Checked" at bounding box center [167, 59] width 51 height 18
click at [162, 50] on span "Maya Nwosu" at bounding box center [162, 52] width 27 height 4
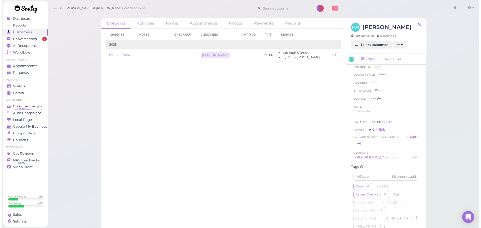
scroll to position [175, 0]
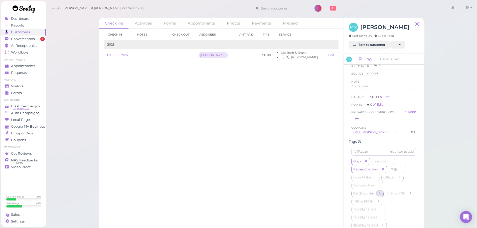
click at [379, 195] on icon "button" at bounding box center [379, 194] width 3 height 4
click at [227, 169] on div "Check in Notes Check out Assignees Amt Paid Tips Service 2025 09-15 11:57am Asa…" at bounding box center [221, 128] width 245 height 199
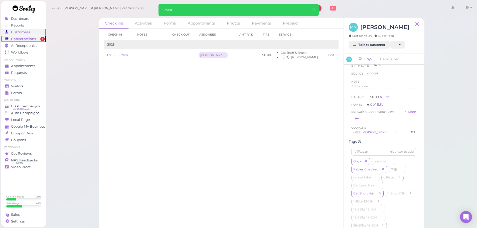
click at [34, 40] on span "Conversations" at bounding box center [23, 39] width 25 height 4
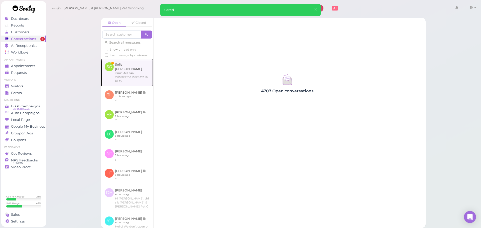
click at [131, 77] on link at bounding box center [127, 73] width 52 height 28
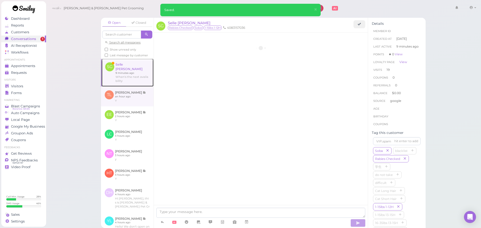
scroll to position [664, 0]
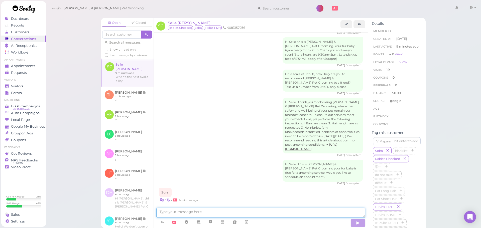
click at [186, 213] on textarea at bounding box center [260, 213] width 209 height 10
type textarea "We can do this Thursday at 12, does that work for you?"
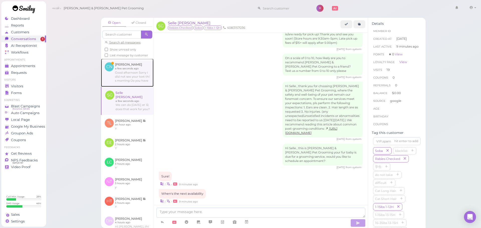
click at [129, 76] on link at bounding box center [127, 73] width 53 height 28
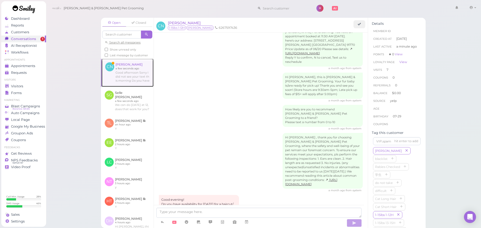
scroll to position [775, 0]
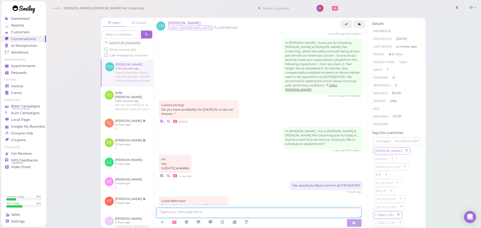
click at [201, 211] on textarea at bounding box center [258, 213] width 205 height 10
type textarea "We don't have anything available for tomorrow unfortunately. Would you like to …"
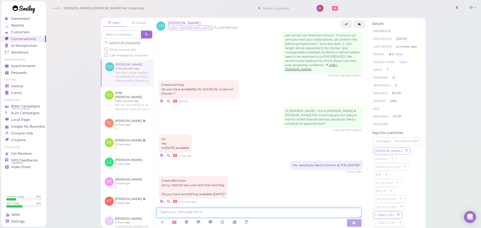
scroll to position [817, 0]
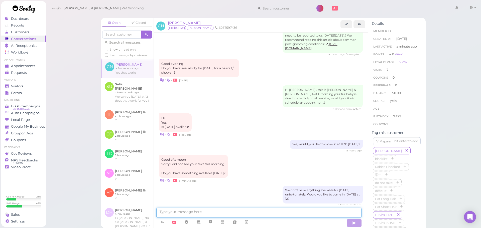
click at [252, 211] on textarea at bounding box center [258, 213] width 205 height 10
click at [249, 222] on icon at bounding box center [247, 222] width 4 height 5
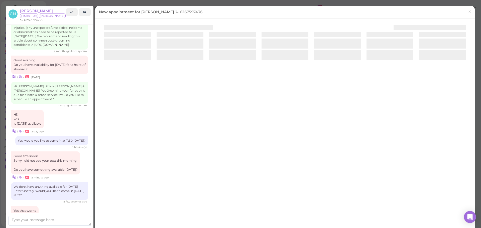
scroll to position [881, 0]
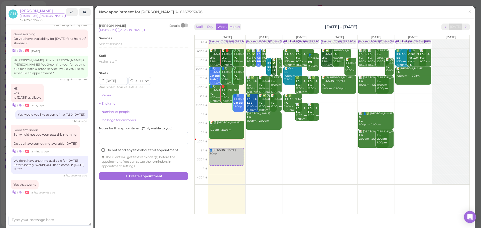
click at [330, 96] on td at bounding box center [339, 98] width 262 height 9
type input "2025-09-18"
select select "12"
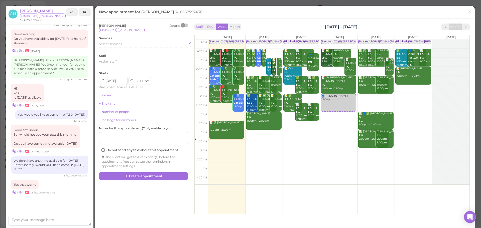
click at [129, 45] on div "Select services" at bounding box center [143, 44] width 89 height 5
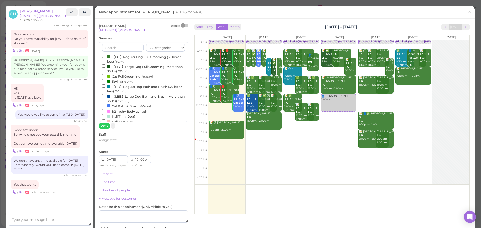
click at [122, 57] on label "【FG】Regular Dog Full Grooming (35 lbs or less) (60min)" at bounding box center [143, 59] width 83 height 10
click at [105, 57] on input "【FG】Regular Dog Full Grooming (35 lbs or less) (60min)" at bounding box center [103, 56] width 3 height 3
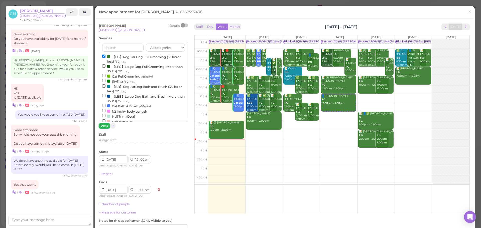
click at [106, 125] on button "Done" at bounding box center [104, 125] width 11 height 5
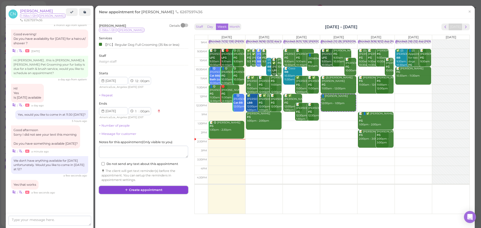
click at [128, 189] on icon at bounding box center [126, 190] width 3 height 4
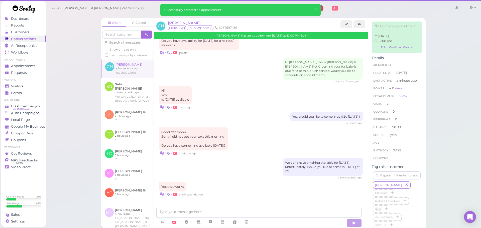
scroll to position [817, 0]
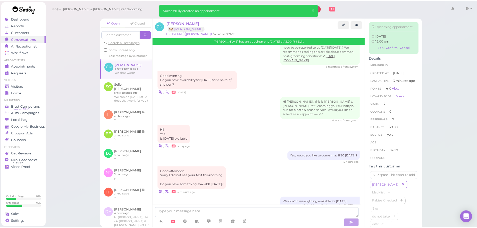
scroll to position [868, 0]
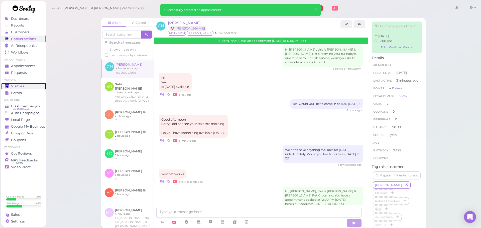
click at [22, 84] on span "Visitors" at bounding box center [17, 86] width 13 height 4
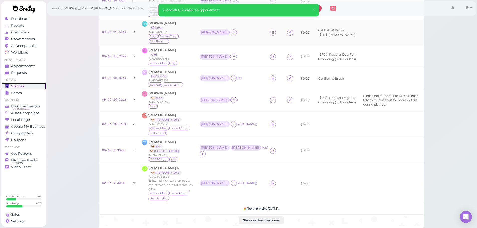
scroll to position [127, 0]
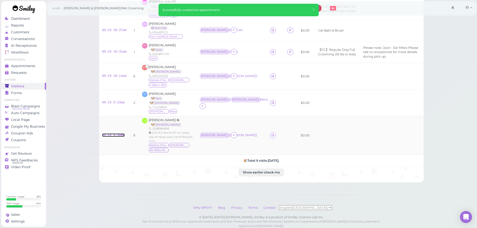
click at [116, 134] on link "09-15 9:30am" at bounding box center [113, 136] width 23 height 4
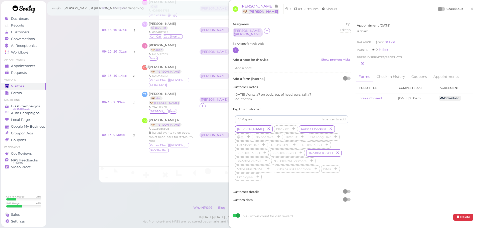
click at [236, 48] on icon at bounding box center [235, 50] width 3 height 4
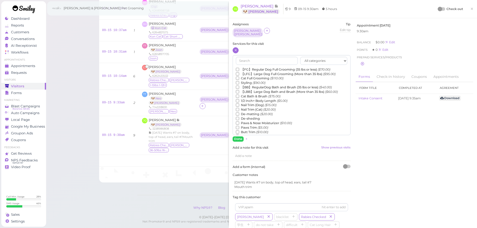
click at [258, 72] on label "【LFG】Large Dog Full Grooming (More than 35 lbs) ($95.00)" at bounding box center [286, 74] width 100 height 5
click at [239, 72] on input "【LFG】Large Dog Full Grooming (More than 35 lbs) ($95.00)" at bounding box center [237, 73] width 3 height 3
click at [240, 137] on button "Done" at bounding box center [238, 139] width 11 height 5
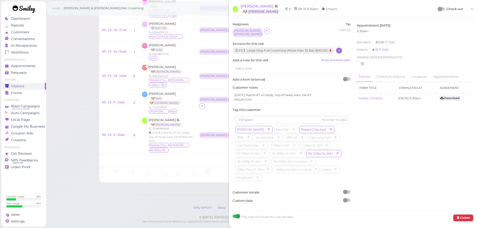
click at [438, 7] on div at bounding box center [440, 9] width 5 height 5
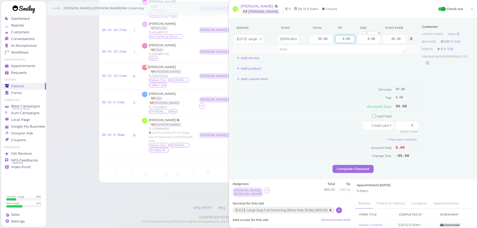
drag, startPoint x: 338, startPoint y: 41, endPoint x: 367, endPoint y: 45, distance: 28.6
click at [367, 45] on tbody "【LFG】Large Dog Full Grooming (More than 35 lbs) Asa 95.00 0.00 0.00 0 10% off 1…" at bounding box center [326, 44] width 187 height 20
type input "9.5"
click at [424, 114] on div "Customer Loyalty page View Balance $0.00 Edit Points ★ 0 Edit Prepaid services/…" at bounding box center [447, 93] width 54 height 143
drag, startPoint x: 403, startPoint y: 124, endPoint x: 437, endPoint y: 127, distance: 34.9
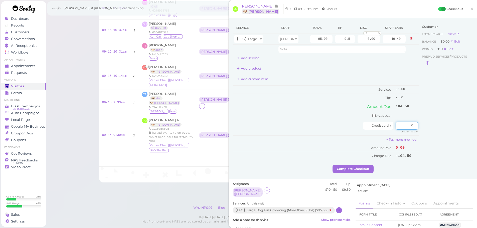
click at [437, 127] on div "Service Staff Total Tip Disc Staff earn 【LFG】Large Dog Full Grooming (More than…" at bounding box center [353, 93] width 241 height 143
type input "104.5"
click at [433, 126] on div "Customer Loyalty page View Balance $0.00 Edit Points ★ 0 Edit Prepaid services/…" at bounding box center [447, 93] width 54 height 143
click at [348, 167] on button "Complete Checkout" at bounding box center [353, 169] width 41 height 8
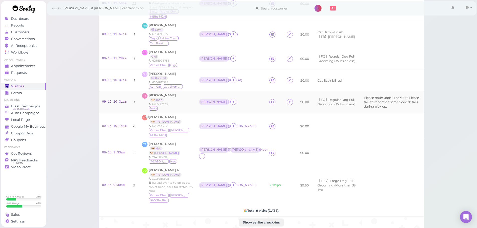
scroll to position [52, 0]
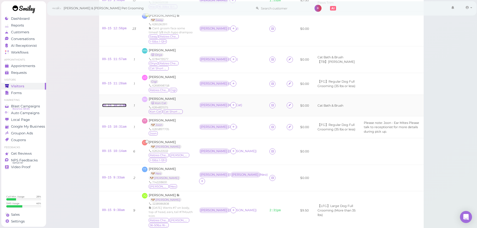
click at [112, 104] on link "09-15 10:37am" at bounding box center [114, 106] width 25 height 4
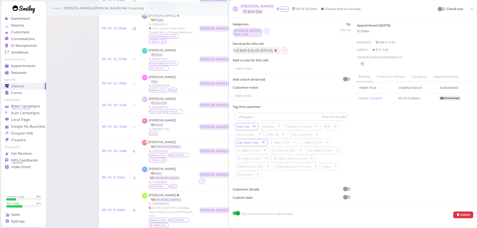
click at [438, 8] on div at bounding box center [440, 9] width 5 height 5
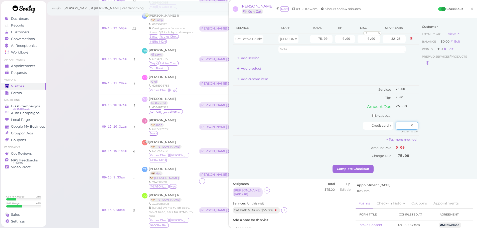
drag, startPoint x: 398, startPoint y: 126, endPoint x: 465, endPoint y: 147, distance: 70.5
click at [477, 146] on html "Dashboard Reports Customers Conversations 0" at bounding box center [238, 133] width 477 height 370
type input "75"
click at [362, 168] on button "Complete Checkout" at bounding box center [353, 169] width 41 height 8
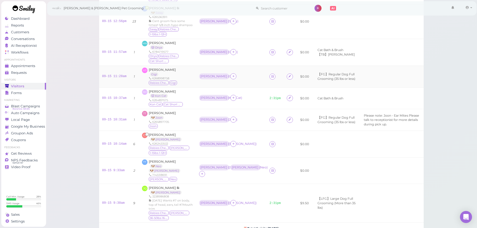
scroll to position [50, 0]
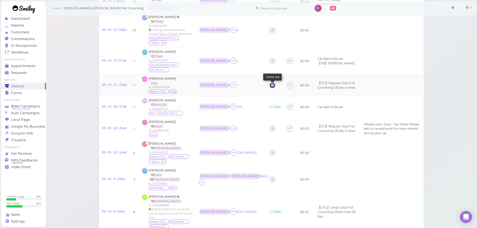
click at [270, 82] on link at bounding box center [273, 85] width 6 height 6
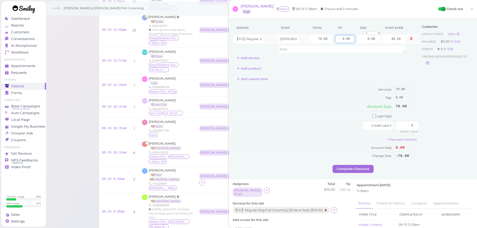
click at [335, 39] on input "0.00" at bounding box center [345, 39] width 20 height 8
type input "7.00"
drag, startPoint x: 403, startPoint y: 128, endPoint x: 440, endPoint y: 133, distance: 37.1
click at [441, 133] on div "Service Staff Total Tip Disc Staff earn 【FG】Regular Dog Full Grooming (35 lbs o…" at bounding box center [353, 93] width 241 height 143
type input "77"
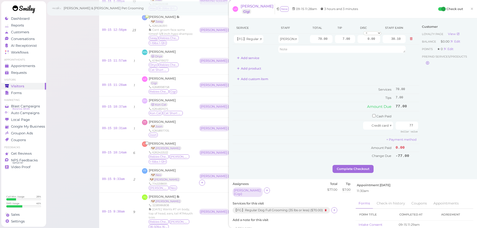
click at [429, 142] on div "Customer Loyalty page View Balance $0.00 Edit Points ★ 0 Edit Prepaid services/…" at bounding box center [447, 93] width 54 height 143
click at [350, 172] on button "Complete Checkout" at bounding box center [353, 169] width 41 height 8
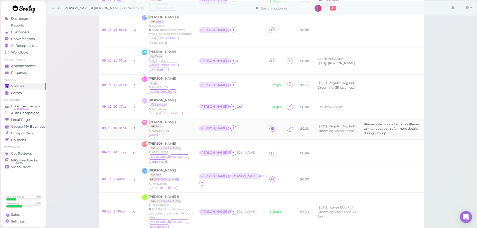
click at [180, 122] on div "TT Trizzie Truong 🐶 Joon 6265897705 Joon" at bounding box center [167, 129] width 51 height 18
click at [186, 102] on div "DH Domingo Herrera 🐱 Kon Cat 6264821575 Kon Cat Cat Short Hair" at bounding box center [167, 107] width 51 height 18
click at [187, 103] on div "DH Domingo Herrera 🐱 Kon Cat 6264821575 Kon Cat Cat Short Hair" at bounding box center [167, 107] width 51 height 18
click at [114, 178] on link "09-15 9:33am" at bounding box center [113, 180] width 23 height 4
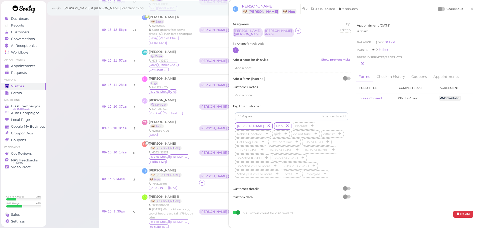
click at [237, 50] on icon at bounding box center [235, 50] width 3 height 4
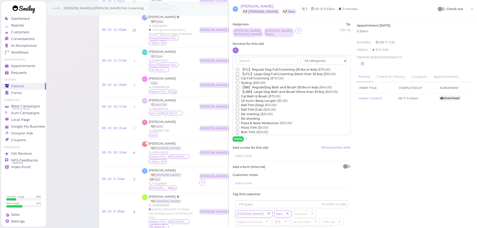
click at [247, 67] on label "【FG】Regular Dog Full Grooming (35 lbs or less) ($70.00)" at bounding box center [283, 69] width 94 height 5
click at [239, 68] on input "【FG】Regular Dog Full Grooming (35 lbs or less) ($70.00)" at bounding box center [237, 69] width 3 height 3
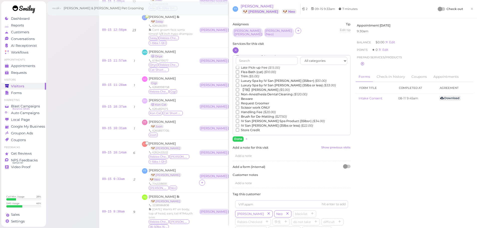
click at [253, 89] on label "【TB】Teeth Brushing ($5.00)" at bounding box center [263, 90] width 54 height 5
click at [239, 89] on input "【TB】Teeth Brushing ($5.00)" at bounding box center [237, 89] width 3 height 3
click at [239, 137] on button "Done" at bounding box center [238, 139] width 11 height 5
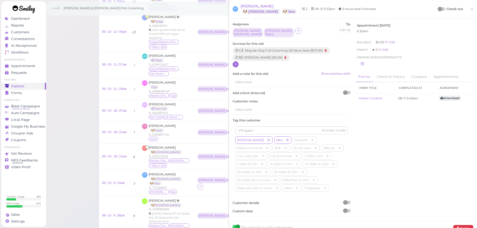
click at [439, 10] on div at bounding box center [441, 9] width 7 height 4
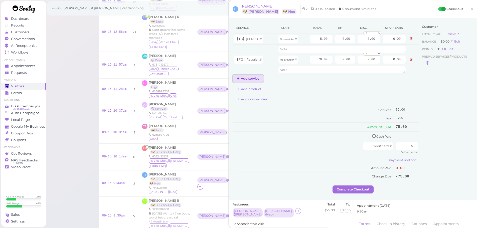
click at [256, 81] on button "Add service" at bounding box center [248, 79] width 31 height 8
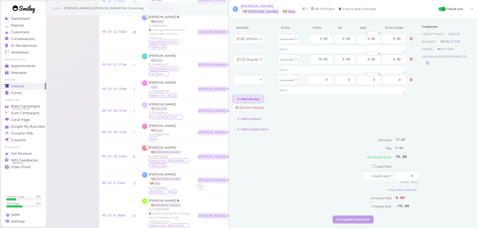
click at [251, 99] on button "Add service" at bounding box center [248, 99] width 31 height 8
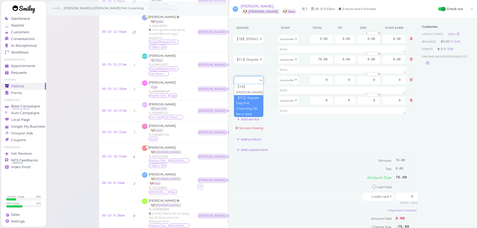
drag, startPoint x: 253, startPoint y: 80, endPoint x: 252, endPoint y: 100, distance: 20.6
type input "70.00"
drag, startPoint x: 252, startPoint y: 100, endPoint x: 250, endPoint y: 111, distance: 10.7
type input "5.00"
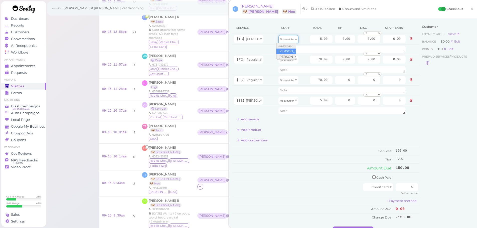
drag, startPoint x: 284, startPoint y: 40, endPoint x: 281, endPoint y: 54, distance: 13.8
type input "2.60"
drag, startPoint x: 285, startPoint y: 59, endPoint x: 286, endPoint y: 71, distance: 12.8
type input "36.40"
drag, startPoint x: 288, startPoint y: 82, endPoint x: 287, endPoint y: 95, distance: 13.1
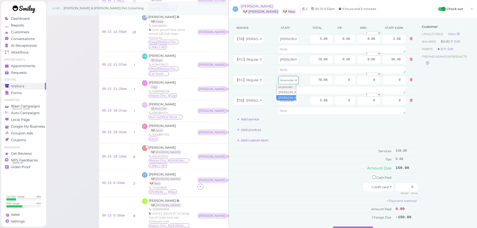
type input "30.10"
drag, startPoint x: 287, startPoint y: 98, endPoint x: 287, endPoint y: 117, distance: 19.0
type input "2.15"
click at [312, 192] on td "Credit card" at bounding box center [314, 189] width 162 height 15
click at [311, 79] on input "70.00" at bounding box center [321, 80] width 23 height 8
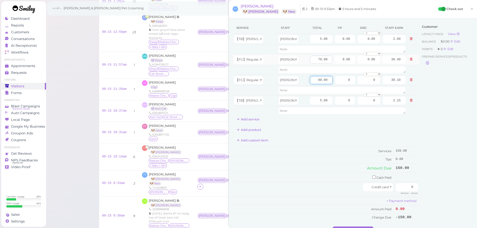
type input "80.00"
type input "34.40"
click at [313, 59] on input "70.00" at bounding box center [321, 60] width 23 height 8
type input "80.00"
type input "41.60"
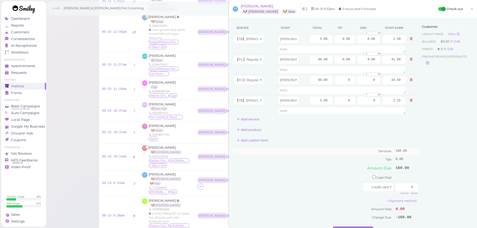
click at [312, 144] on div "Add custom item" at bounding box center [326, 141] width 187 height 8
click at [402, 189] on input "0" at bounding box center [407, 187] width 23 height 8
type input "170"
click at [431, 191] on div "Customer Loyalty page View Balance $0.00 Edit Points ★ 0 Edit Prepaid services/…" at bounding box center [447, 124] width 54 height 205
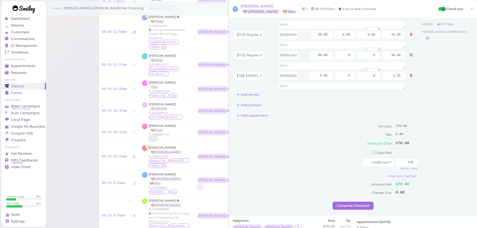
scroll to position [25, 0]
click at [343, 204] on button "Complete Checkout" at bounding box center [353, 206] width 41 height 8
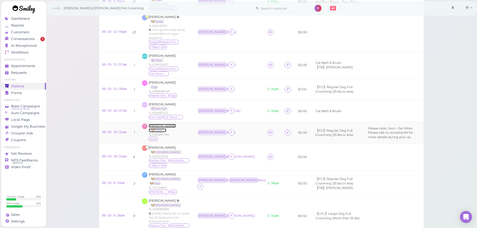
click at [159, 124] on span "Trizzie Truong" at bounding box center [162, 126] width 27 height 4
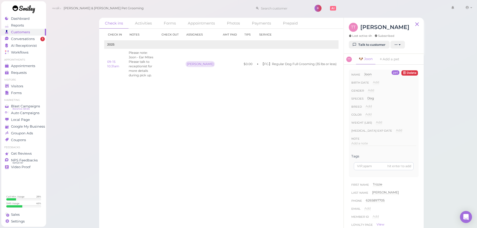
click at [81, 82] on div "Check ins Activities Forms Appointments Photos Payments Prepaid Check in Notes …" at bounding box center [262, 116] width 432 height 232
click at [409, 141] on icon "button" at bounding box center [410, 139] width 3 height 4
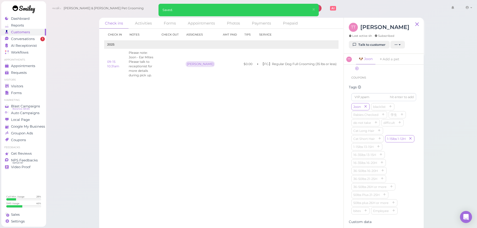
click at [266, 147] on div "Check in Notes Check out Assignees Amt Paid Tips Service 2025 09-15 10:31am Ple…" at bounding box center [221, 128] width 245 height 199
click at [31, 82] on ul "Visitors Visitors Forms" at bounding box center [23, 87] width 45 height 18
click at [28, 88] on div "Visitors" at bounding box center [23, 86] width 36 height 4
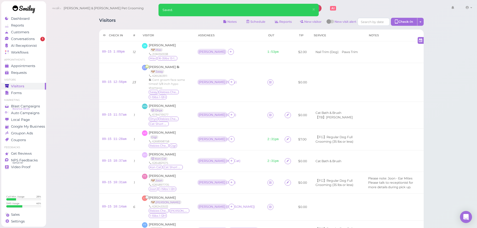
drag, startPoint x: 74, startPoint y: 47, endPoint x: 157, endPoint y: 134, distance: 120.3
click at [75, 47] on div "Visitors Notes Schedule Reports New visitor New visit alert Check-in Customer c…" at bounding box center [262, 187] width 432 height 374
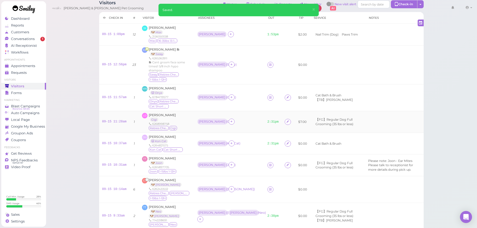
scroll to position [100, 0]
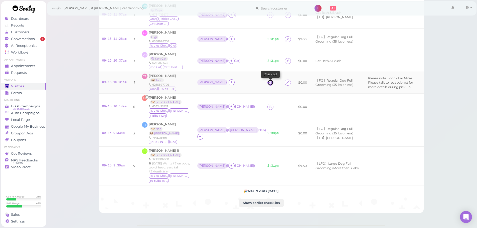
click at [269, 81] on icon at bounding box center [270, 83] width 3 height 4
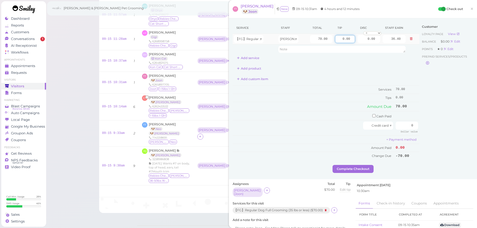
click at [335, 41] on input "0.00" at bounding box center [345, 39] width 20 height 8
type input "10.00"
click at [369, 118] on td "Cash Paid" at bounding box center [314, 115] width 162 height 9
click at [397, 115] on td at bounding box center [407, 115] width 25 height 9
click at [373, 116] on input "checkbox" at bounding box center [374, 115] width 3 height 3
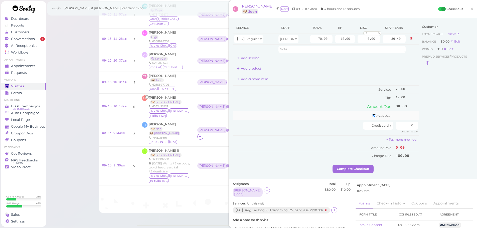
checkbox input "true"
click at [396, 118] on input "0" at bounding box center [407, 117] width 23 height 8
type input "80"
click at [428, 126] on div "Customer Loyalty page View Balance $0.00 Edit Points ★ 0 Edit Prepaid services/…" at bounding box center [447, 94] width 54 height 145
click at [348, 171] on button "Complete Checkout" at bounding box center [353, 171] width 41 height 8
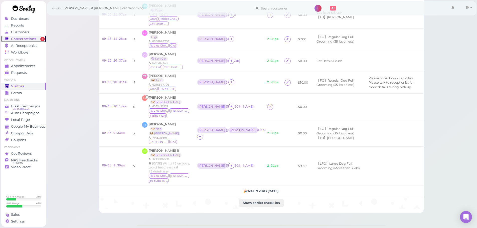
click at [16, 36] on link "Conversations 1" at bounding box center [23, 39] width 45 height 7
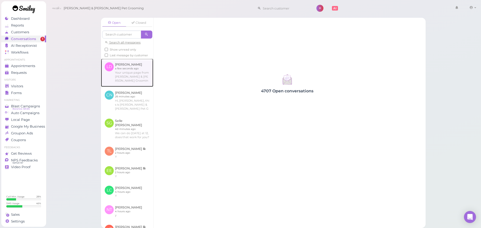
click at [137, 84] on link at bounding box center [127, 73] width 52 height 28
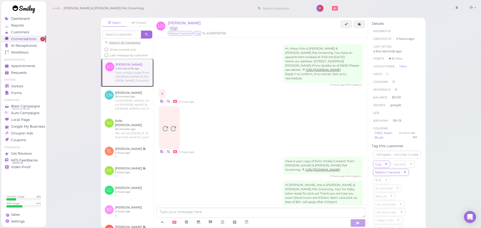
scroll to position [158, 0]
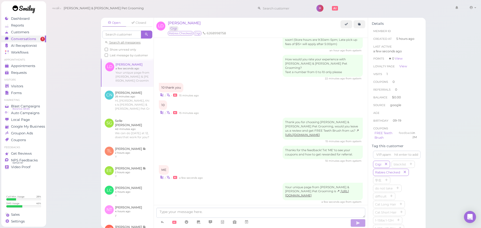
click at [114, 49] on span "Show unread only" at bounding box center [123, 50] width 26 height 4
click at [108, 49] on input "Show unread only" at bounding box center [106, 49] width 3 height 3
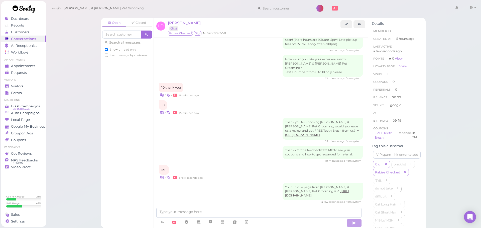
click at [114, 49] on span "Show unread only" at bounding box center [123, 50] width 26 height 4
click at [108, 49] on input "Show unread only" at bounding box center [106, 49] width 3 height 3
checkbox input "false"
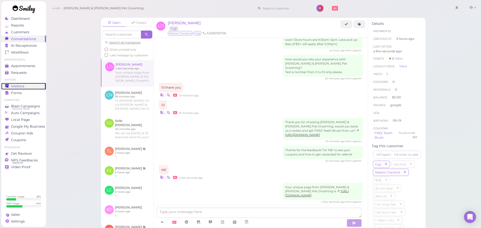
click at [28, 87] on div "Visitors" at bounding box center [23, 86] width 36 height 4
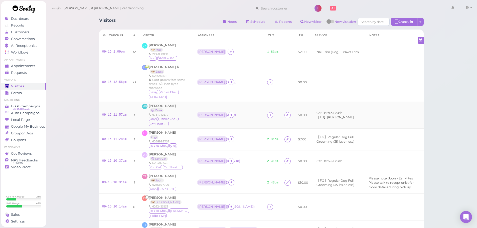
click at [190, 104] on div "Maya Nwosu 🐱 Onyx 6784719577 Onyx Rabies Checked Cat Short Hair" at bounding box center [170, 115] width 42 height 23
click at [110, 120] on td "09-15 11:57am" at bounding box center [114, 115] width 31 height 27
click at [109, 121] on td "09-15 11:57am" at bounding box center [114, 115] width 31 height 27
click at [109, 119] on td "09-15 11:57am" at bounding box center [114, 115] width 31 height 27
click at [152, 104] on span "Maya Nwosu" at bounding box center [162, 106] width 27 height 4
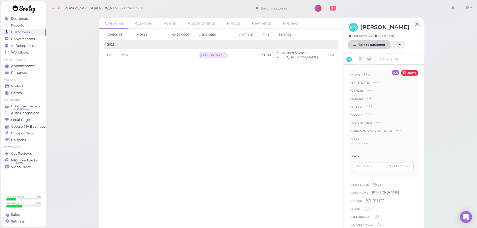
click at [364, 45] on link "Talk to customer" at bounding box center [369, 45] width 41 height 8
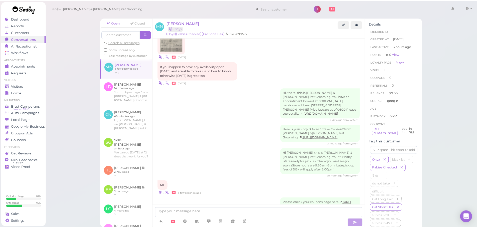
scroll to position [272, 0]
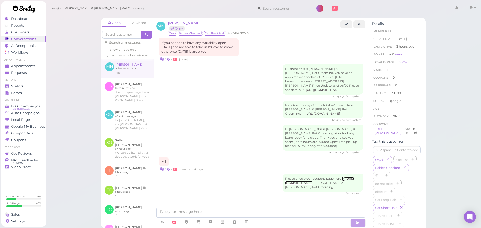
click at [310, 182] on link "https://my.smly1.com/l/M4wK3cpQ" at bounding box center [319, 181] width 69 height 8
click at [22, 89] on link "Visitors" at bounding box center [23, 86] width 45 height 7
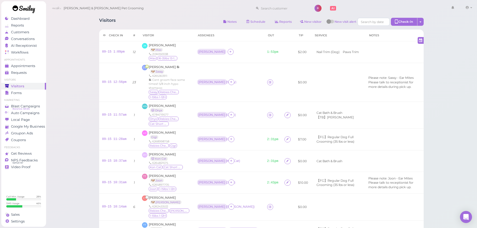
click at [154, 22] on div "Visitors Notes Schedule Reports New visitor New visit alert Check-in Customer c…" at bounding box center [261, 22] width 325 height 9
click at [182, 117] on div "Onyx Rabies Checked Cat Short Hair" at bounding box center [170, 122] width 42 height 10
click at [183, 113] on div "6784719577" at bounding box center [170, 115] width 42 height 4
click at [242, 115] on td "Asa ( Onyx )" at bounding box center [229, 115] width 70 height 27
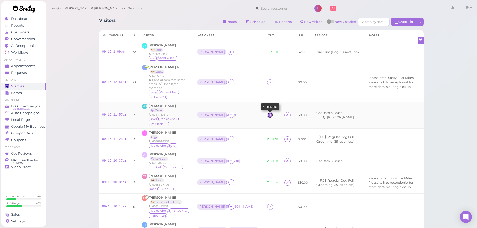
click at [269, 113] on icon at bounding box center [270, 115] width 3 height 4
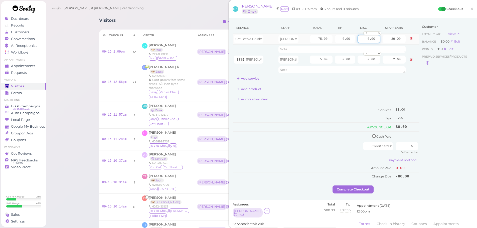
click at [361, 40] on input "0.00" at bounding box center [369, 39] width 23 height 8
click at [358, 60] on input "0.00" at bounding box center [369, 60] width 23 height 8
type input "5.00"
drag, startPoint x: 336, startPoint y: 38, endPoint x: 361, endPoint y: 39, distance: 24.8
click at [361, 39] on tr "Cat Bath & Brush Asa 75.00 0.00 0.00 0 10% off 15% off 20% off 25% off 30% off …" at bounding box center [326, 39] width 187 height 11
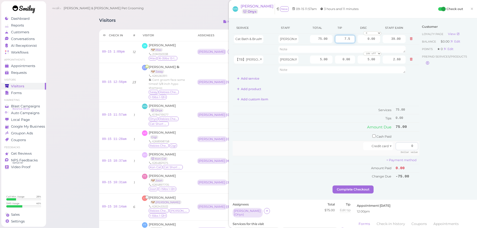
type input "7.5"
drag, startPoint x: 400, startPoint y: 145, endPoint x: 455, endPoint y: 144, distance: 54.6
click at [455, 144] on div "Service Staff Total Tip Disc Staff earn Cat Bath & Brush Asa 75.00 7.5 0.00 0 1…" at bounding box center [353, 104] width 241 height 164
type input "82.5"
click at [443, 148] on div "Customer Loyalty page View Balance $0.00 Edit Points ★ 0 Edit Prepaid services/…" at bounding box center [447, 104] width 54 height 164
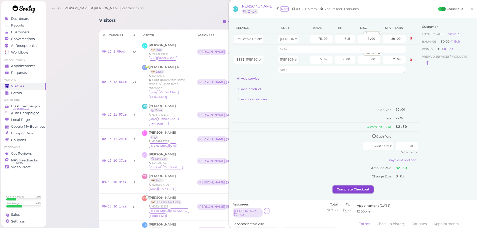
click at [354, 190] on button "Complete Checkout" at bounding box center [353, 190] width 41 height 8
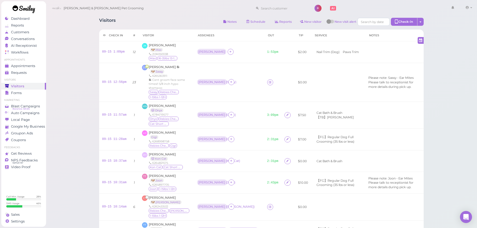
click at [451, 175] on div "Visitors Notes Schedule Reports New visitor New visit alert Check-in Customer c…" at bounding box center [262, 187] width 432 height 374
click at [201, 87] on td "Asa ( Sassy )" at bounding box center [229, 82] width 70 height 39
click at [38, 40] on div "Conversations" at bounding box center [23, 39] width 36 height 4
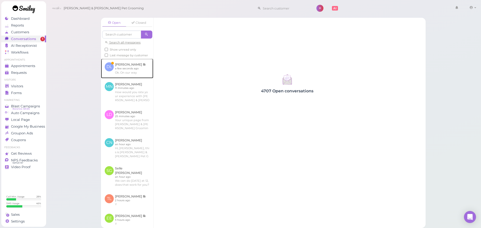
click at [139, 71] on link at bounding box center [127, 69] width 52 height 20
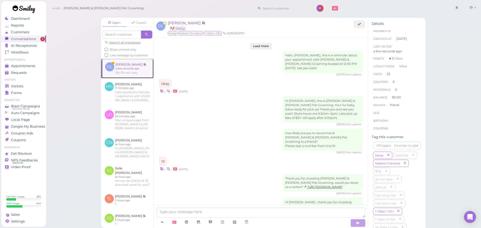
scroll to position [816, 0]
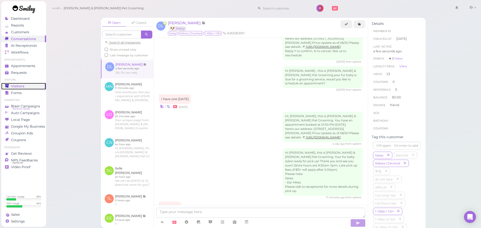
click at [33, 86] on div "Visitors" at bounding box center [23, 86] width 36 height 4
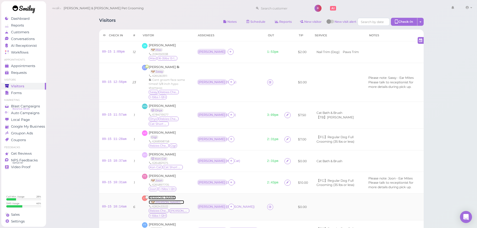
click at [160, 196] on span "Cody Toeung" at bounding box center [162, 198] width 27 height 4
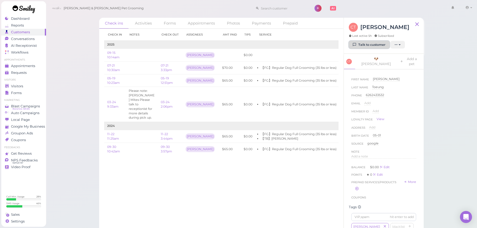
click at [372, 45] on link "Talk to customer" at bounding box center [369, 45] width 41 height 8
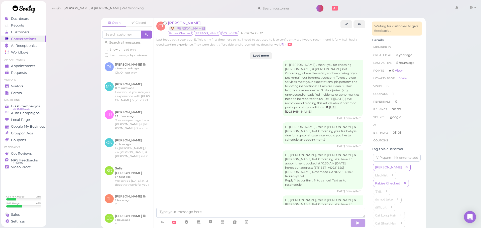
scroll to position [971, 0]
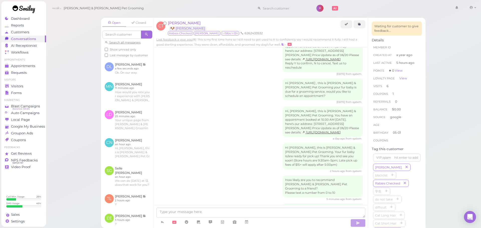
click at [28, 82] on ul "Visitors Visitors Forms" at bounding box center [23, 87] width 45 height 18
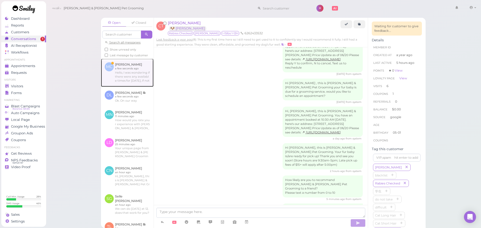
click at [138, 80] on link at bounding box center [127, 73] width 53 height 28
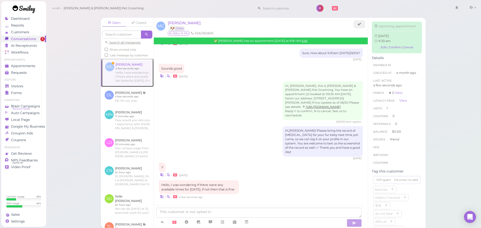
scroll to position [376, 0]
click at [238, 214] on textarea at bounding box center [258, 213] width 205 height 10
type textarea "Hello, we don't open on Sundays"
click at [34, 87] on div "Visitors" at bounding box center [23, 86] width 36 height 4
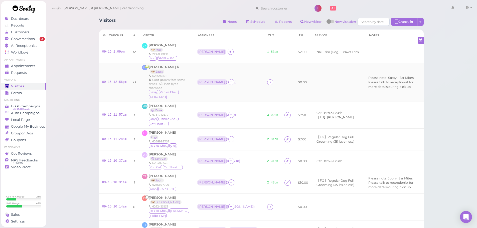
click at [194, 71] on td "DL Diana Licon 🐶 Sassy 6265363911 Cant groom face some times!! 5/8 inch hypo sh…" at bounding box center [166, 82] width 55 height 39
click at [41, 41] on span "2" at bounding box center [42, 39] width 5 height 5
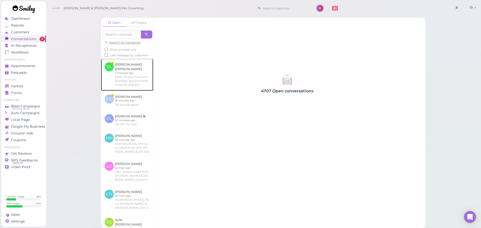
click at [115, 65] on link at bounding box center [127, 75] width 52 height 32
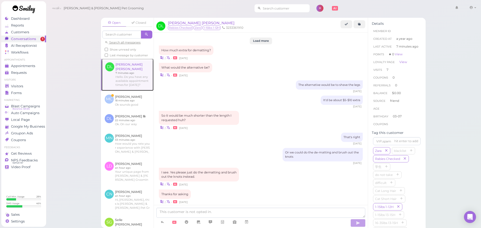
scroll to position [580, 0]
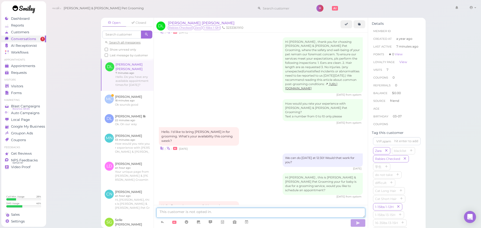
click at [229, 213] on textarea at bounding box center [260, 213] width 209 height 10
type textarea "Yes, does 10:30 work for you?"
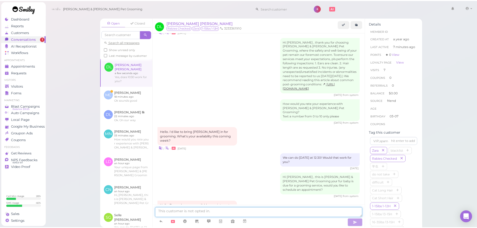
scroll to position [592, 0]
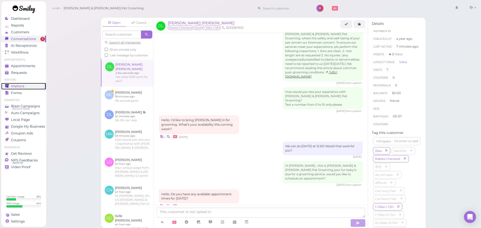
click at [28, 87] on div "Visitors" at bounding box center [23, 86] width 36 height 4
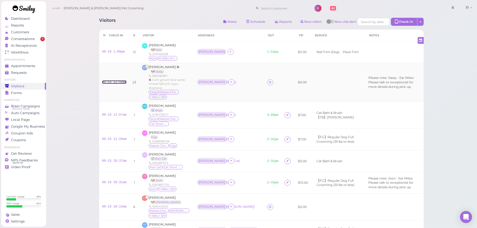
click at [121, 81] on link "09-15 12:56pm" at bounding box center [114, 82] width 25 height 4
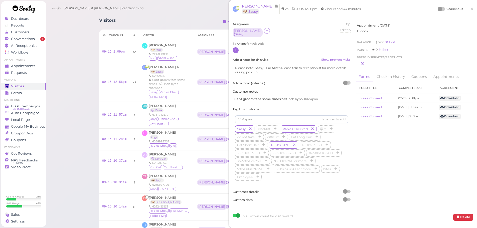
click at [237, 48] on icon at bounding box center [235, 50] width 3 height 4
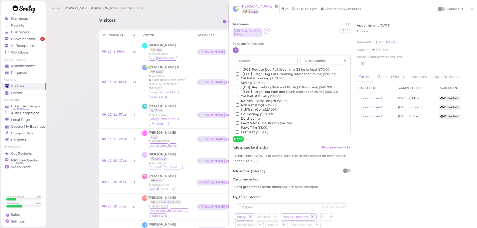
click at [248, 67] on label "【FG】Regular Dog Full Grooming (35 lbs or less) ($70.00)" at bounding box center [283, 69] width 94 height 5
click at [239, 68] on input "【FG】Regular Dog Full Grooming (35 lbs or less) ($70.00)" at bounding box center [237, 69] width 3 height 3
click at [251, 99] on label "1/2 Inch+ Body Length ($5.00)" at bounding box center [262, 101] width 52 height 5
click at [239, 99] on input "1/2 Inch+ Body Length ($5.00)" at bounding box center [237, 100] width 3 height 3
click at [250, 112] on label "De-matting ($20.00)" at bounding box center [254, 114] width 37 height 5
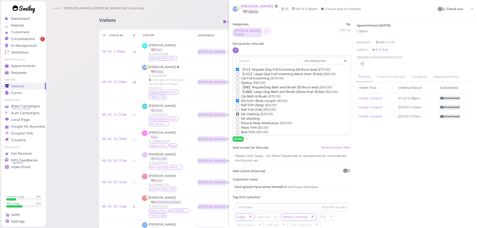
click at [239, 112] on input "De-matting ($20.00)" at bounding box center [237, 113] width 3 height 3
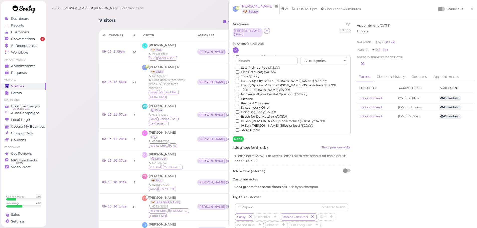
click at [251, 88] on label "【TB】Teeth Brushing ($5.00)" at bounding box center [263, 90] width 54 height 5
click at [239, 88] on input "【TB】Teeth Brushing ($5.00)" at bounding box center [237, 89] width 3 height 3
click at [236, 137] on button "Done" at bounding box center [238, 139] width 11 height 5
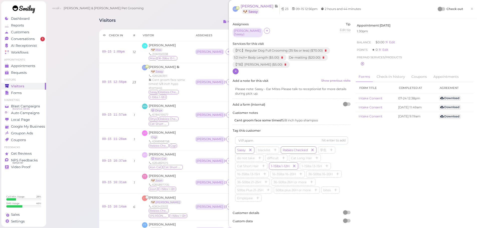
click at [439, 10] on div at bounding box center [441, 9] width 7 height 4
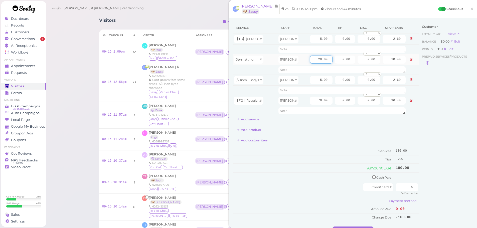
click at [311, 61] on input "20.00" at bounding box center [321, 60] width 23 height 8
type input "5.00"
type input "2.60"
click at [320, 142] on div "Add custom item" at bounding box center [326, 141] width 187 height 8
drag, startPoint x: 337, startPoint y: 100, endPoint x: 433, endPoint y: 119, distance: 97.8
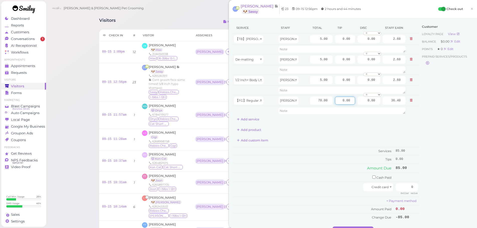
click at [433, 119] on div "Service Staff Total Tip Disc Staff earn 【TB】Teeth Brushing Asa 5.00 0.00 0.00 0…" at bounding box center [353, 124] width 241 height 205
type input "17"
click at [432, 132] on div "Customer Loyalty page View Balance $0.00 Edit Points ★ 0 Edit Prepaid services/…" at bounding box center [447, 124] width 54 height 205
drag, startPoint x: 400, startPoint y: 187, endPoint x: 453, endPoint y: 193, distance: 52.8
click at [453, 195] on div "Service Staff Total Tip Disc Staff earn 【TB】Teeth Brushing Asa 5.00 0.00 0.00 0…" at bounding box center [353, 124] width 241 height 205
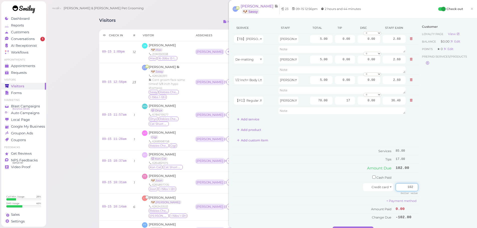
type input "102"
click at [442, 181] on div "Customer Loyalty page View Balance $0.00 Edit Points ★ 0 Edit Prepaid services/…" at bounding box center [447, 124] width 54 height 205
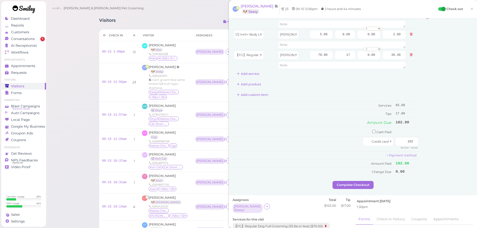
scroll to position [50, 0]
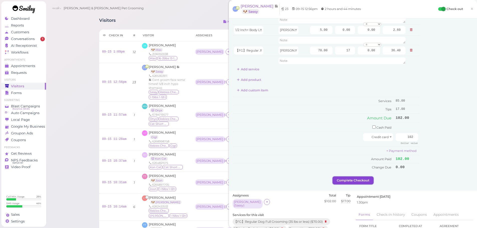
click at [359, 183] on button "Complete Checkout" at bounding box center [353, 181] width 41 height 8
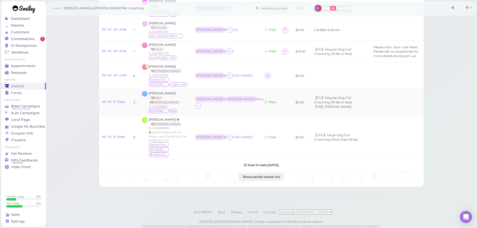
scroll to position [137, 0]
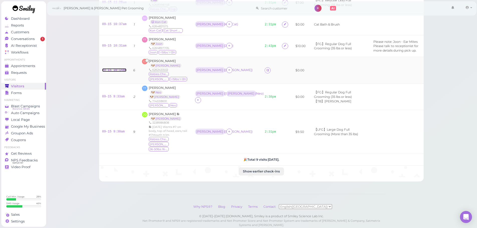
click at [109, 68] on link "09-15 10:14am" at bounding box center [114, 70] width 25 height 4
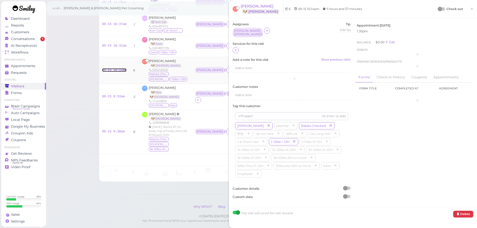
click at [109, 68] on link "09-15 10:14am" at bounding box center [114, 70] width 25 height 4
click at [230, 49] on div "Assignees Rebecca ( Megan ) Tip Edit tip 0 Services for this visit Add a note f…" at bounding box center [353, 112] width 248 height 189
click at [232, 49] on div "Assignees Rebecca ( Megan ) Tip Edit tip 0 Services for this visit Add a note f…" at bounding box center [291, 112] width 123 height 181
click at [234, 49] on icon at bounding box center [235, 50] width 3 height 4
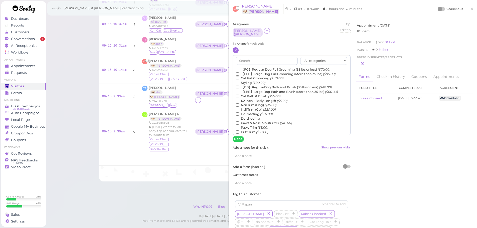
click at [253, 67] on label "【FG】Regular Dog Full Grooming (35 lbs or less) ($70.00)" at bounding box center [283, 69] width 94 height 5
click at [239, 68] on input "【FG】Regular Dog Full Grooming (35 lbs or less) ($70.00)" at bounding box center [237, 69] width 3 height 3
click at [236, 139] on button "Done" at bounding box center [238, 139] width 11 height 5
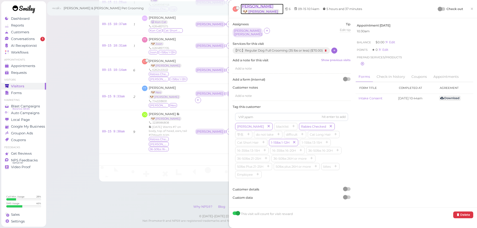
click at [257, 4] on span "Cody Toeung" at bounding box center [257, 6] width 33 height 5
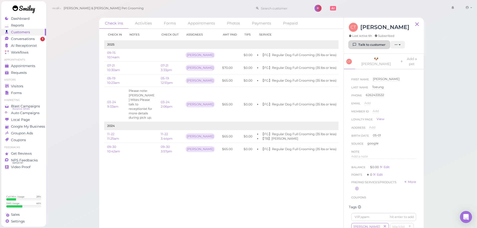
click at [360, 43] on link "Talk to customer" at bounding box center [369, 45] width 41 height 8
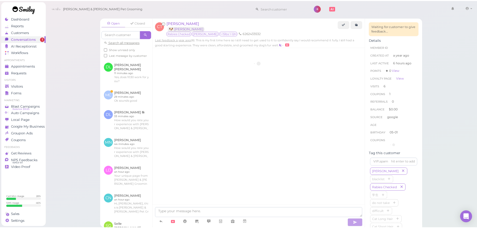
scroll to position [971, 0]
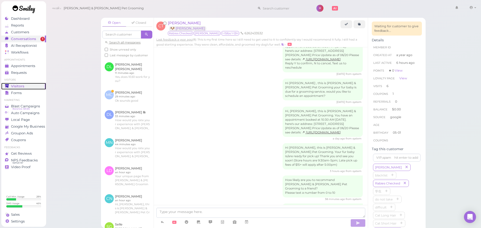
click at [27, 87] on div "Visitors" at bounding box center [23, 86] width 36 height 4
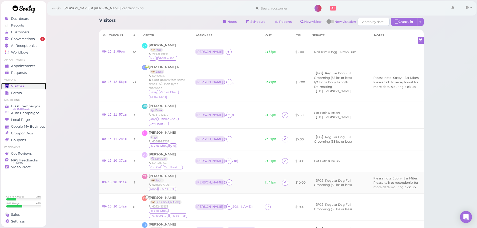
scroll to position [100, 0]
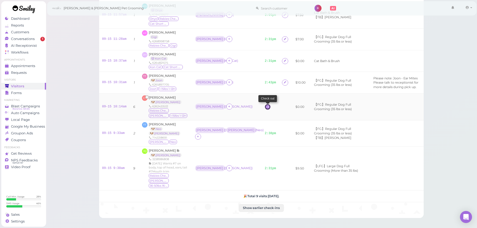
click at [266, 105] on icon at bounding box center [267, 107] width 3 height 4
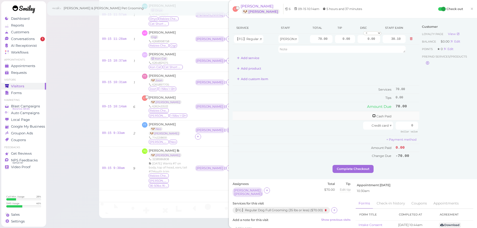
drag, startPoint x: 368, startPoint y: 116, endPoint x: 385, endPoint y: 118, distance: 17.1
click at [373, 116] on input "checkbox" at bounding box center [374, 115] width 3 height 3
checkbox input "true"
click at [400, 117] on input "0" at bounding box center [407, 117] width 23 height 8
type input "70"
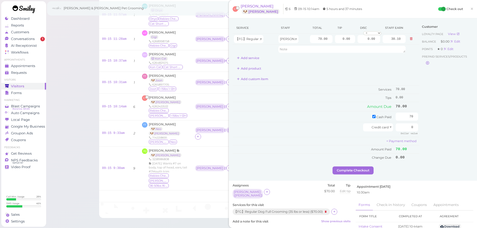
click at [426, 121] on div "Customer Loyalty page View Balance $0.00 Edit Points ★ 0 Edit Prepaid services/…" at bounding box center [447, 94] width 54 height 145
click at [362, 166] on div "Service Staff Total Tip Disc Staff earn 【FG】Regular Dog Full Grooming (35 lbs o…" at bounding box center [326, 94] width 187 height 145
click at [360, 168] on button "Complete Checkout" at bounding box center [353, 171] width 41 height 8
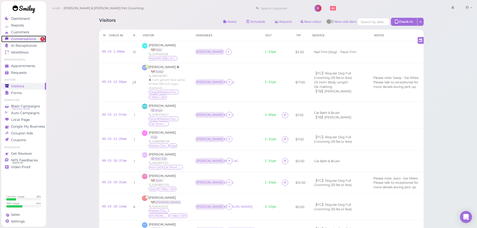
click at [21, 39] on span "Conversations" at bounding box center [23, 39] width 25 height 4
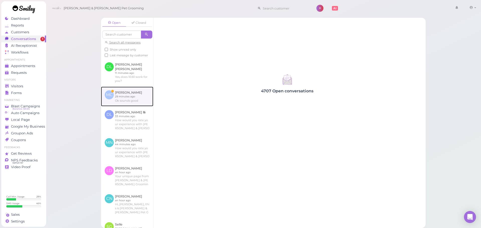
click at [123, 96] on link at bounding box center [127, 97] width 52 height 20
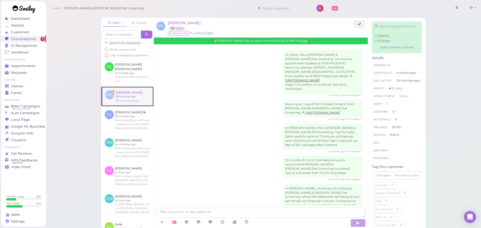
scroll to position [409, 0]
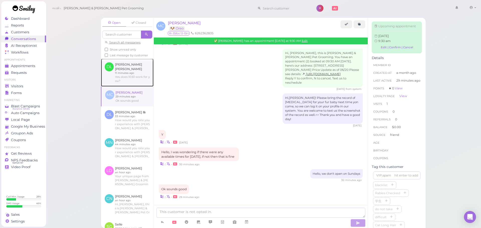
click at [141, 79] on link at bounding box center [127, 73] width 53 height 28
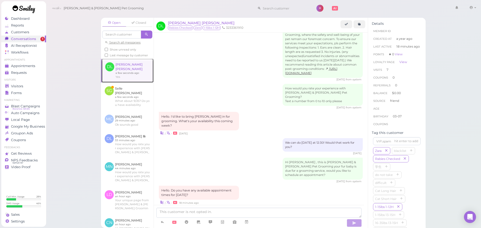
scroll to position [596, 0]
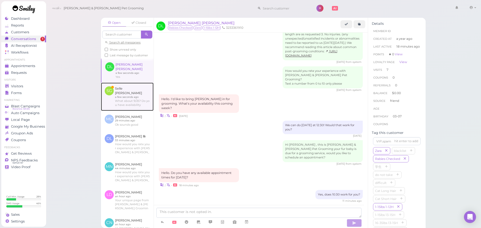
click at [139, 89] on link at bounding box center [127, 97] width 53 height 28
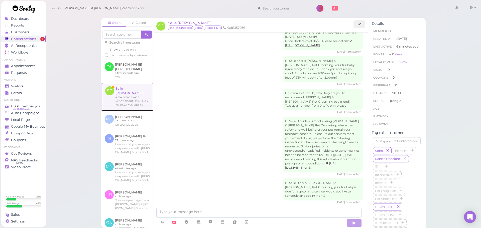
scroll to position [656, 0]
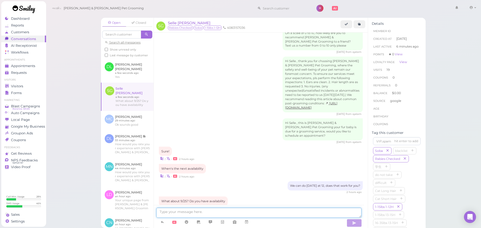
click at [252, 211] on textarea at bounding box center [258, 213] width 205 height 10
click at [217, 213] on textarea at bounding box center [258, 213] width 205 height 10
type textarea "Yes, we can do any time from 9:30-1. What time would you like?"
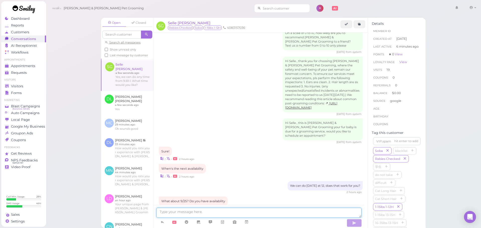
scroll to position [672, 0]
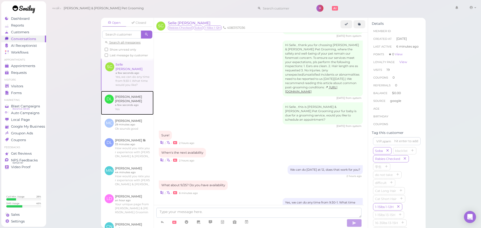
click at [112, 104] on link at bounding box center [127, 103] width 53 height 24
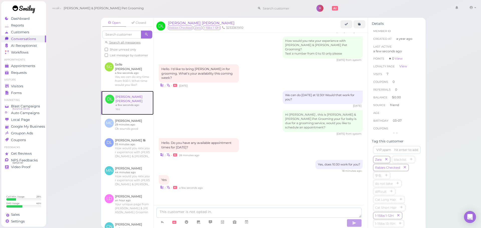
scroll to position [578, 0]
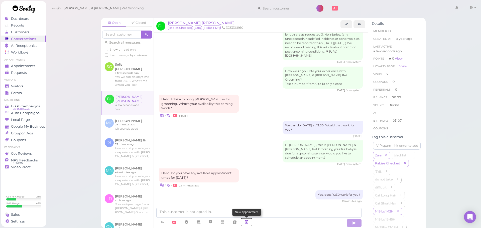
click at [249, 224] on link at bounding box center [247, 222] width 12 height 9
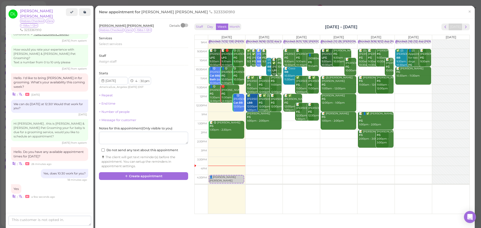
click at [403, 86] on td at bounding box center [339, 89] width 262 height 9
type input "2025-09-20"
select select "11"
select select "am"
drag, startPoint x: 403, startPoint y: 86, endPoint x: 404, endPoint y: 74, distance: 11.8
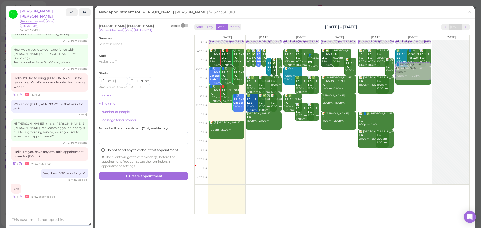
click at [404, 40] on div "👤Danika Laurel 11:30am Blocked: (16) (12) Asa Helen Rebecca • Appointment ✅ (2)…" at bounding box center [413, 40] width 37 height 0
select select "10"
select select "15"
click at [122, 43] on span "Select services" at bounding box center [110, 44] width 23 height 4
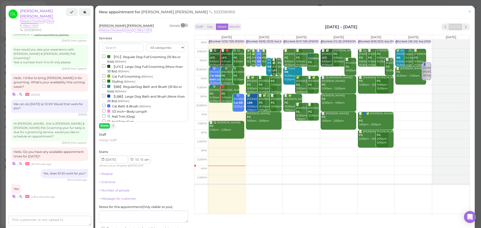
click at [120, 58] on label "【FG】Regular Dog Full Grooming (35 lbs or less) (60min)" at bounding box center [143, 59] width 83 height 10
click at [105, 58] on input "【FG】Regular Dog Full Grooming (35 lbs or less) (60min)" at bounding box center [103, 56] width 3 height 3
click at [100, 129] on div "Danika Laurel Details Rabies Checked Zara 1-15lbs 1-12H Services All categories…" at bounding box center [143, 143] width 89 height 238
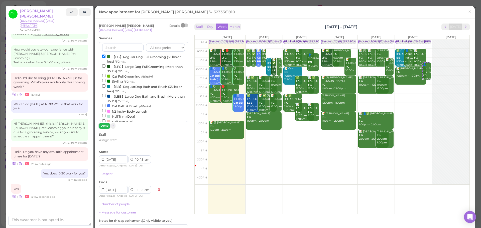
click at [101, 128] on button "Done" at bounding box center [104, 125] width 11 height 5
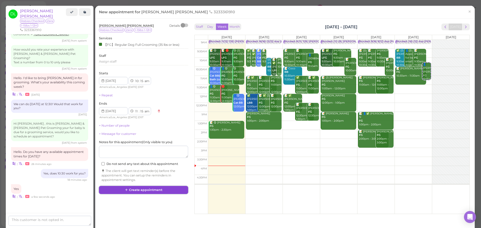
click at [146, 193] on button "Create appointment" at bounding box center [143, 190] width 89 height 8
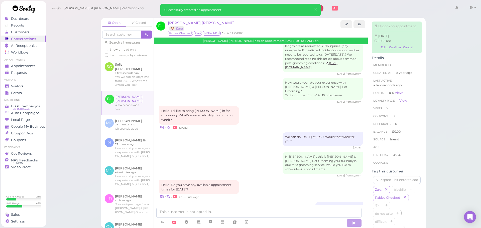
scroll to position [630, 0]
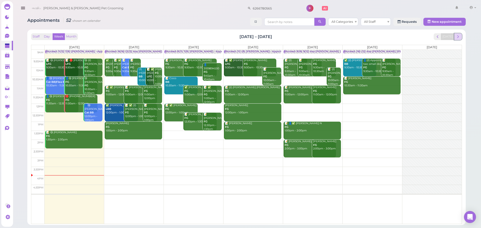
click at [458, 38] on span "next" at bounding box center [458, 36] width 5 height 5
